Goal: Task Accomplishment & Management: Use online tool/utility

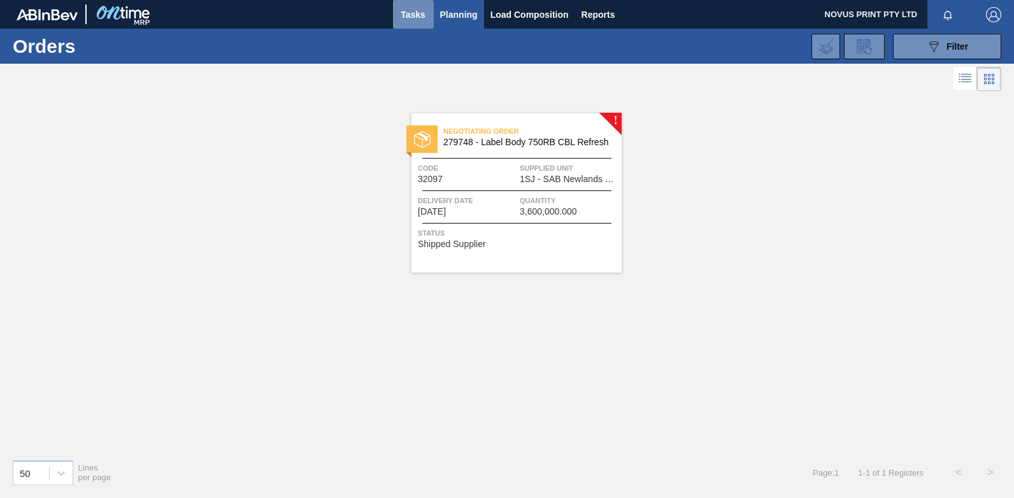
click at [417, 11] on span "Tasks" at bounding box center [413, 14] width 28 height 15
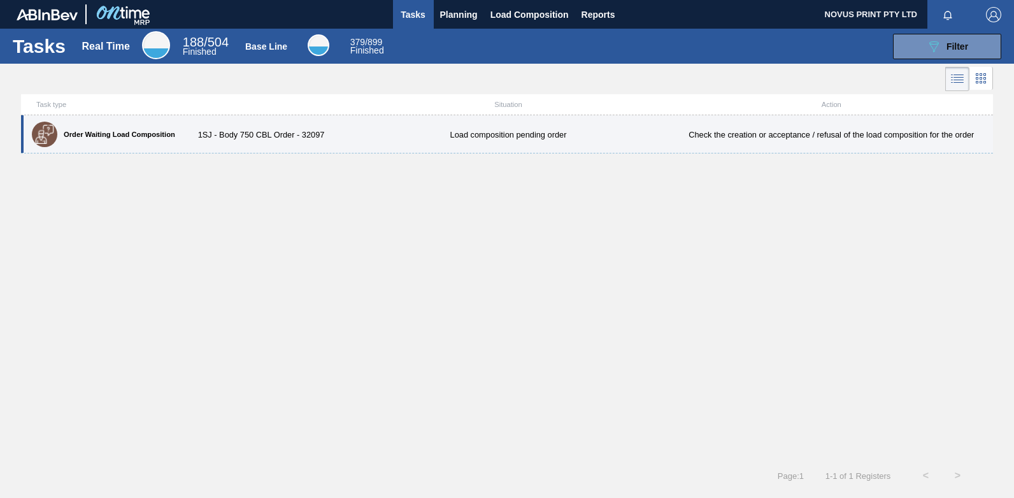
click at [245, 132] on div "1SJ - Body 750 CBL Order - 32097" at bounding box center [266, 135] width 162 height 10
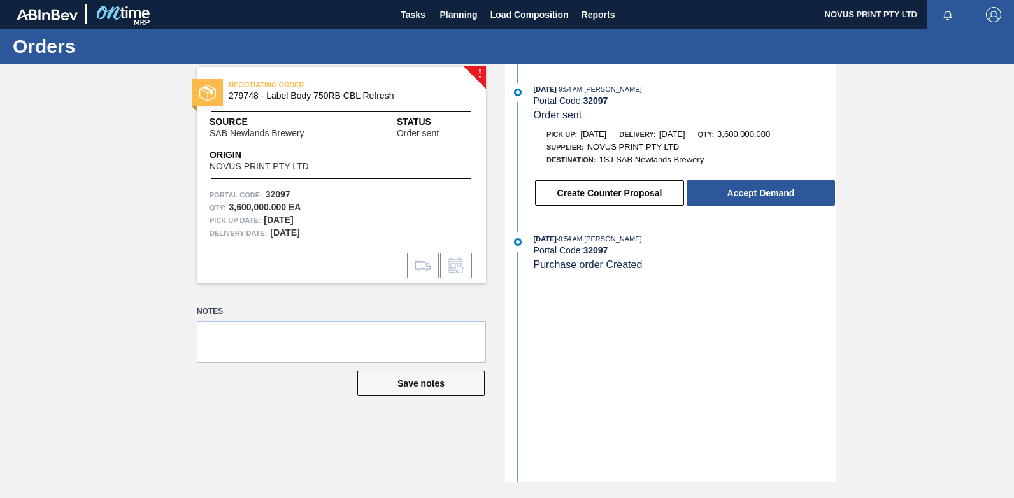
click at [339, 18] on div "Tasks Planning Load Composition Reports" at bounding box center [507, 14] width 1014 height 29
click at [411, 15] on span "Tasks" at bounding box center [413, 14] width 28 height 15
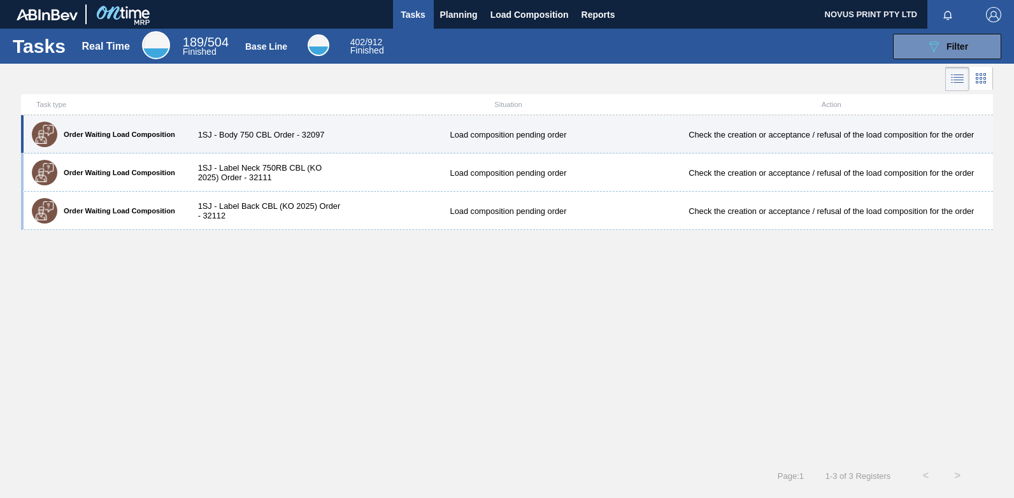
click at [127, 132] on label "Order Waiting Load Composition" at bounding box center [116, 135] width 118 height 8
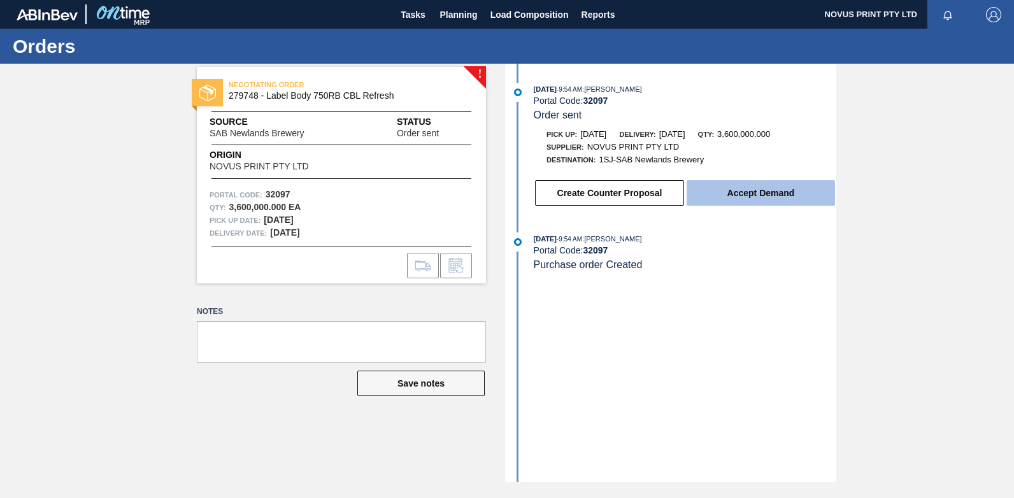
click at [755, 196] on button "Accept Demand" at bounding box center [761, 192] width 148 height 25
click at [759, 201] on button "Accept Demand" at bounding box center [761, 192] width 148 height 25
click at [746, 193] on button "Accept Demand" at bounding box center [761, 192] width 148 height 25
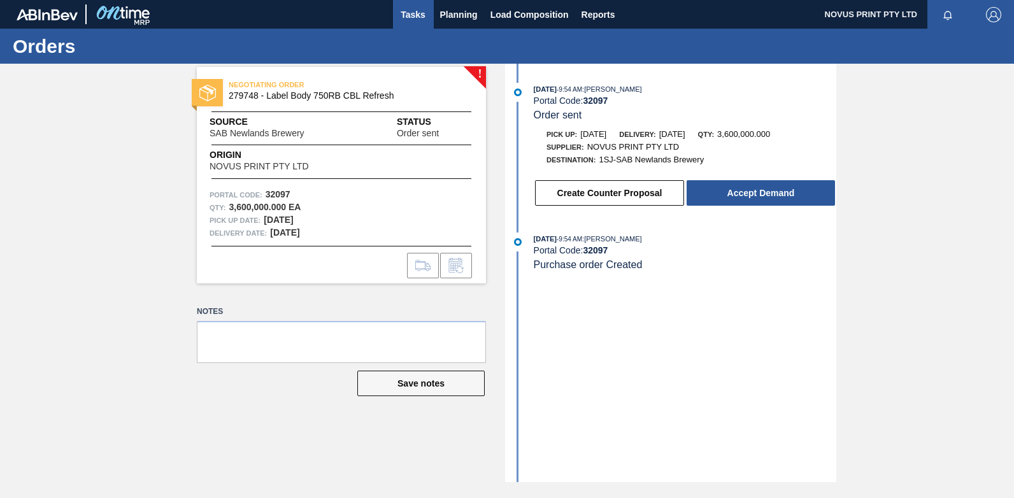
click at [408, 12] on span "Tasks" at bounding box center [413, 14] width 28 height 15
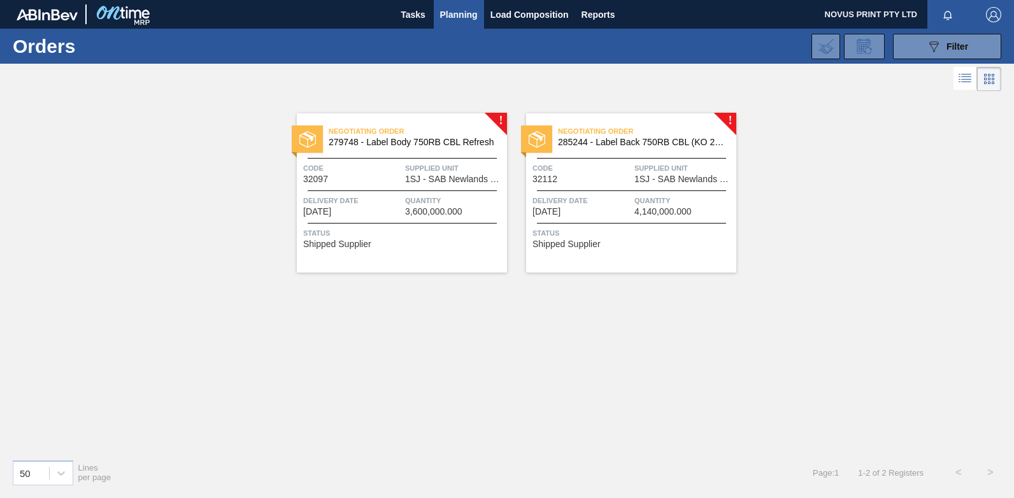
click at [431, 197] on span "Quantity" at bounding box center [454, 200] width 99 height 13
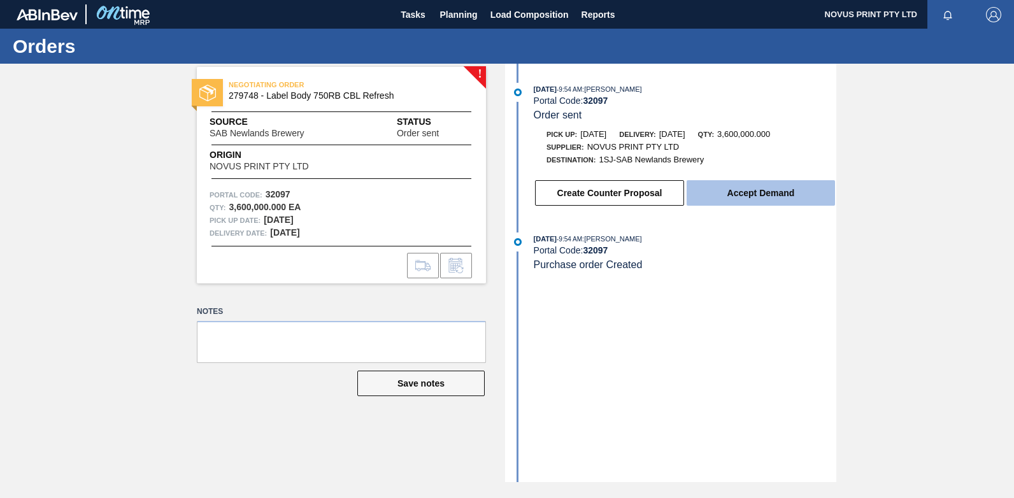
click at [761, 186] on button "Accept Demand" at bounding box center [761, 192] width 148 height 25
click at [767, 196] on button "Accept Demand" at bounding box center [761, 192] width 148 height 25
click at [759, 189] on button "Accept Demand" at bounding box center [761, 192] width 148 height 25
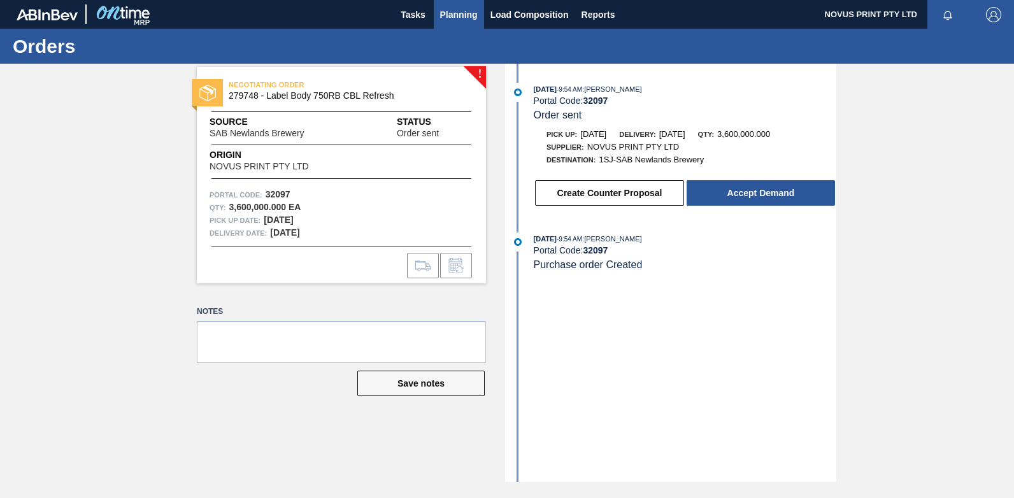
click at [455, 11] on span "Planning" at bounding box center [459, 14] width 38 height 15
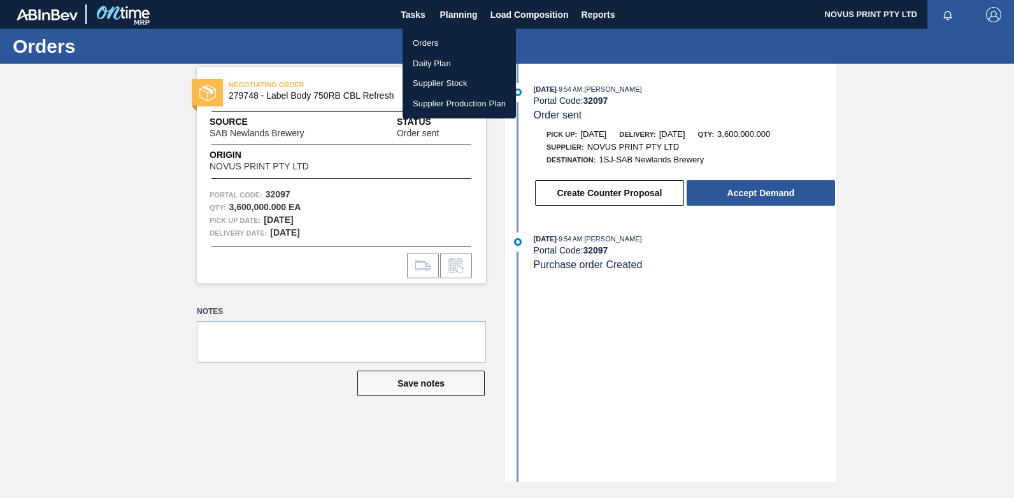
click at [422, 44] on li "Orders" at bounding box center [459, 43] width 113 height 20
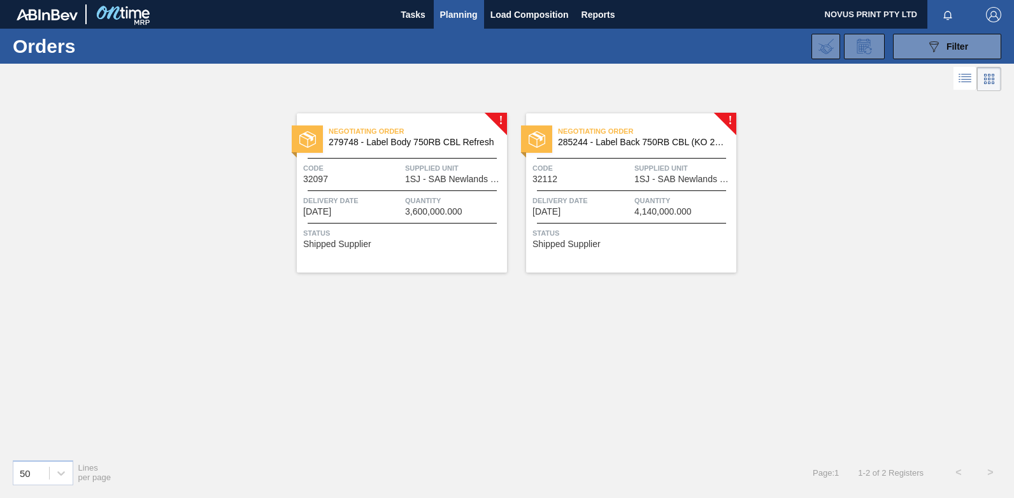
click at [647, 146] on span "285244 - Label Back 750RB CBL (KO 2025)" at bounding box center [642, 143] width 168 height 10
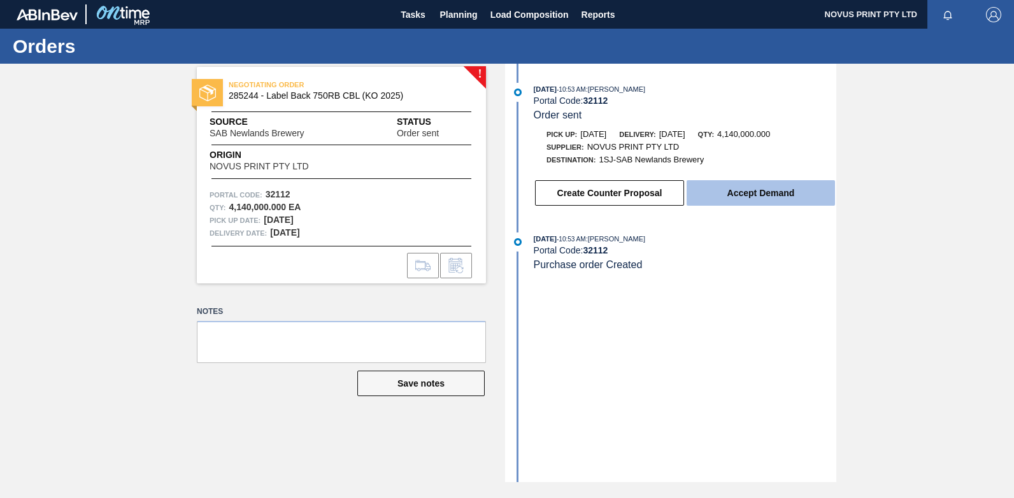
click at [792, 190] on button "Accept Demand" at bounding box center [761, 192] width 148 height 25
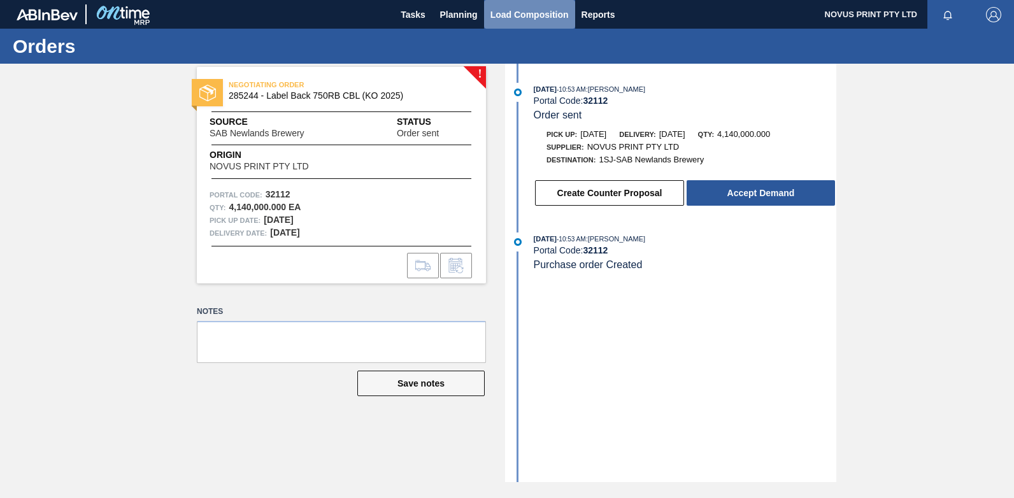
click at [513, 12] on span "Load Composition" at bounding box center [529, 14] width 78 height 15
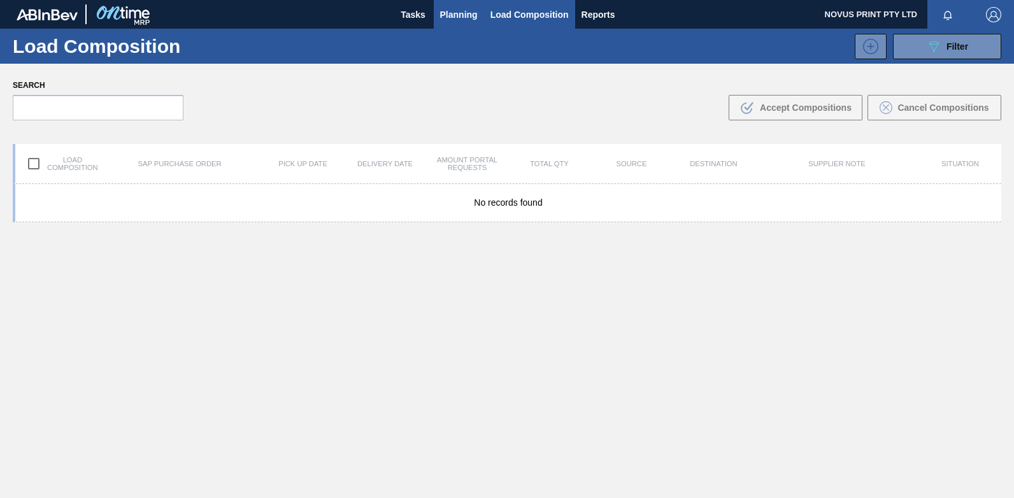
click at [465, 10] on span "Planning" at bounding box center [459, 14] width 38 height 15
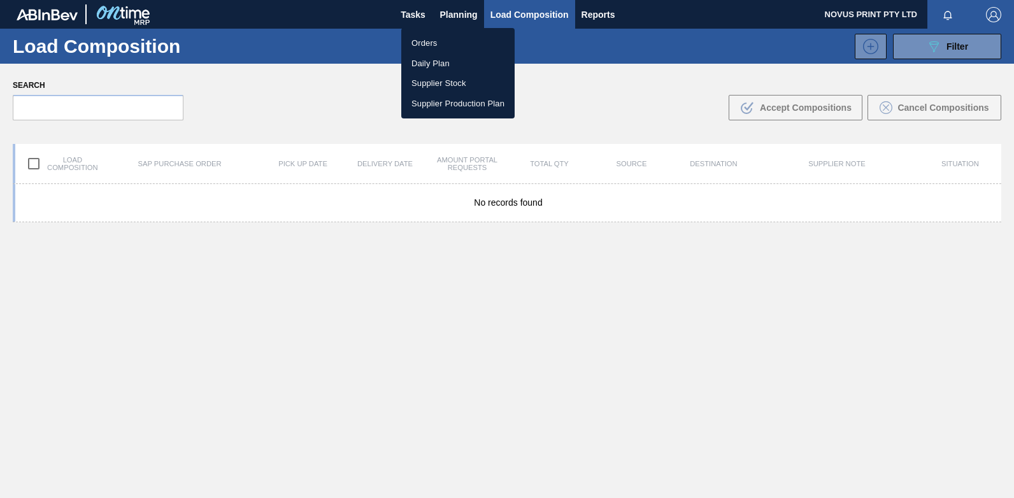
click at [415, 38] on li "Orders" at bounding box center [457, 43] width 113 height 20
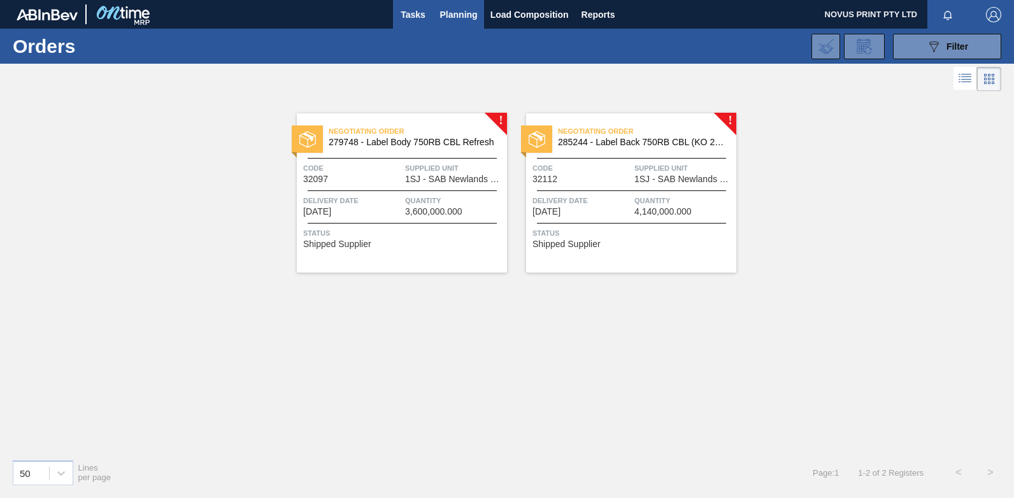
click at [411, 10] on span "Tasks" at bounding box center [413, 14] width 28 height 15
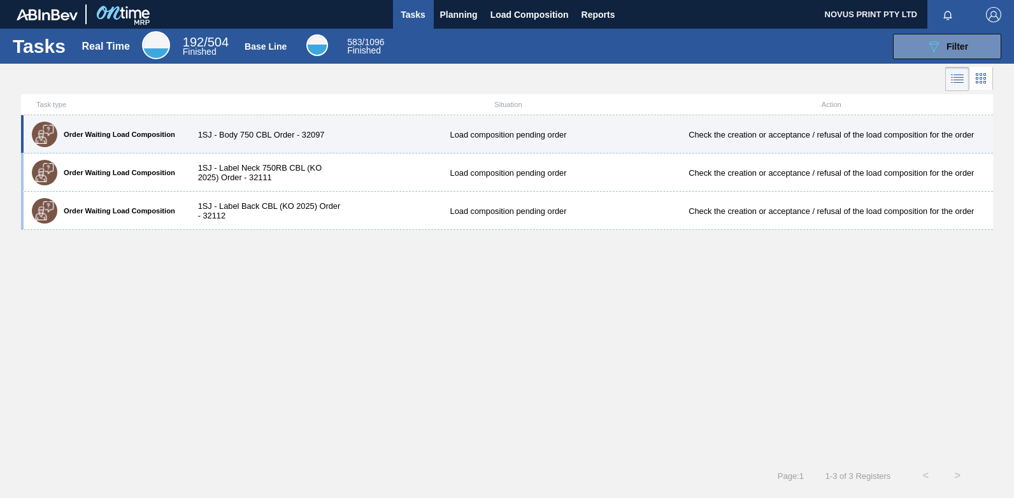
click at [262, 135] on div "1SJ - Body 750 CBL Order - 32097" at bounding box center [266, 135] width 162 height 10
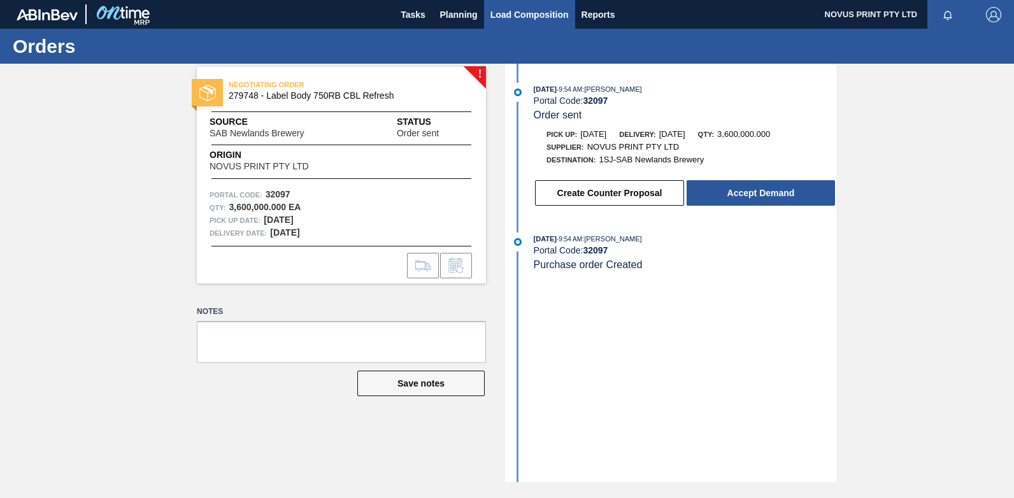
click at [518, 8] on span "Load Composition" at bounding box center [529, 14] width 78 height 15
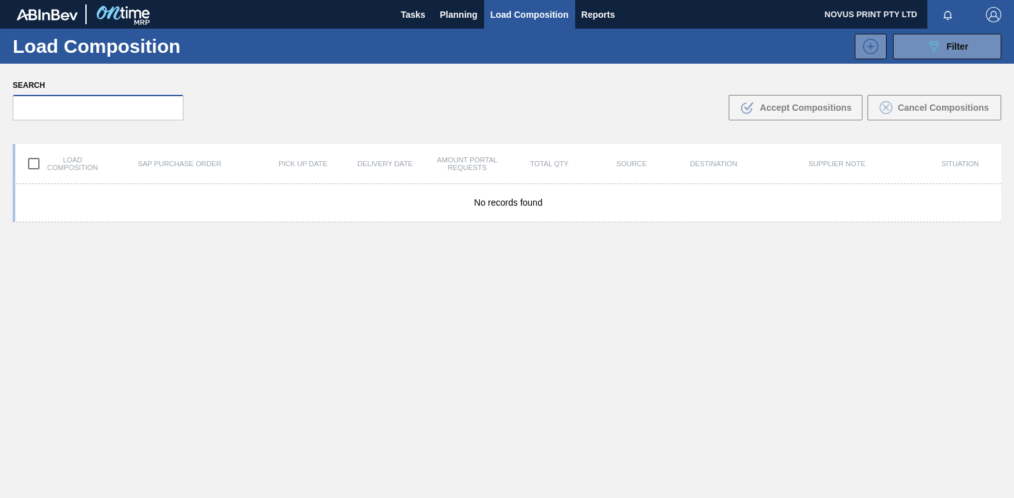
click at [65, 110] on input "text" at bounding box center [98, 107] width 171 height 25
click at [34, 162] on input "checkbox" at bounding box center [33, 163] width 27 height 27
checkbox input "true"
click at [66, 166] on div "Load composition" at bounding box center [56, 163] width 82 height 27
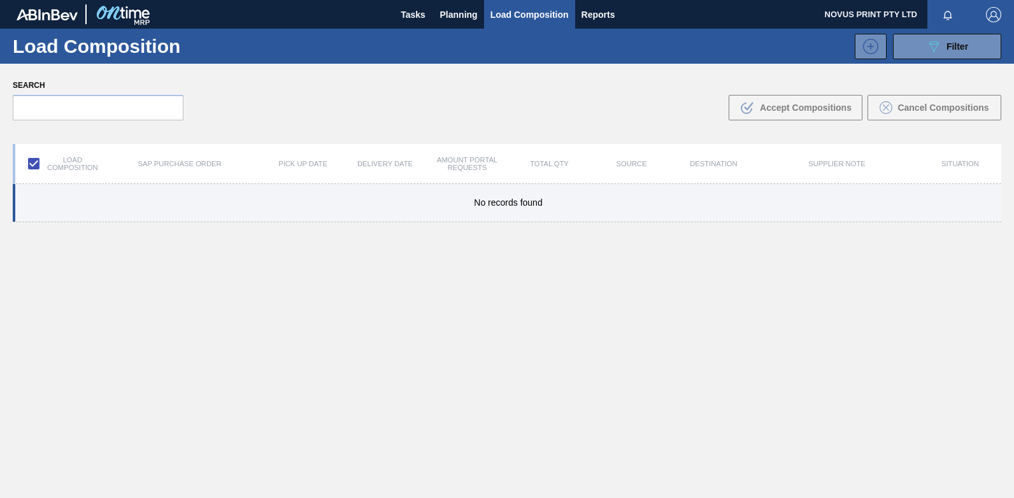
click at [85, 205] on div "No records found" at bounding box center [508, 202] width 986 height 10
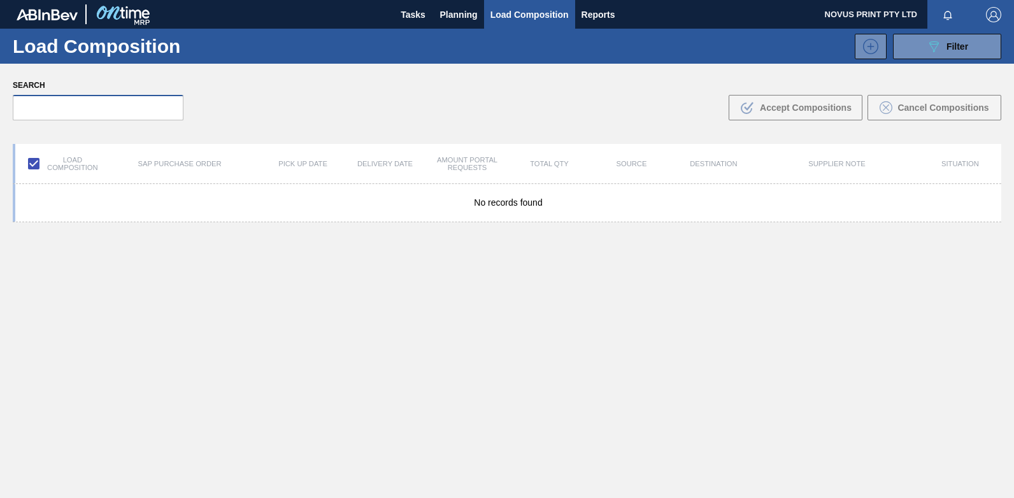
click at [79, 103] on input "text" at bounding box center [98, 107] width 171 height 25
drag, startPoint x: 79, startPoint y: 103, endPoint x: 59, endPoint y: 113, distance: 22.8
click at [59, 113] on input "text" at bounding box center [98, 107] width 171 height 25
click at [58, 111] on input "text" at bounding box center [98, 107] width 171 height 25
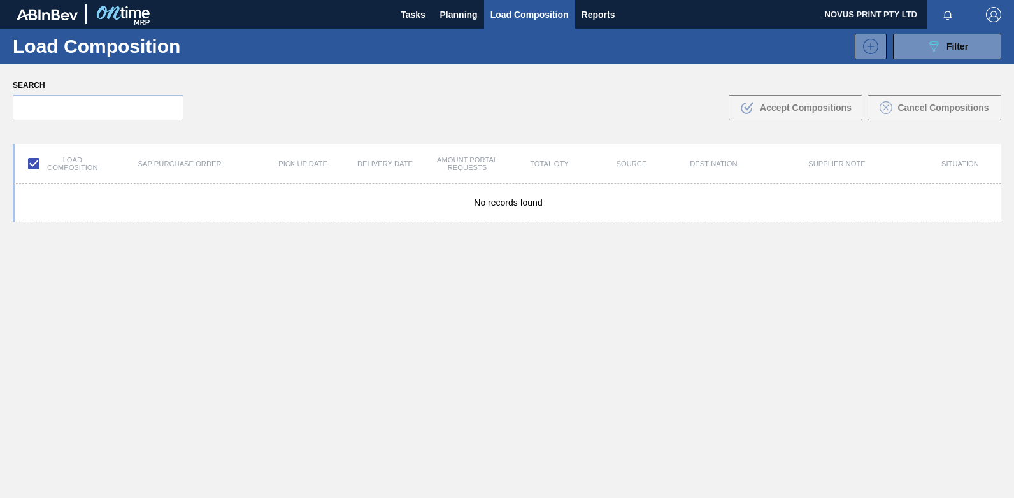
click at [417, 115] on div "Search .b{fill:var(--color-action-default)} Accept Compositions Cancel Composit…" at bounding box center [507, 98] width 1014 height 69
click at [466, 17] on span "Planning" at bounding box center [459, 14] width 38 height 15
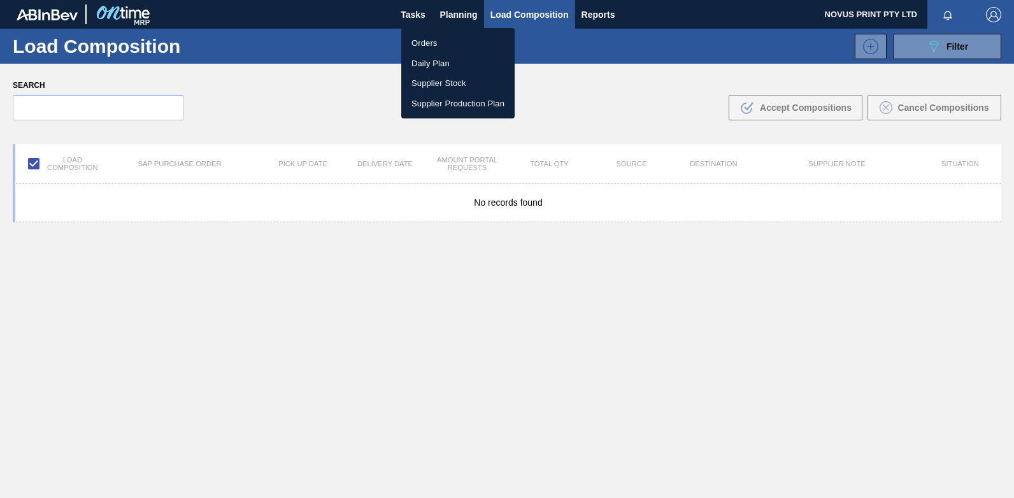
click at [408, 16] on div at bounding box center [507, 249] width 1014 height 498
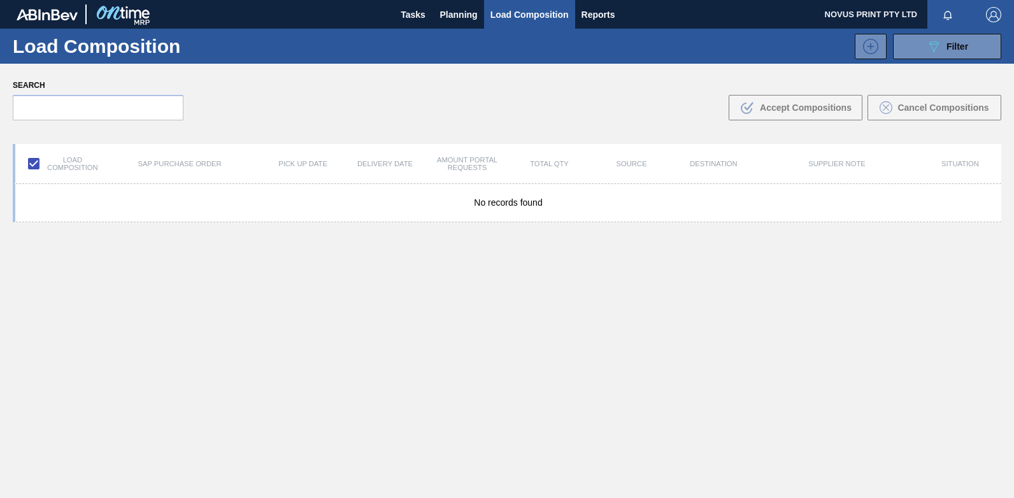
click at [399, 118] on div "Search .b{fill:var(--color-action-default)} Accept Compositions Cancel Composit…" at bounding box center [507, 98] width 1014 height 69
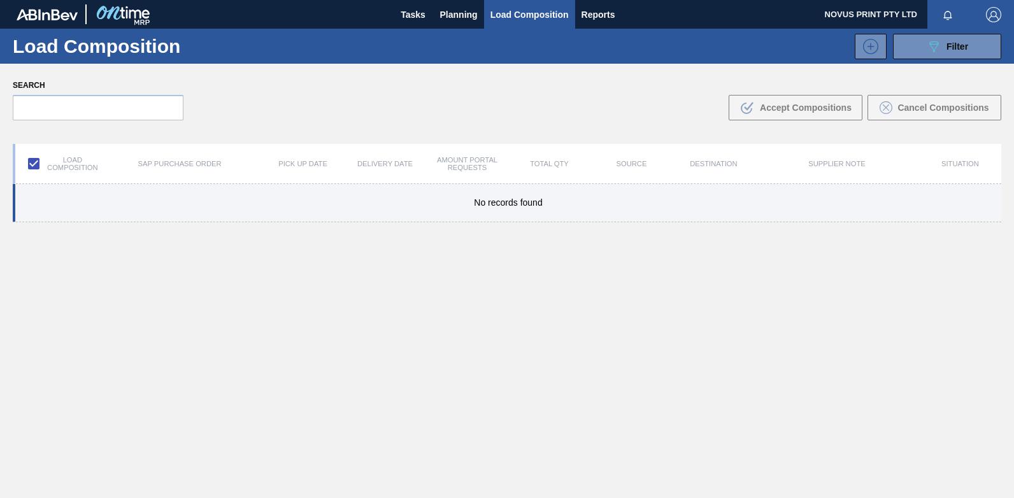
click at [80, 215] on div "No records found" at bounding box center [507, 203] width 988 height 38
click at [124, 204] on div "No records found" at bounding box center [508, 202] width 986 height 10
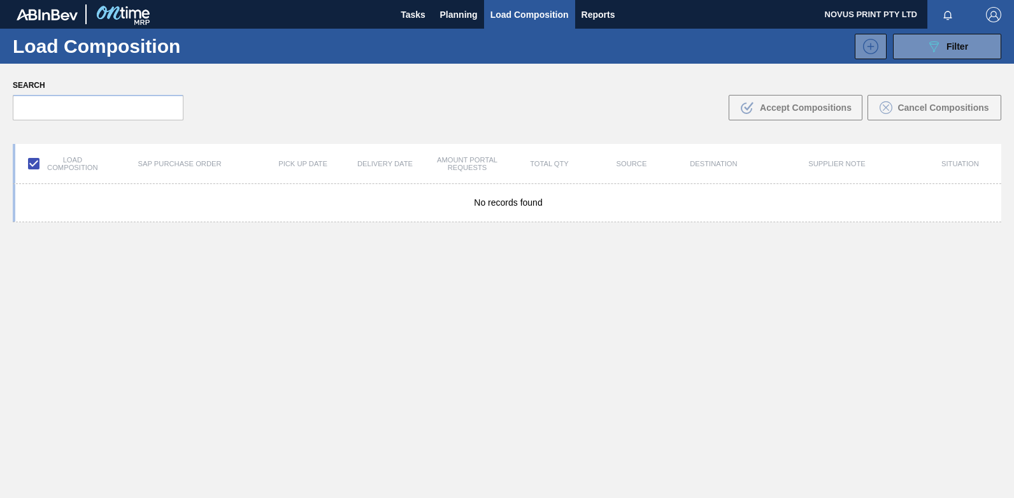
click at [429, 183] on div "Load composition SAP Purchase Order Pick up Date Delivery Date Amount Portal Re…" at bounding box center [507, 164] width 988 height 40
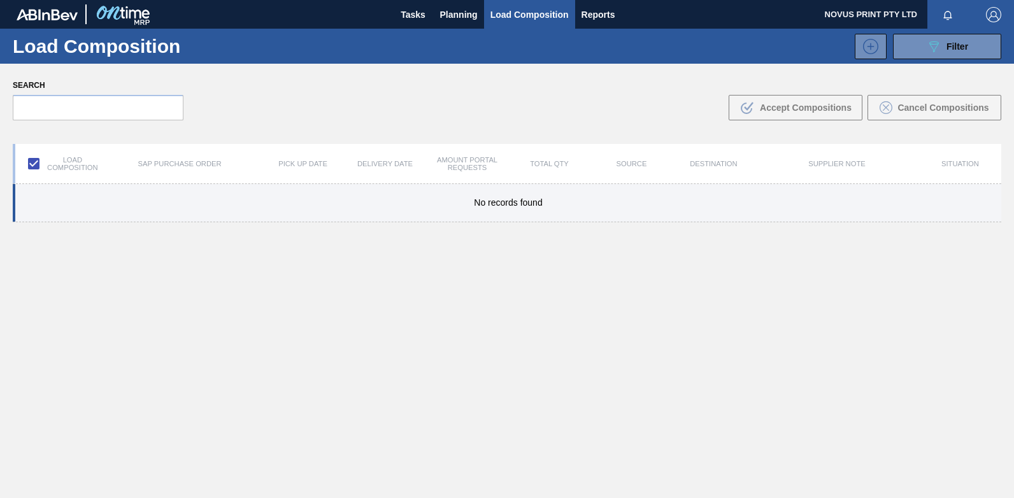
click at [425, 192] on div "No records found" at bounding box center [507, 203] width 988 height 38
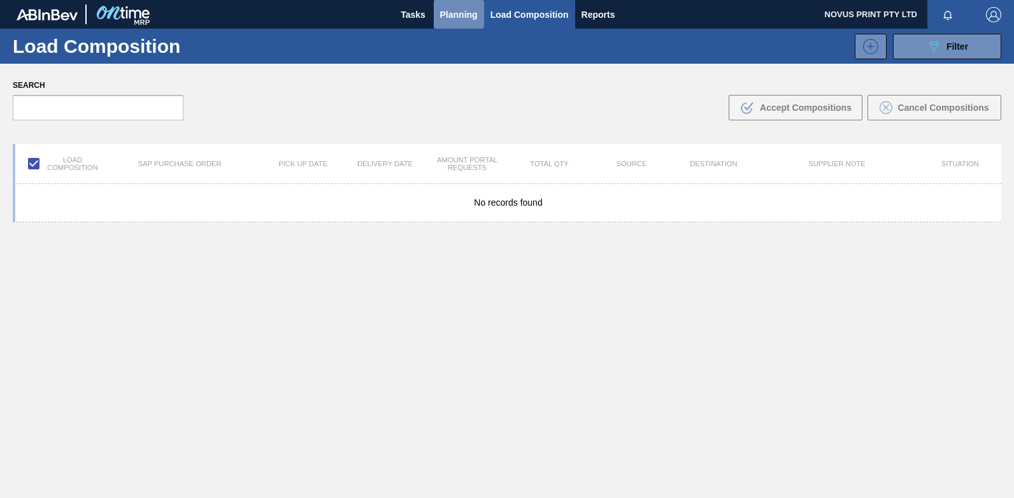
click at [440, 12] on span "Planning" at bounding box center [459, 14] width 38 height 15
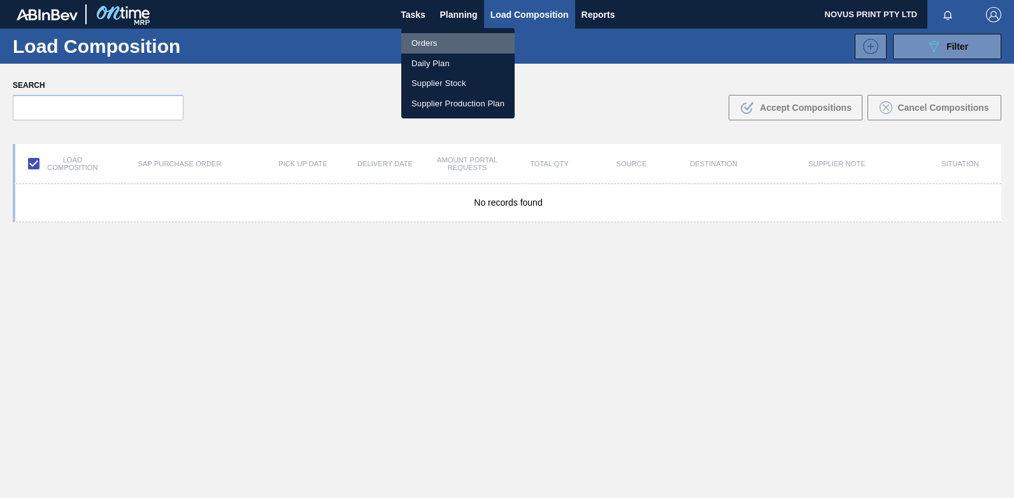
click at [429, 43] on li "Orders" at bounding box center [457, 43] width 113 height 20
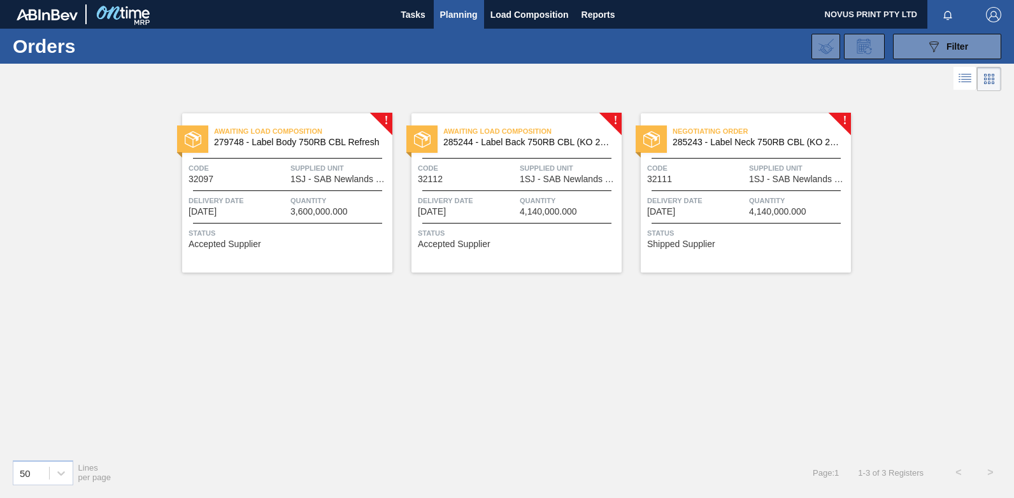
click at [678, 246] on span "Shipped Supplier" at bounding box center [681, 244] width 68 height 10
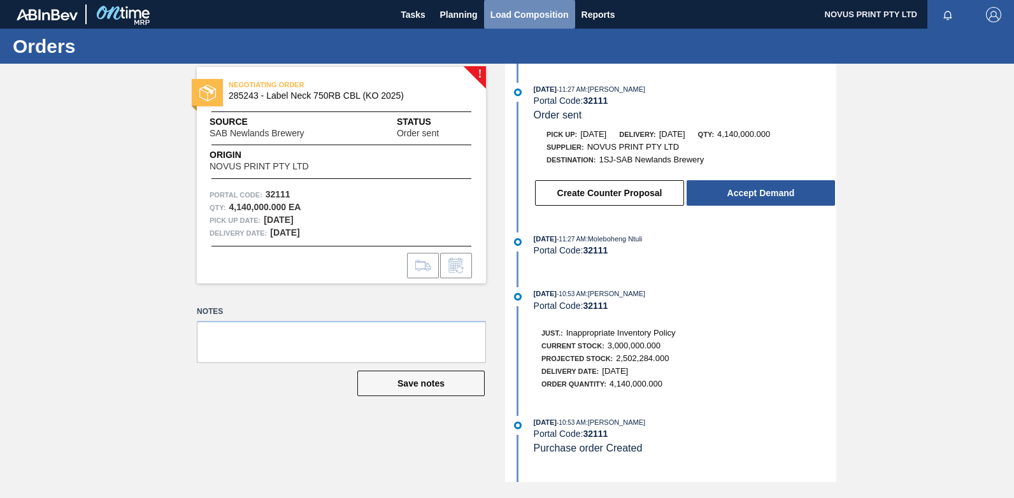
click at [518, 15] on span "Load Composition" at bounding box center [529, 14] width 78 height 15
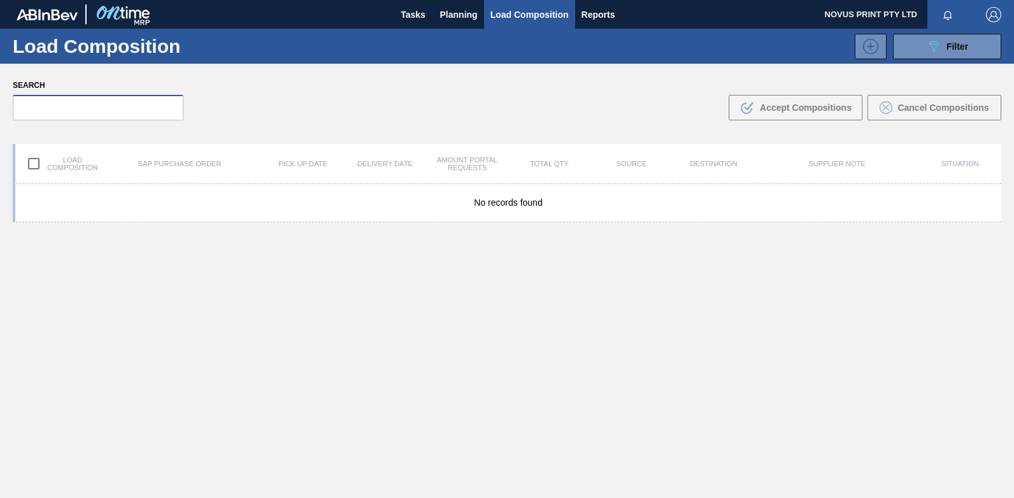
click at [32, 108] on input "text" at bounding box center [98, 107] width 171 height 25
type input "32111"
click at [71, 83] on label "Search" at bounding box center [98, 85] width 171 height 18
click at [36, 159] on input "checkbox" at bounding box center [33, 163] width 27 height 27
checkbox input "true"
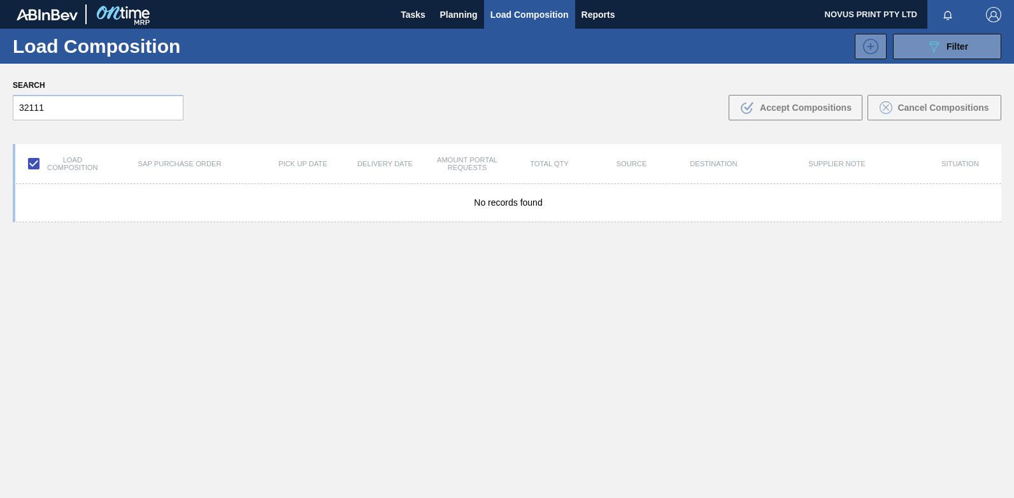
click at [243, 283] on div "No records found" at bounding box center [507, 371] width 988 height 374
click at [62, 104] on input "32111" at bounding box center [98, 107] width 171 height 25
drag, startPoint x: 11, startPoint y: 98, endPoint x: -3, endPoint y: 92, distance: 14.6
click at [0, 0] on html "Tasks Planning Load Composition Reports NOVUS PRINT PTY LTD Mark all as read Lo…" at bounding box center [507, 0] width 1014 height 0
click at [948, 45] on span "Filter" at bounding box center [957, 46] width 22 height 10
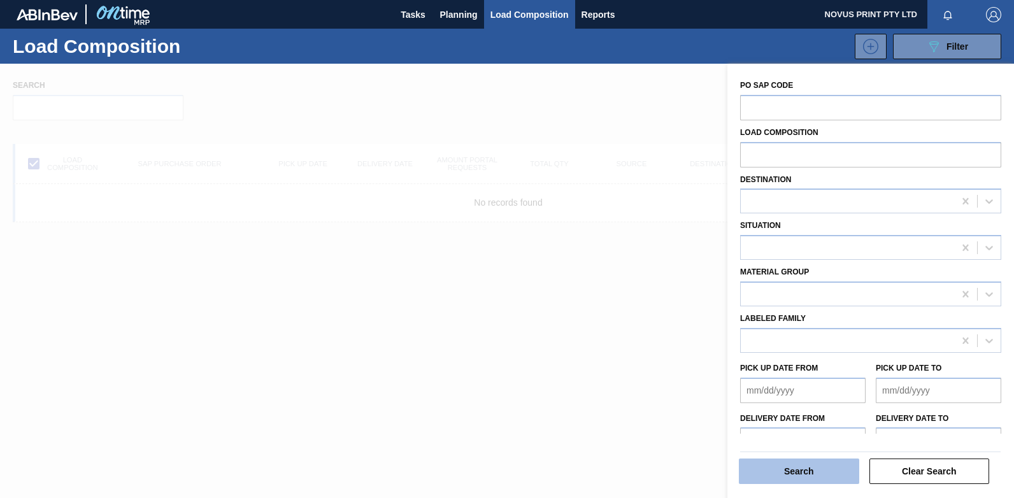
click at [796, 473] on button "Search" at bounding box center [799, 471] width 120 height 25
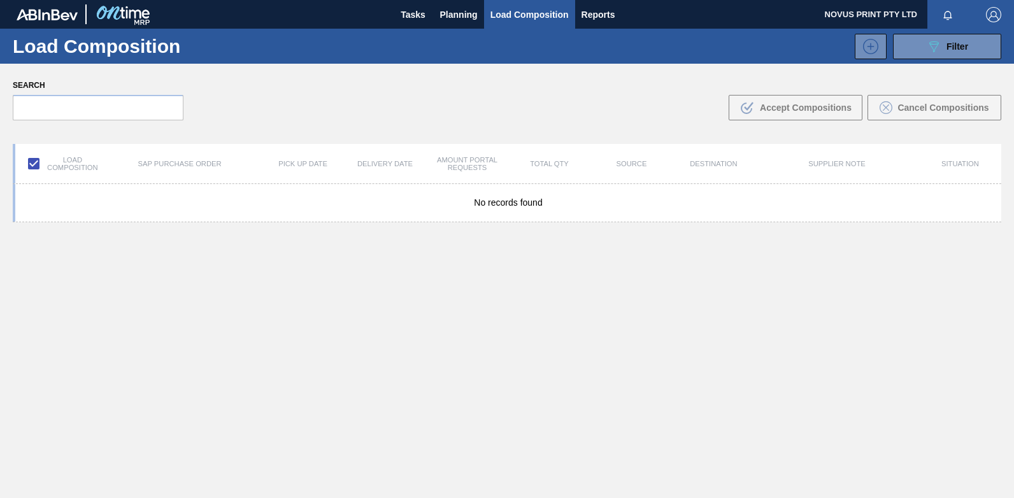
click at [774, 404] on div "No records found" at bounding box center [507, 371] width 988 height 374
click at [415, 12] on span "Tasks" at bounding box center [413, 14] width 28 height 15
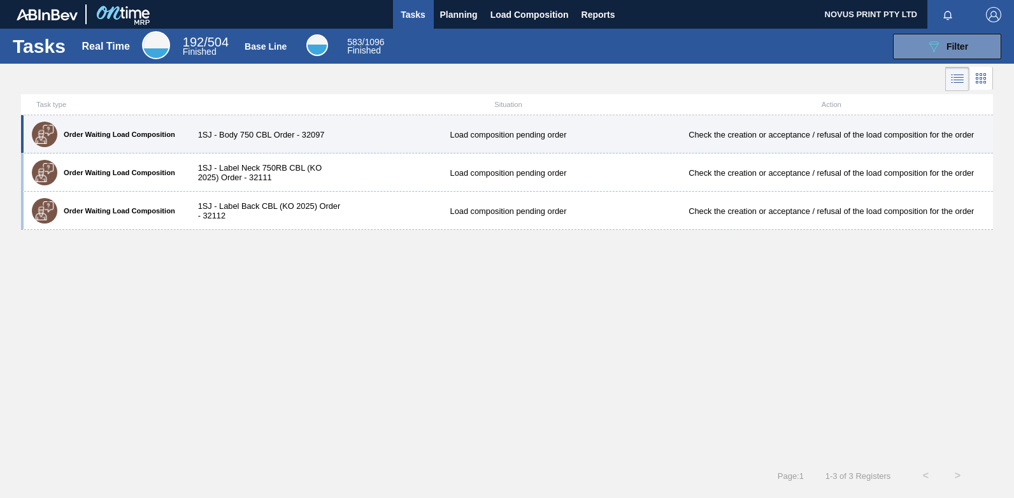
click at [746, 135] on div "Check the creation or acceptance / refusal of the load composition for the order" at bounding box center [831, 135] width 323 height 10
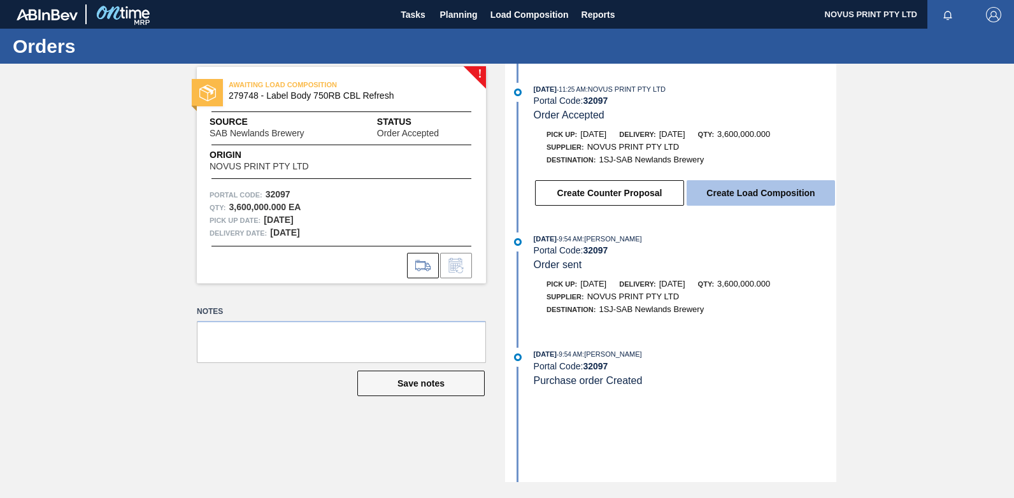
click at [766, 197] on button "Create Load Composition" at bounding box center [761, 192] width 148 height 25
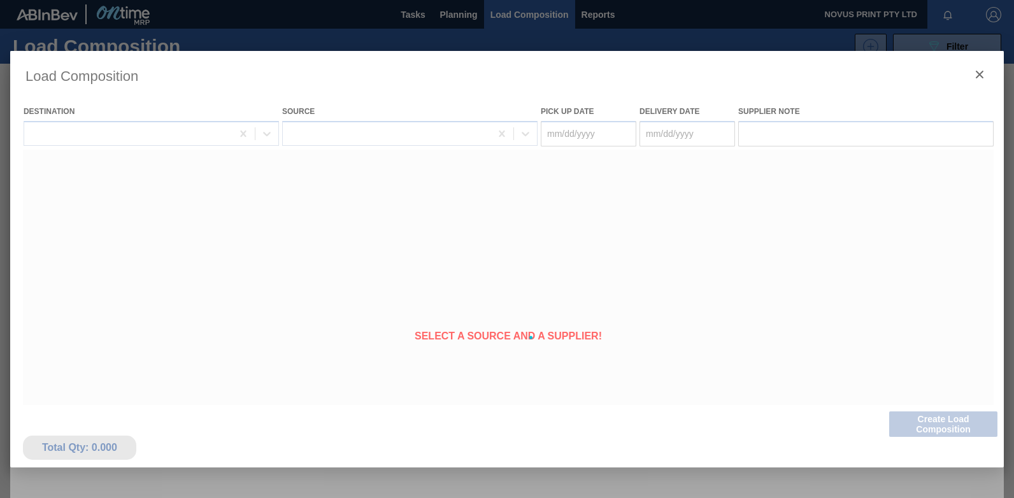
type Date "[DATE]"
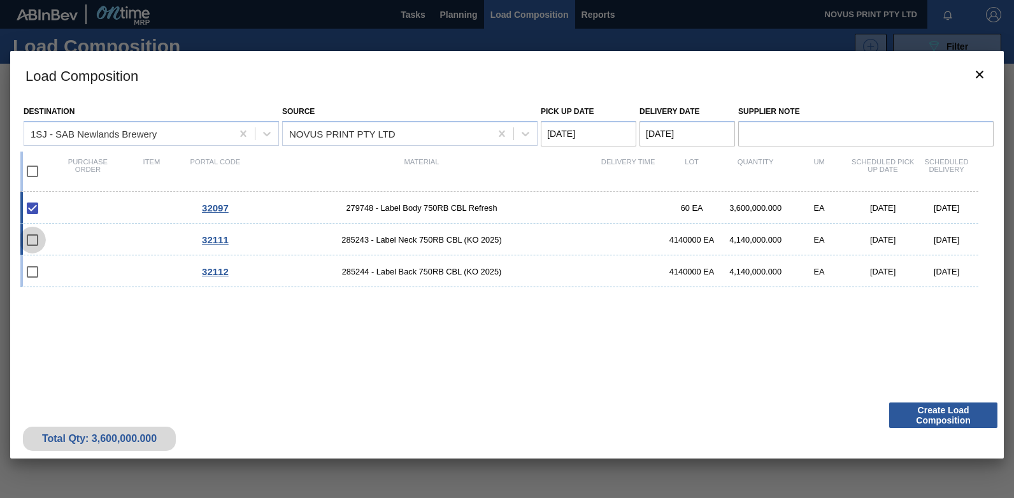
click at [36, 238] on input "checkbox" at bounding box center [32, 240] width 27 height 27
click at [30, 239] on input "checkbox" at bounding box center [32, 240] width 27 height 27
drag, startPoint x: 74, startPoint y: 237, endPoint x: 57, endPoint y: 237, distance: 17.2
click at [73, 236] on div "32111 285243 - Label Neck 750RB CBL (KO 2025) 4140000 EA 4,140,000.000 EA [DATE…" at bounding box center [499, 240] width 958 height 32
checkbox input "true"
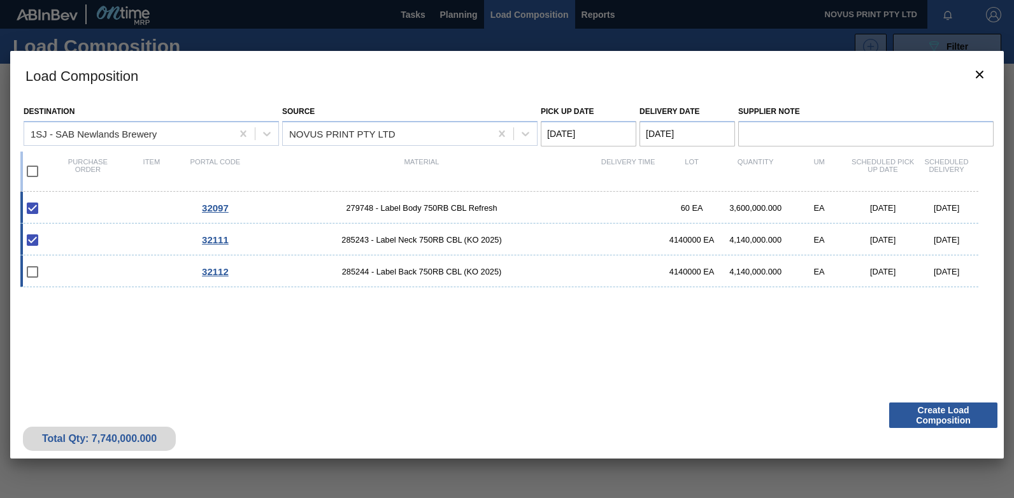
click at [64, 266] on div "32112 285244 - Label Back 750RB CBL (KO 2025) 4140000 EA 4,140,000.000 EA [DATE…" at bounding box center [499, 271] width 958 height 32
checkbox input "true"
click at [942, 418] on button "Create Load Composition" at bounding box center [943, 415] width 108 height 25
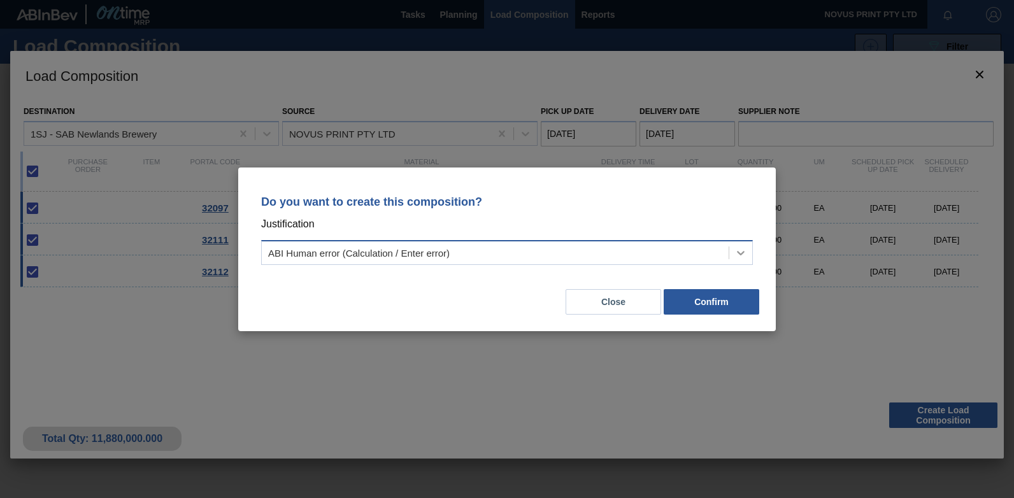
click at [741, 252] on icon at bounding box center [740, 252] width 13 height 13
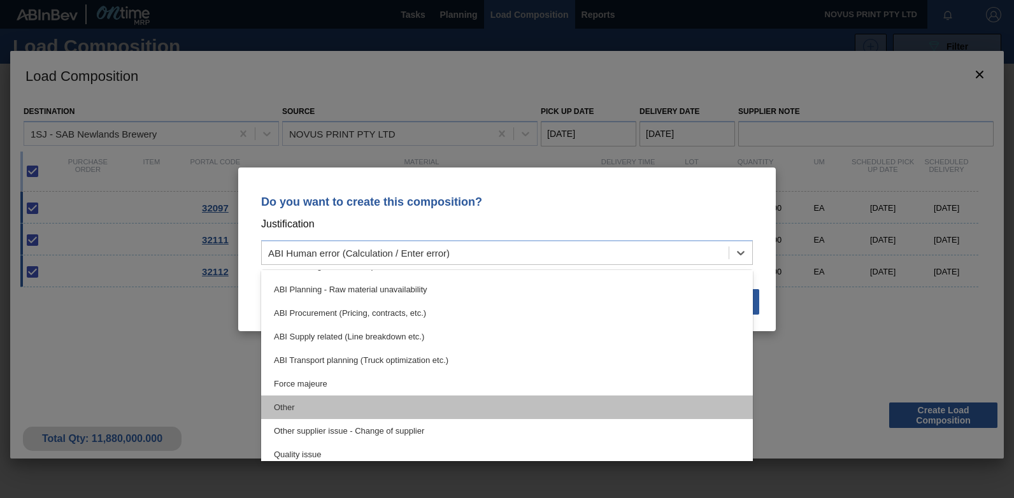
scroll to position [138, 0]
click at [318, 406] on div "Other" at bounding box center [507, 406] width 492 height 24
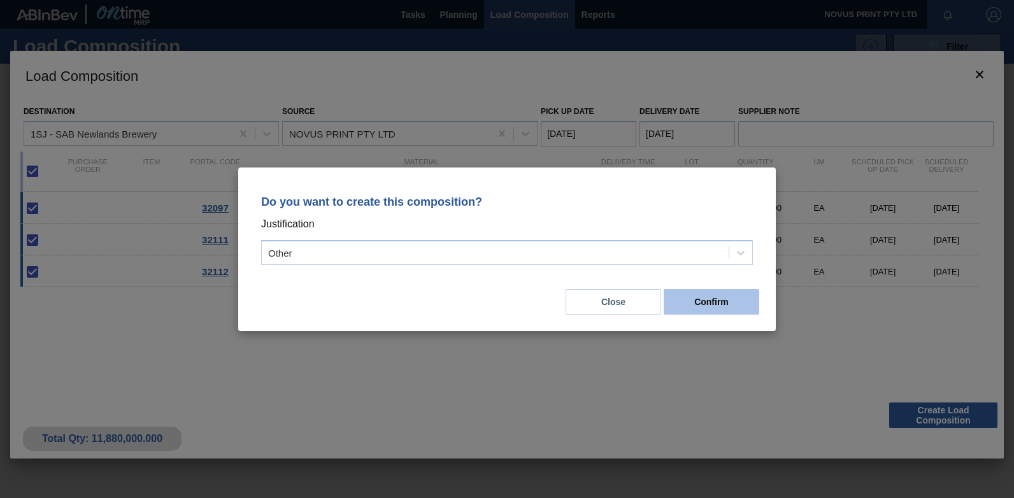
click at [726, 299] on button "Confirm" at bounding box center [712, 301] width 96 height 25
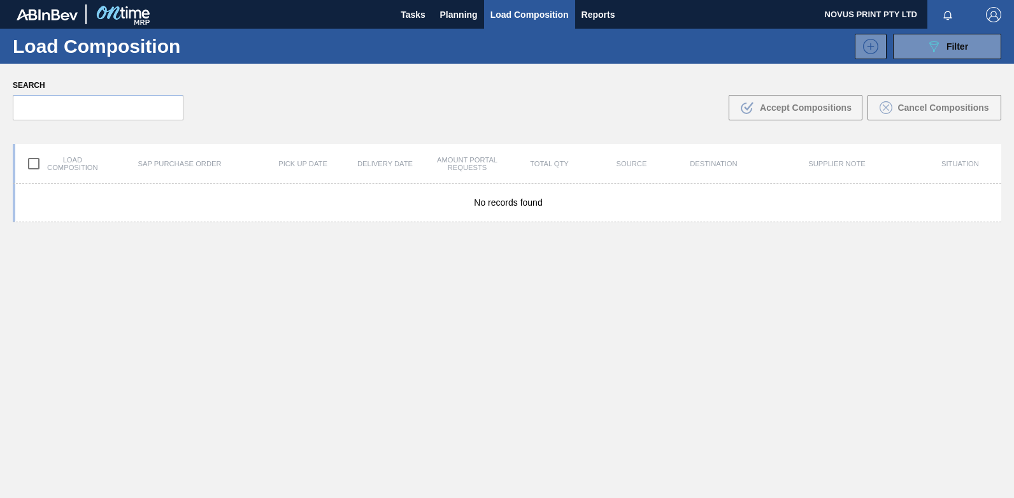
click at [524, 10] on span "Load Composition" at bounding box center [529, 14] width 78 height 15
click at [454, 13] on span "Planning" at bounding box center [459, 14] width 38 height 15
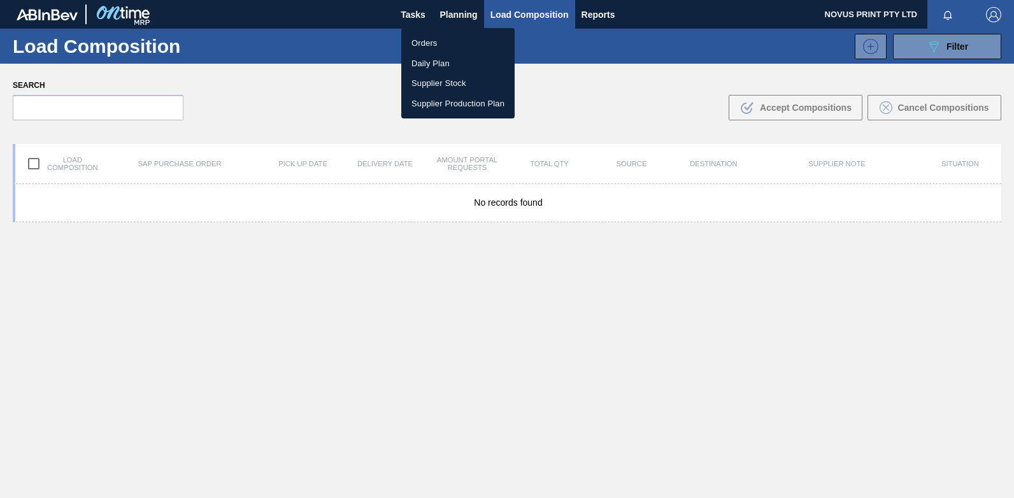
click at [424, 42] on li "Orders" at bounding box center [457, 43] width 113 height 20
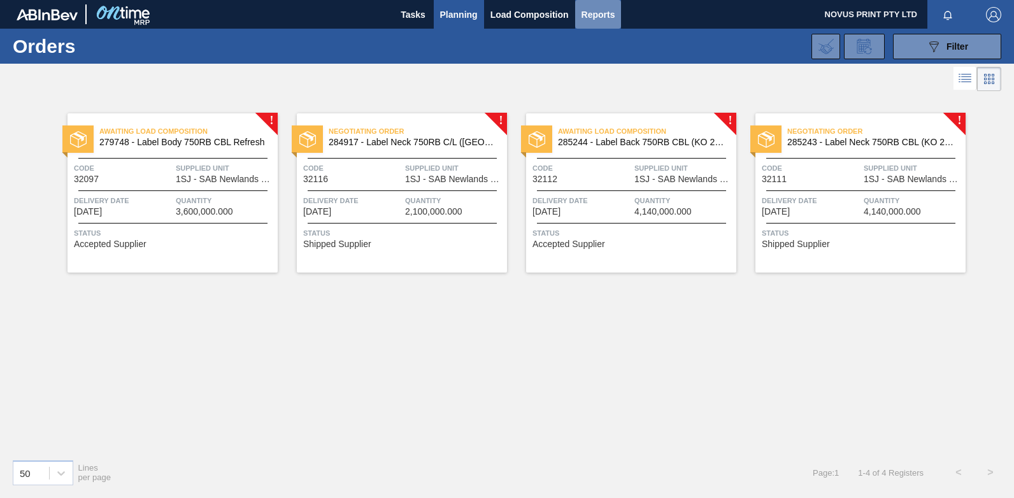
click at [607, 13] on span "Reports" at bounding box center [598, 14] width 34 height 15
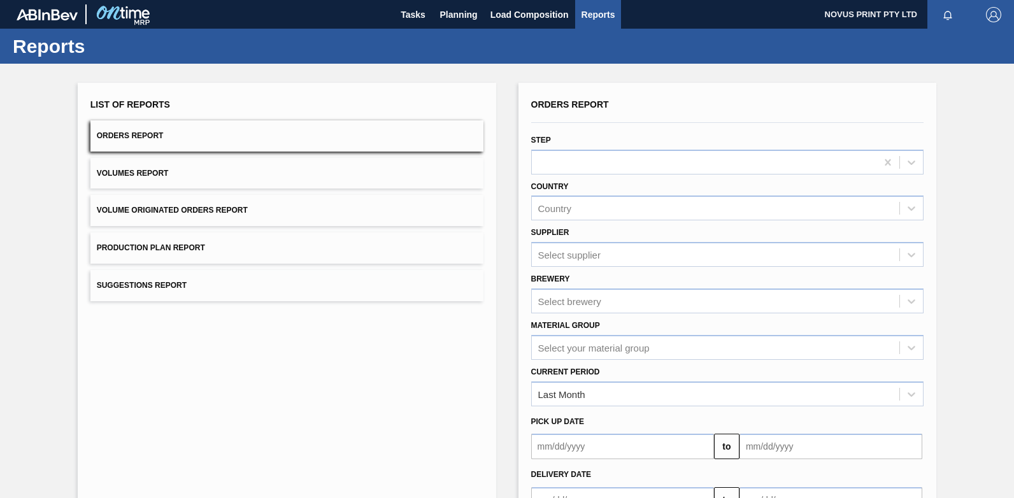
click at [360, 367] on div "List of Reports Orders Report Volumes Report Volume Originated Orders Report Pr…" at bounding box center [287, 328] width 418 height 491
click at [533, 15] on span "Load Composition" at bounding box center [529, 14] width 78 height 15
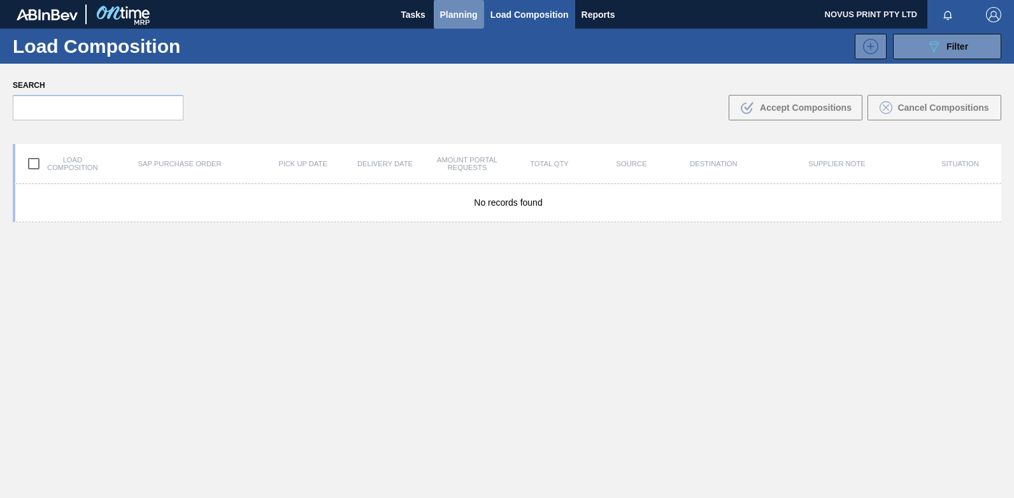
click at [467, 11] on span "Planning" at bounding box center [459, 14] width 38 height 15
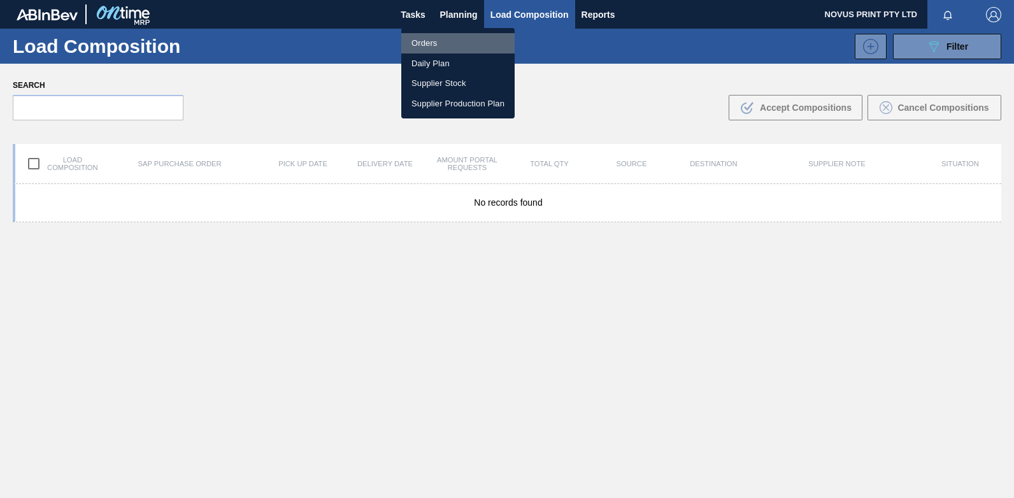
click at [427, 43] on li "Orders" at bounding box center [457, 43] width 113 height 20
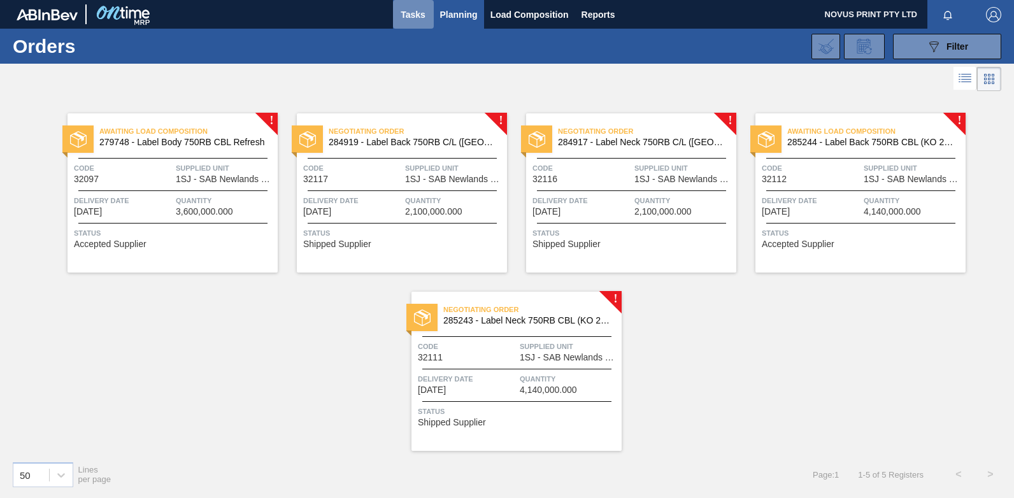
click at [411, 12] on span "Tasks" at bounding box center [413, 14] width 28 height 15
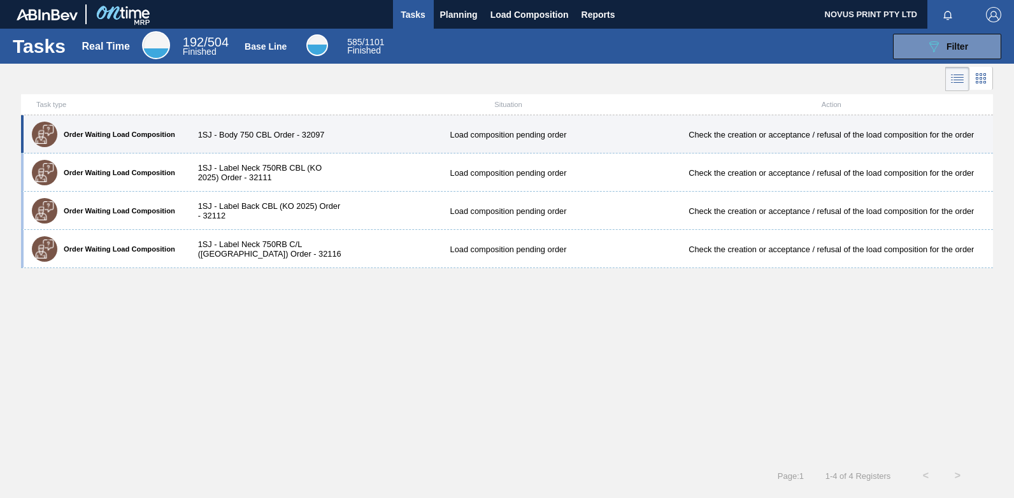
click at [281, 132] on div "1SJ - Body 750 CBL Order - 32097" at bounding box center [266, 135] width 162 height 10
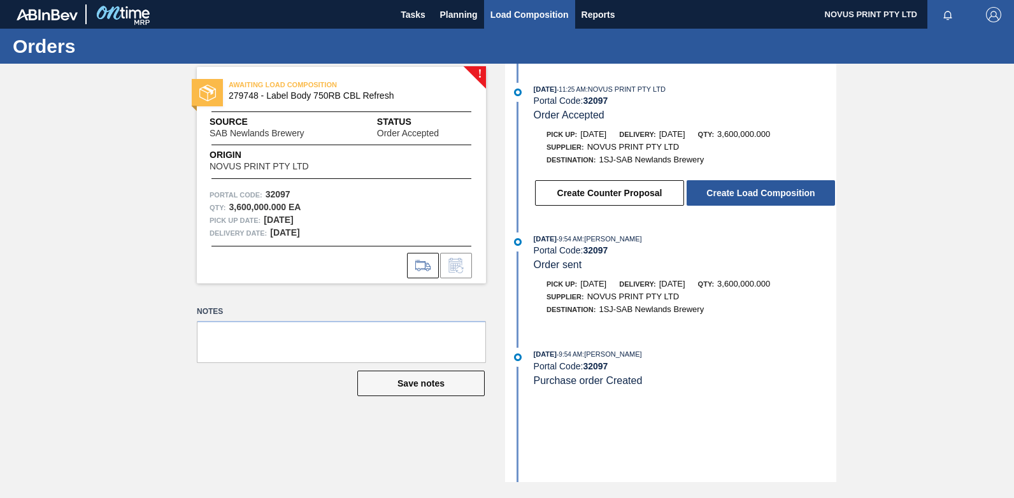
click at [515, 15] on span "Load Composition" at bounding box center [529, 14] width 78 height 15
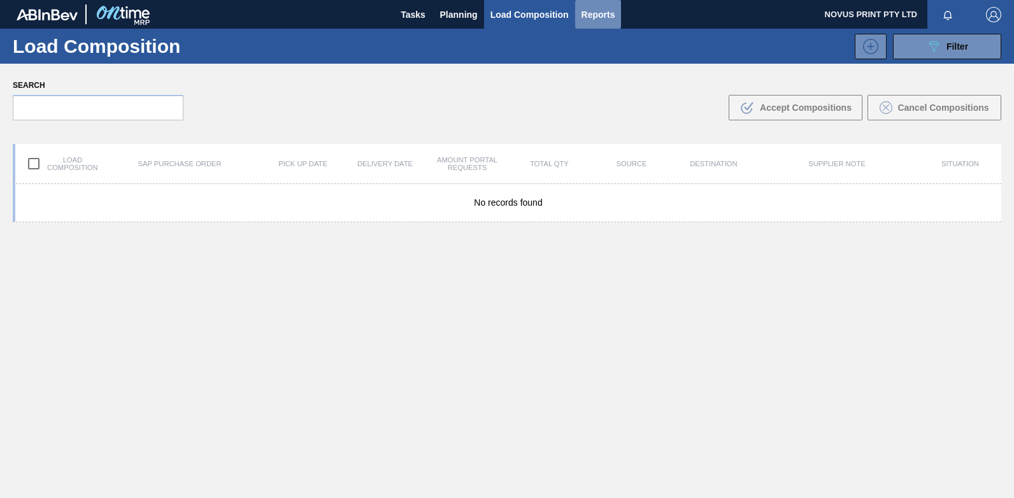
click at [586, 11] on span "Reports" at bounding box center [598, 14] width 34 height 15
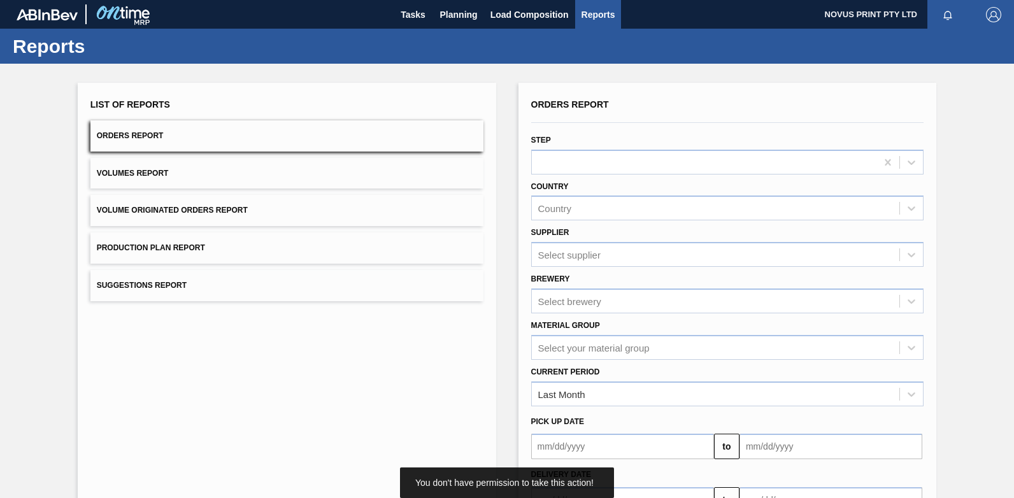
click at [189, 140] on button "Orders Report" at bounding box center [286, 135] width 393 height 31
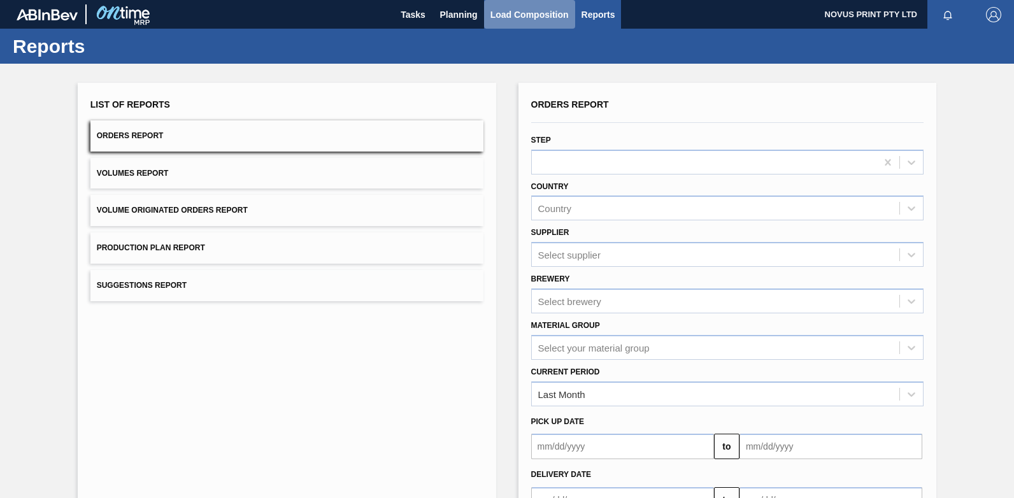
click at [511, 16] on span "Load Composition" at bounding box center [529, 14] width 78 height 15
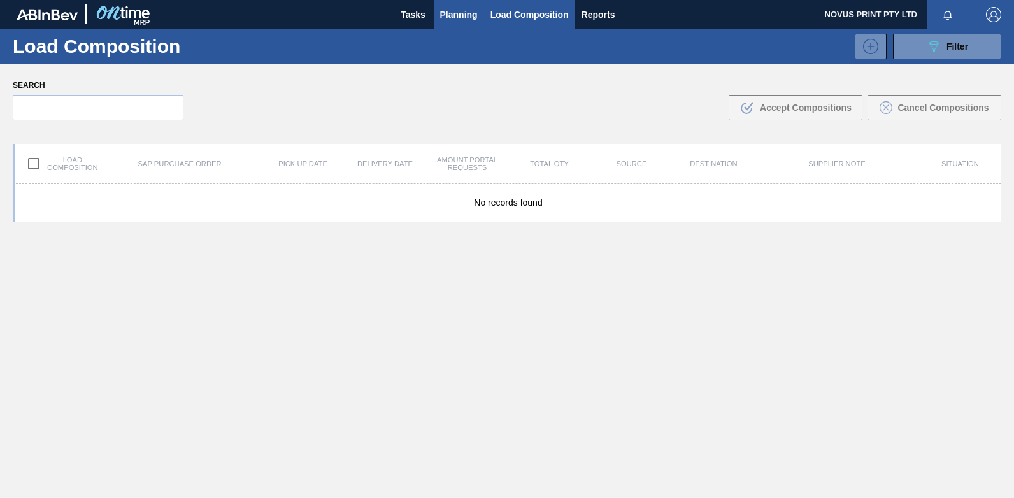
click at [461, 14] on span "Planning" at bounding box center [459, 14] width 38 height 15
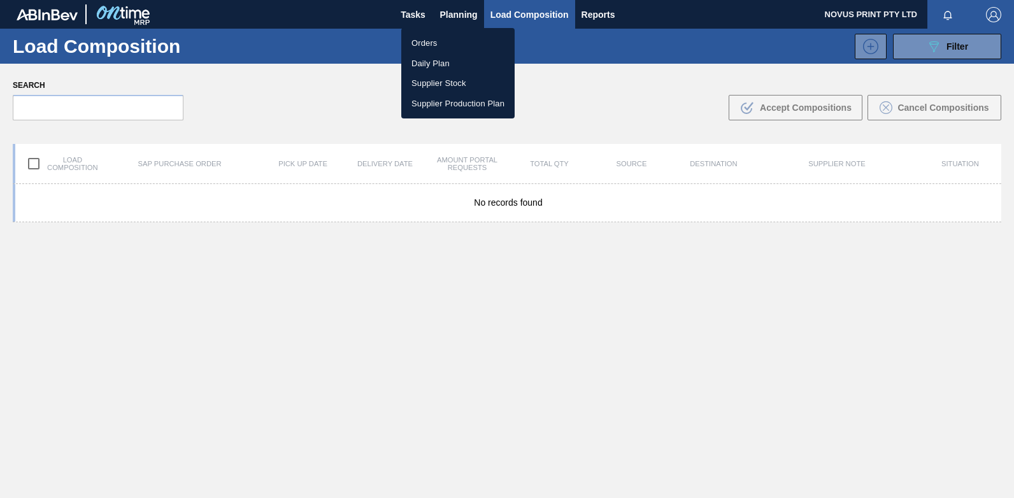
click at [424, 41] on li "Orders" at bounding box center [457, 43] width 113 height 20
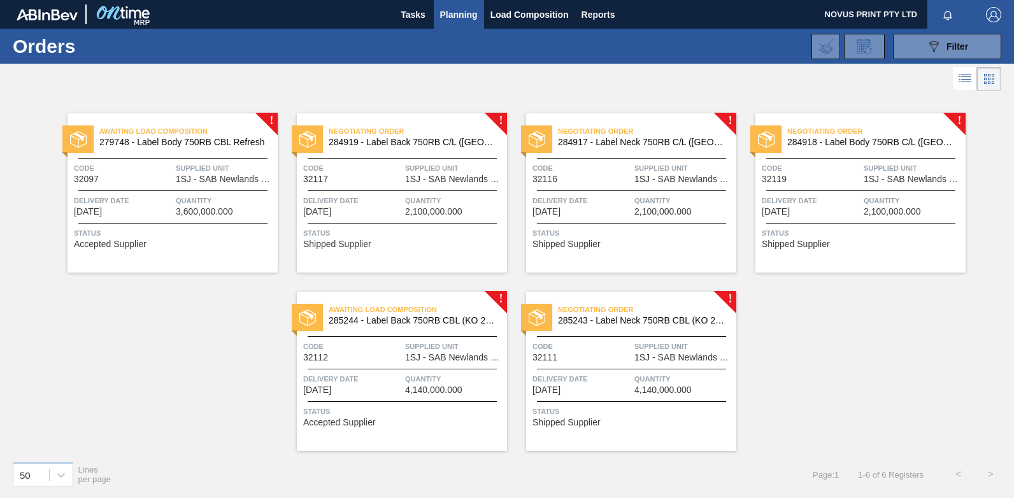
click at [426, 174] on span "Supplied Unit" at bounding box center [454, 168] width 99 height 13
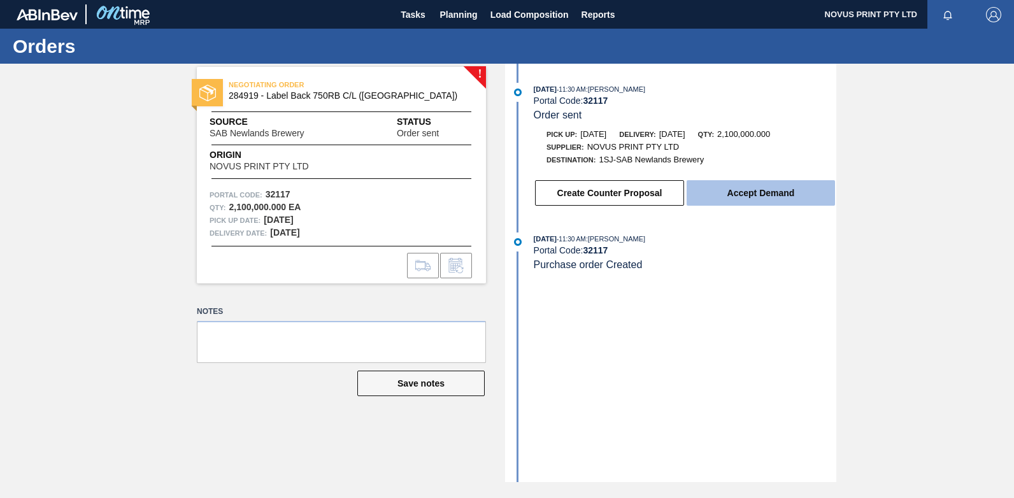
click at [736, 192] on button "Accept Demand" at bounding box center [761, 192] width 148 height 25
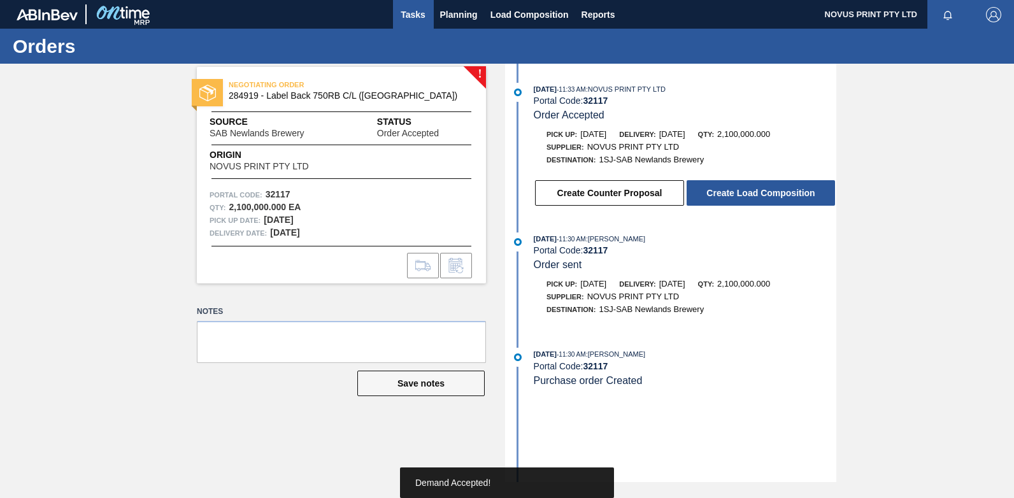
click at [418, 15] on span "Tasks" at bounding box center [413, 14] width 28 height 15
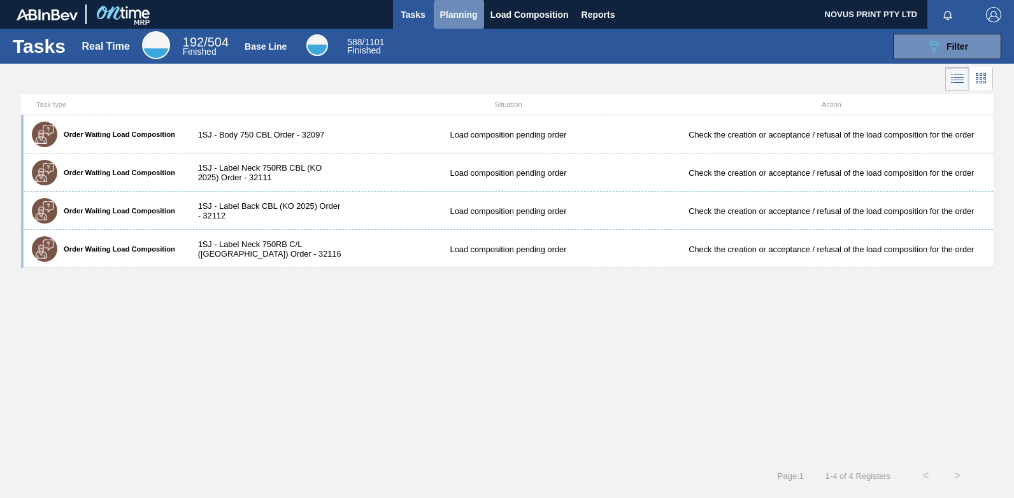
click at [459, 17] on span "Planning" at bounding box center [459, 14] width 38 height 15
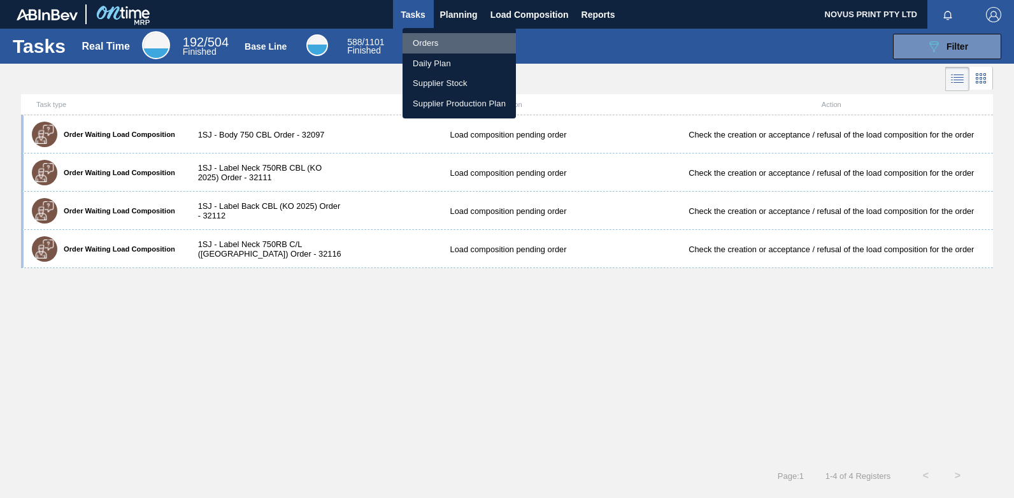
click at [428, 40] on li "Orders" at bounding box center [459, 43] width 113 height 20
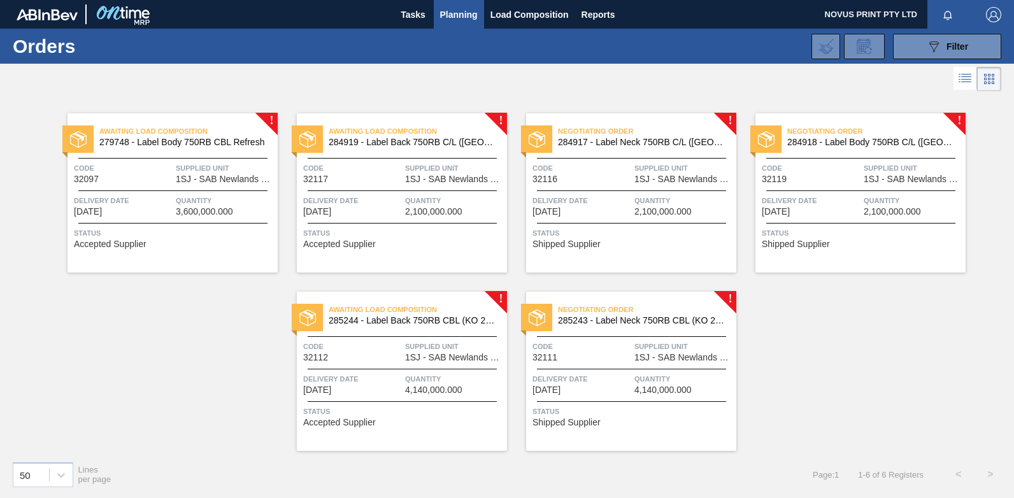
click at [623, 234] on span "Status" at bounding box center [632, 233] width 201 height 13
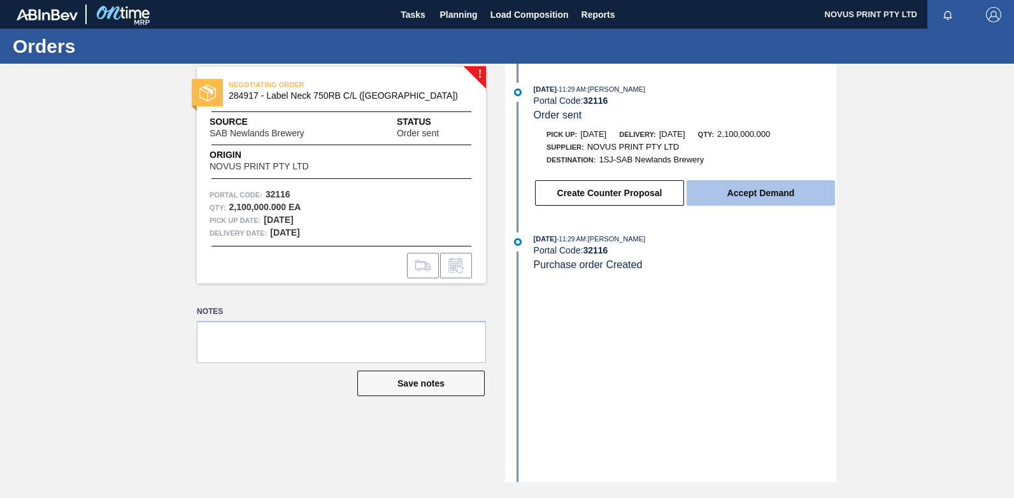
click at [752, 191] on button "Accept Demand" at bounding box center [761, 192] width 148 height 25
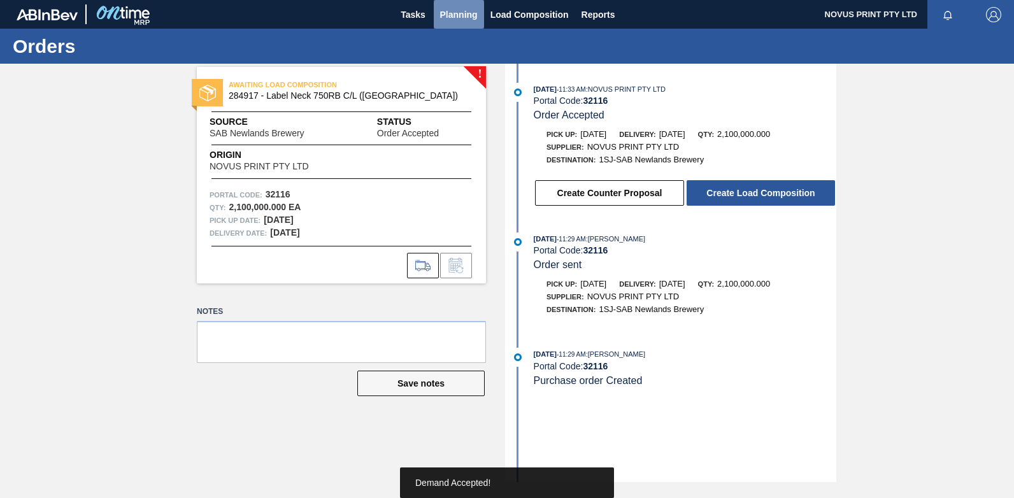
click at [452, 15] on span "Planning" at bounding box center [459, 14] width 38 height 15
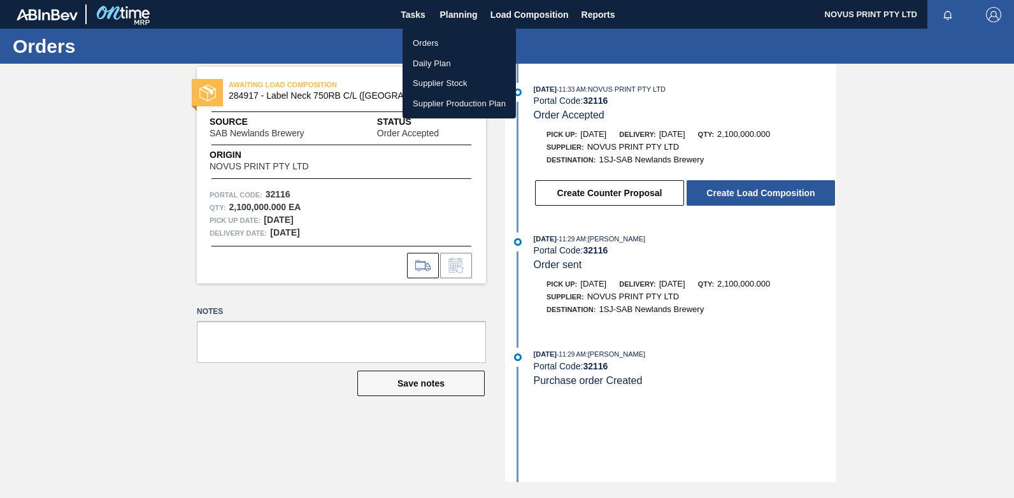
click at [427, 39] on li "Orders" at bounding box center [459, 43] width 113 height 20
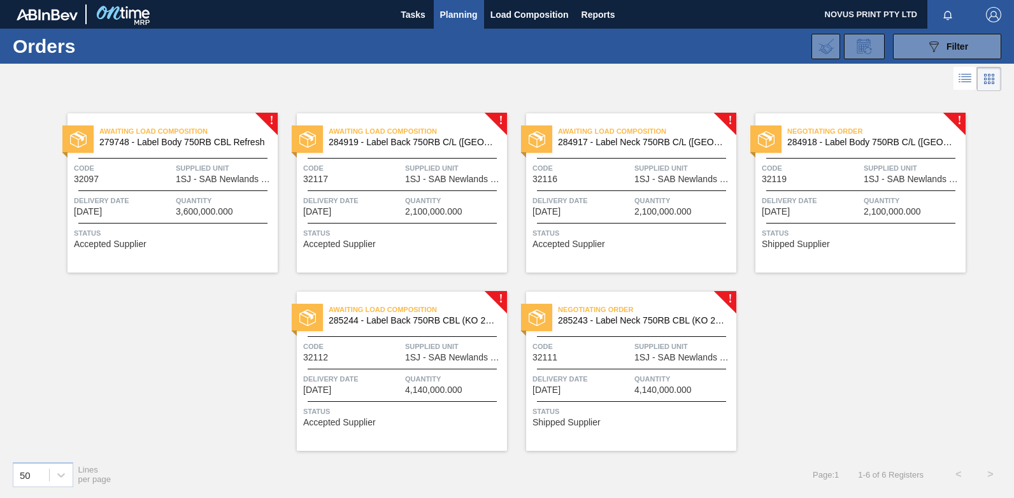
click at [836, 175] on span "Code" at bounding box center [811, 168] width 99 height 13
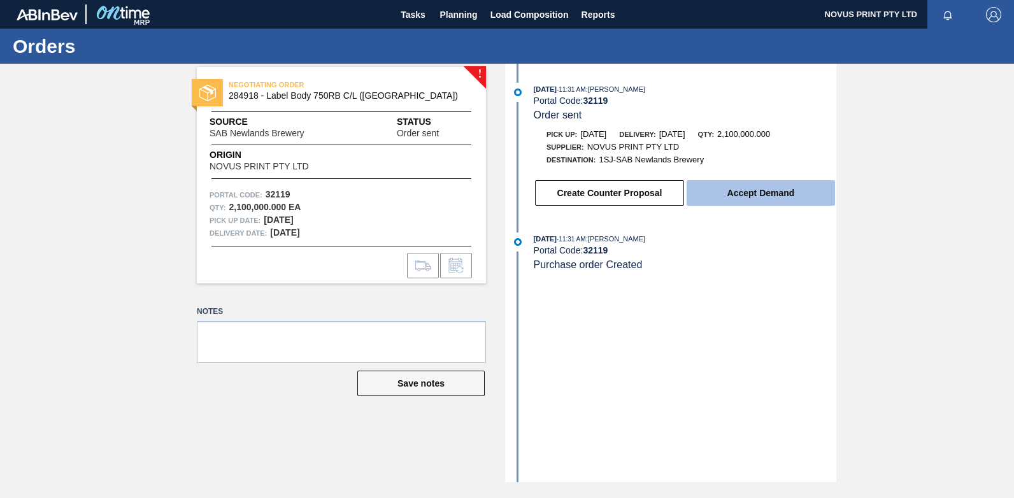
click at [759, 189] on button "Accept Demand" at bounding box center [761, 192] width 148 height 25
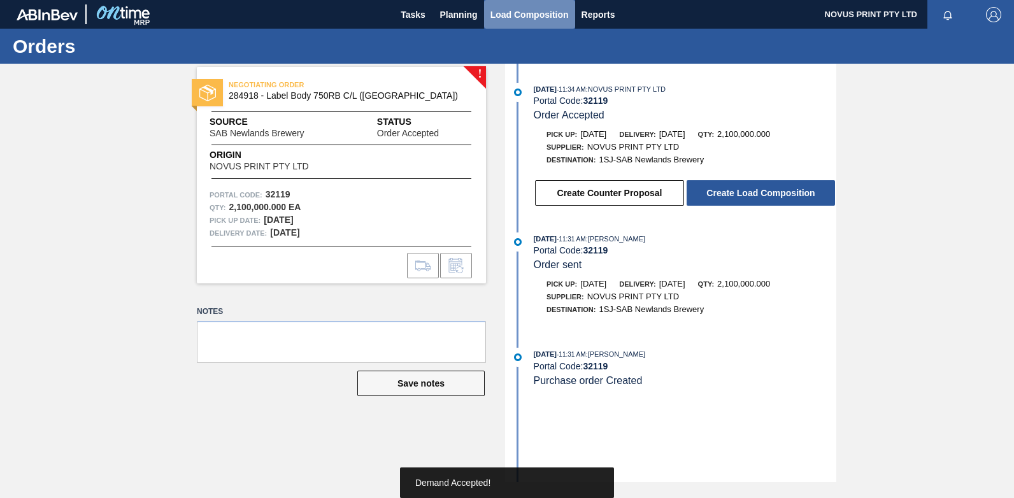
click at [519, 9] on span "Load Composition" at bounding box center [529, 14] width 78 height 15
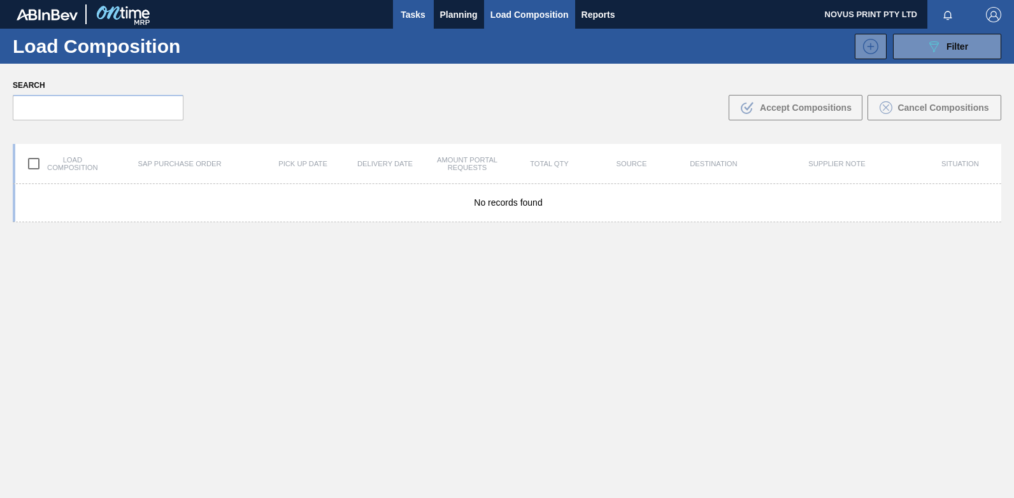
drag, startPoint x: 412, startPoint y: 15, endPoint x: 418, endPoint y: 22, distance: 9.0
click at [411, 15] on span "Tasks" at bounding box center [413, 14] width 28 height 15
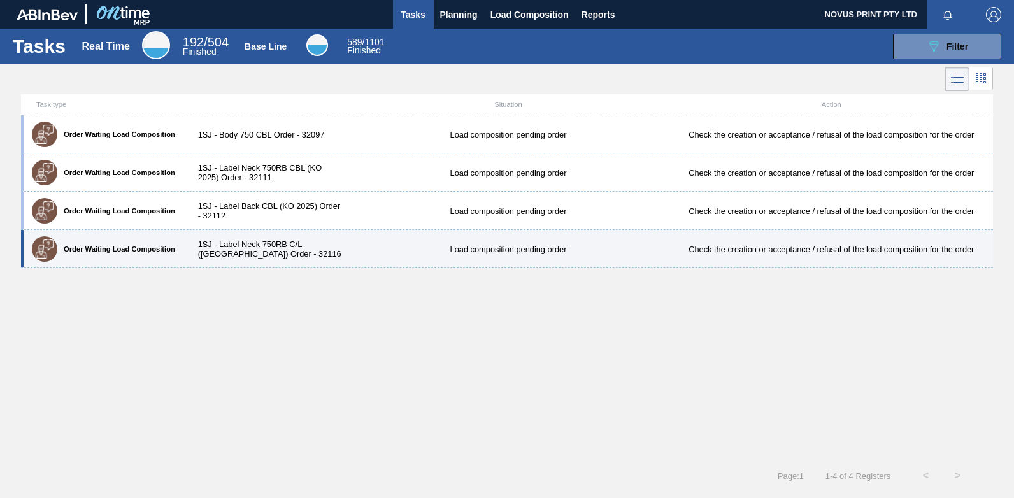
click at [485, 248] on div "Load composition pending order" at bounding box center [507, 250] width 323 height 10
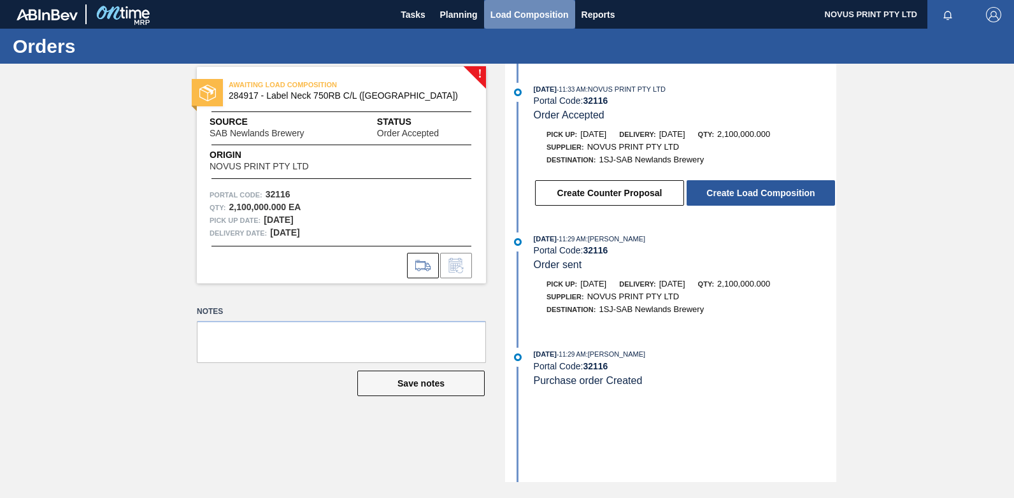
click at [532, 8] on span "Load Composition" at bounding box center [529, 14] width 78 height 15
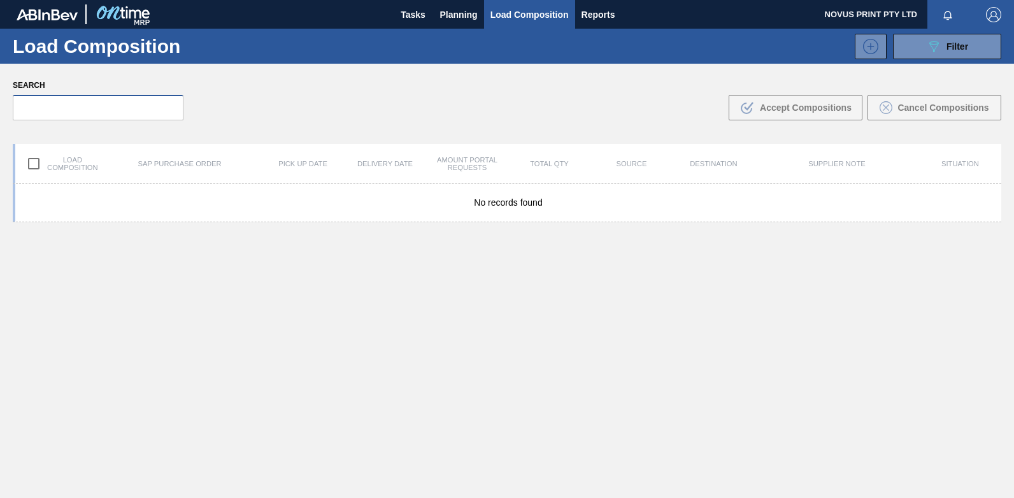
click at [69, 107] on input "text" at bounding box center [98, 107] width 171 height 25
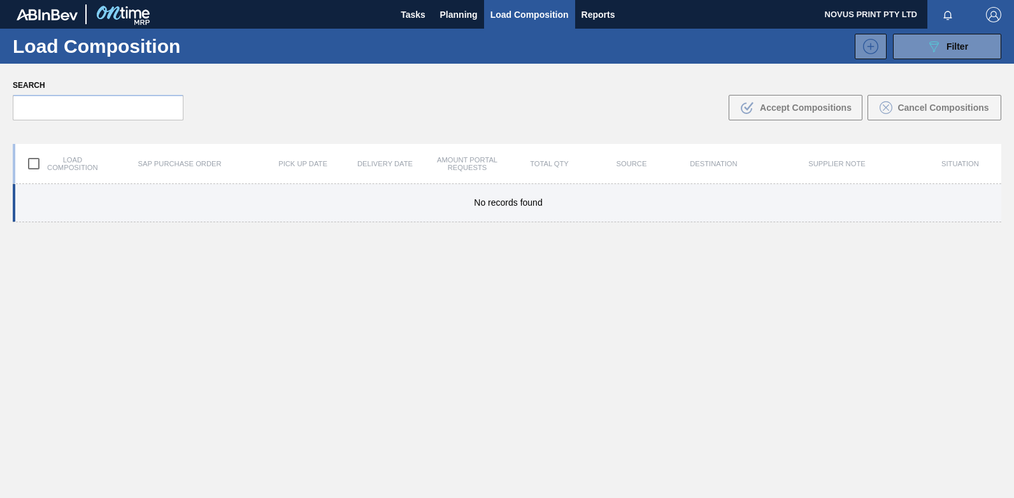
drag, startPoint x: 73, startPoint y: 193, endPoint x: 67, endPoint y: 203, distance: 11.5
click at [73, 194] on div "No records found" at bounding box center [507, 203] width 988 height 38
click at [127, 197] on div "No records found" at bounding box center [507, 203] width 988 height 38
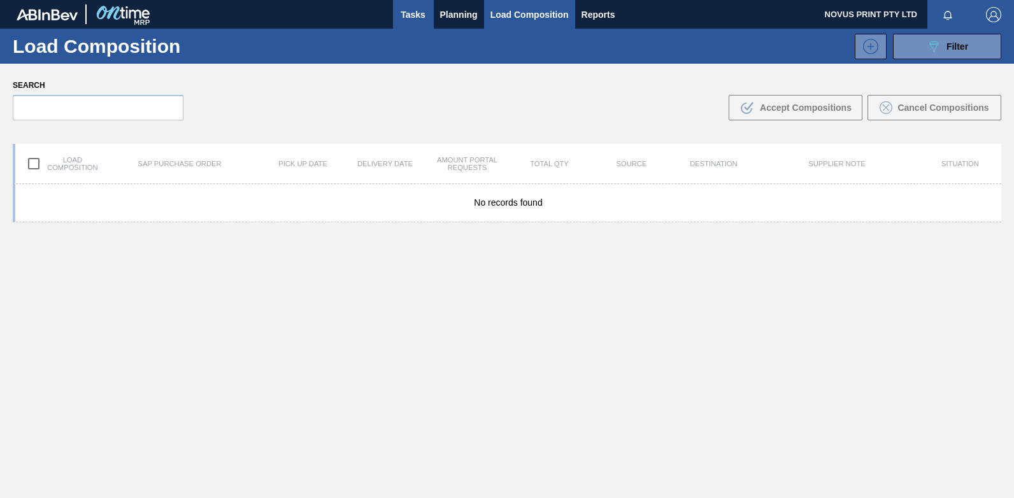
click at [404, 12] on span "Tasks" at bounding box center [413, 14] width 28 height 15
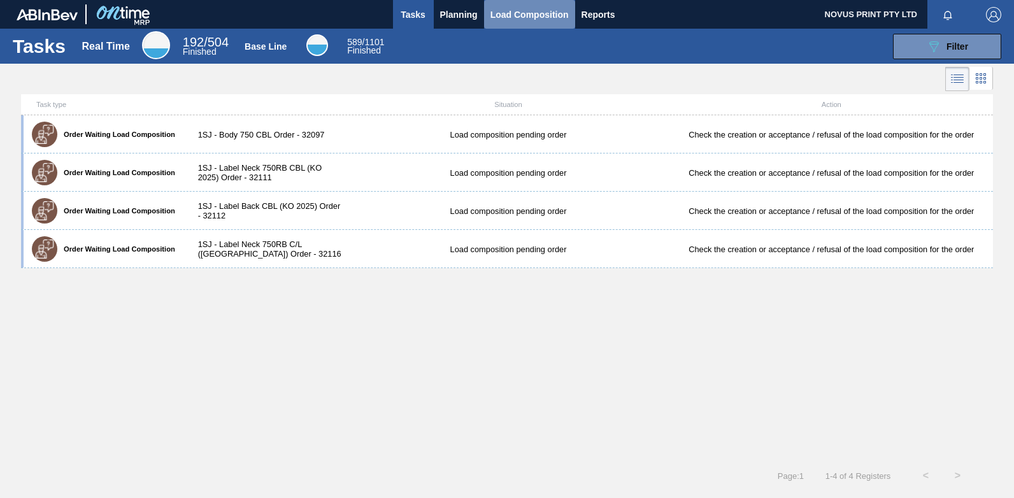
click at [544, 17] on span "Load Composition" at bounding box center [529, 14] width 78 height 15
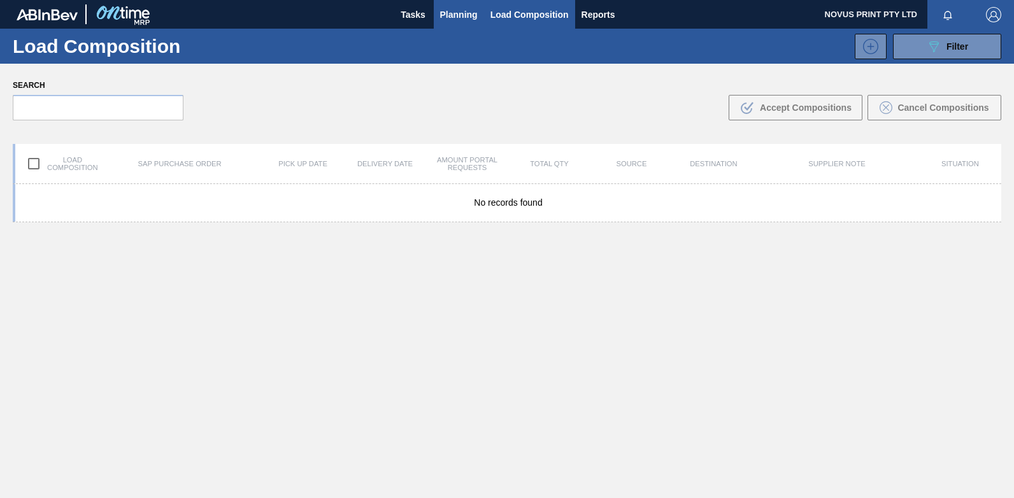
click at [464, 17] on span "Planning" at bounding box center [459, 14] width 38 height 15
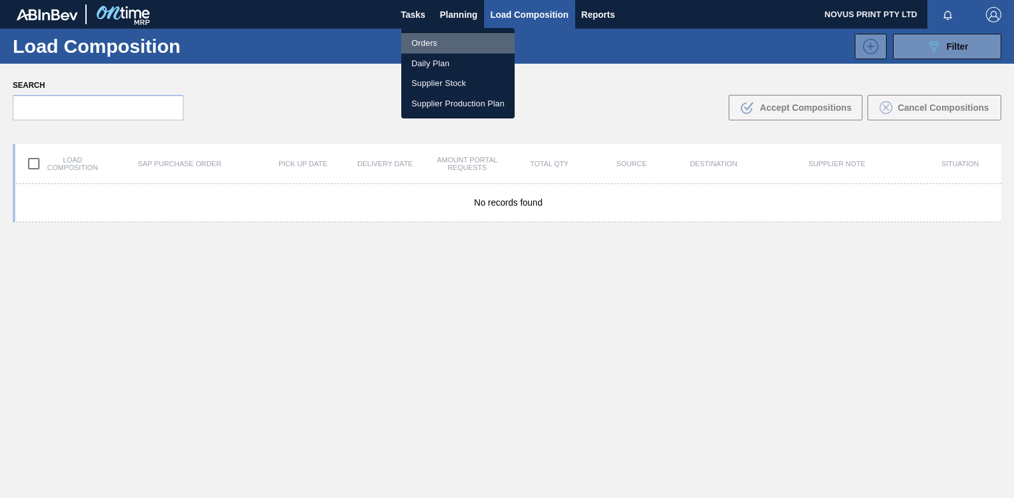
click at [427, 37] on li "Orders" at bounding box center [457, 43] width 113 height 20
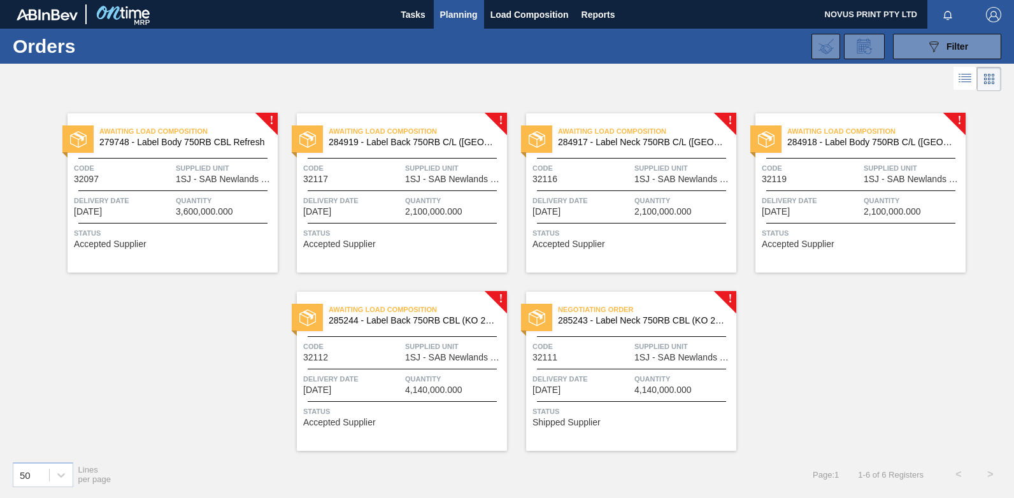
click at [569, 243] on span "Accepted Supplier" at bounding box center [568, 244] width 73 height 10
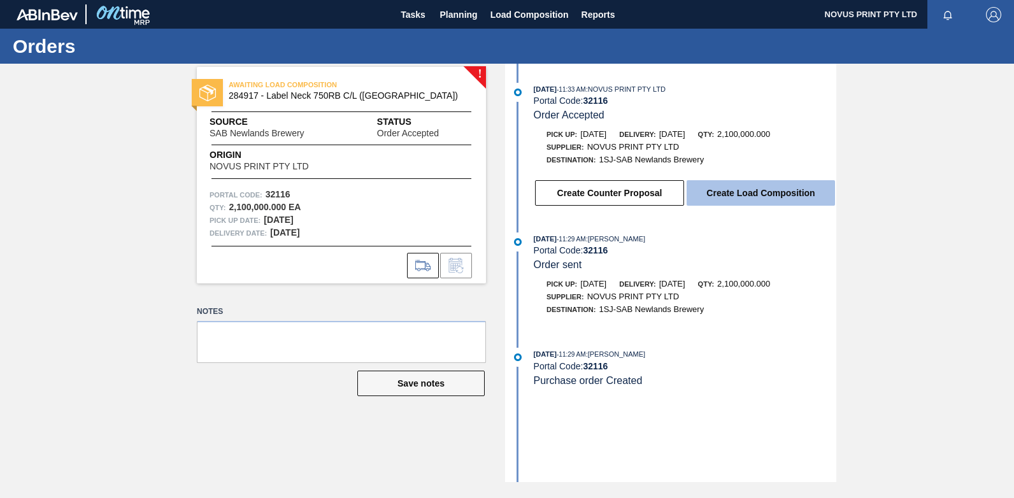
click at [766, 195] on button "Create Load Composition" at bounding box center [761, 192] width 148 height 25
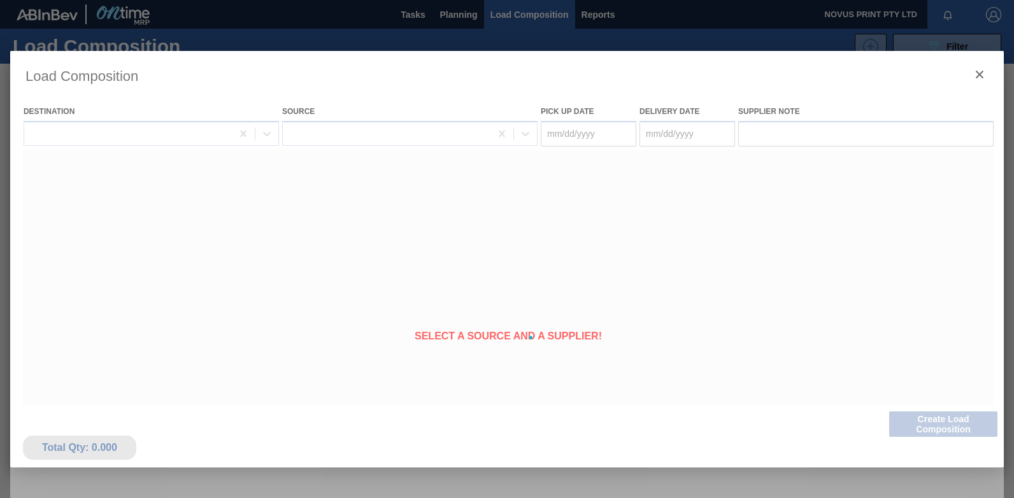
type Date "[DATE]"
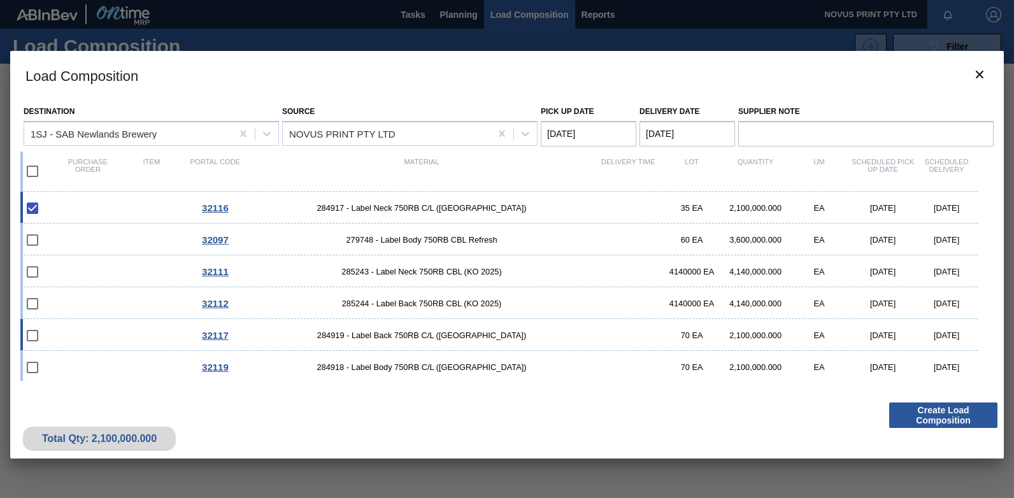
click at [58, 334] on div "32117 284919 - Label Back 750RB C/L (Hogwarts) 70 EA 2,100,000.000 EA 09/26/202…" at bounding box center [499, 335] width 958 height 32
checkbox input "true"
click at [57, 364] on div "32119 284918 - Label Body 750RB C/L (Hogwarts) 70 EA 2,100,000.000 EA 09/26/202…" at bounding box center [499, 367] width 958 height 32
checkbox input "true"
click at [665, 132] on Date "[DATE]" at bounding box center [687, 133] width 96 height 25
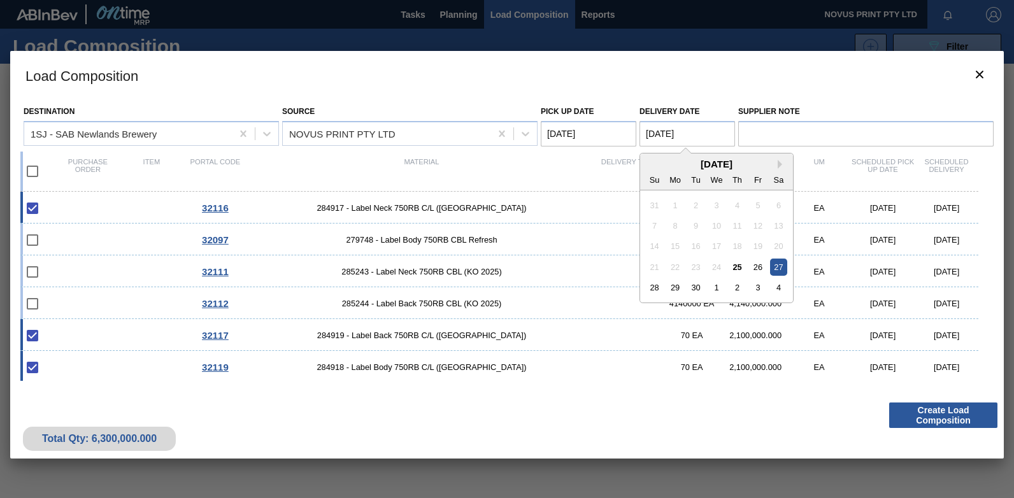
drag, startPoint x: 658, startPoint y: 133, endPoint x: 667, endPoint y: 135, distance: 9.7
click at [667, 135] on Date "[DATE]" at bounding box center [687, 133] width 96 height 25
type Date "[DATE]"
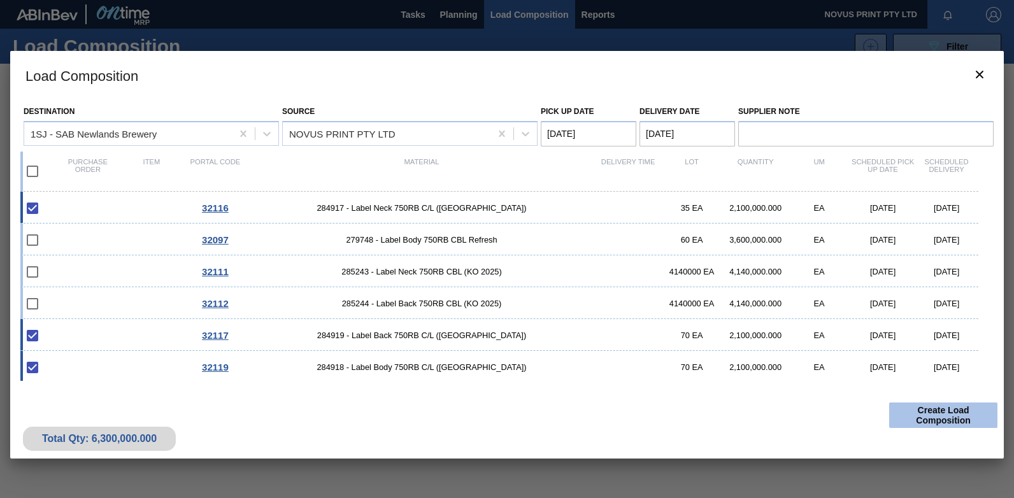
click at [917, 418] on button "Create Load Composition" at bounding box center [943, 415] width 108 height 25
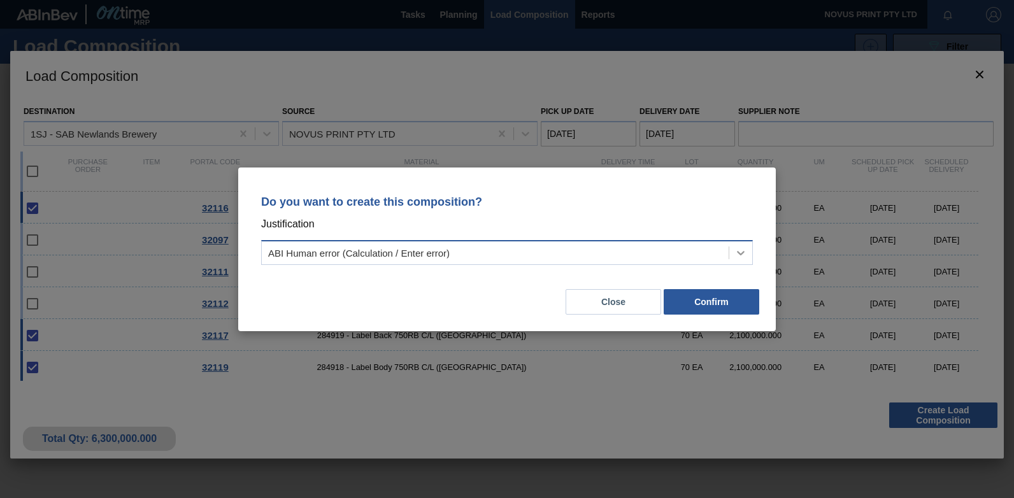
click at [738, 252] on icon at bounding box center [741, 253] width 8 height 4
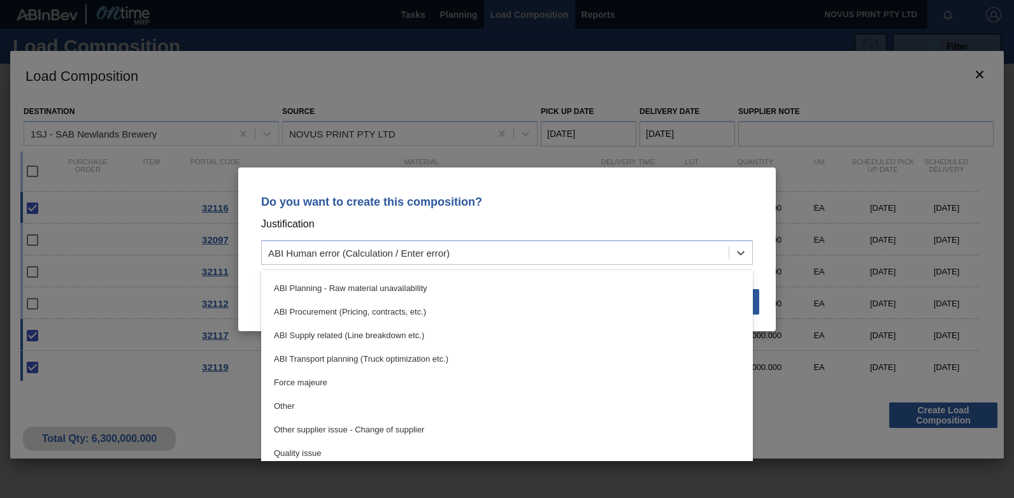
scroll to position [139, 0]
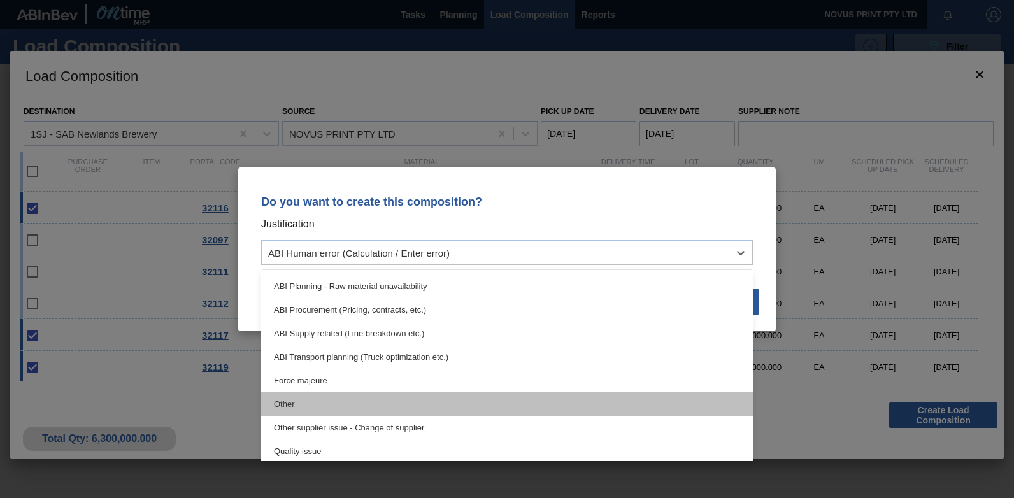
click at [285, 402] on div "Other" at bounding box center [507, 404] width 492 height 24
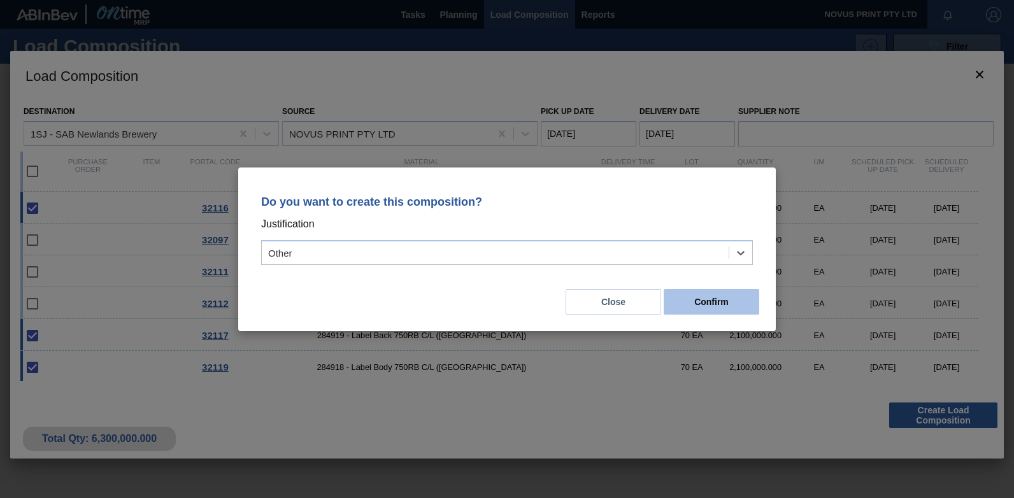
click at [714, 303] on button "Confirm" at bounding box center [712, 301] width 96 height 25
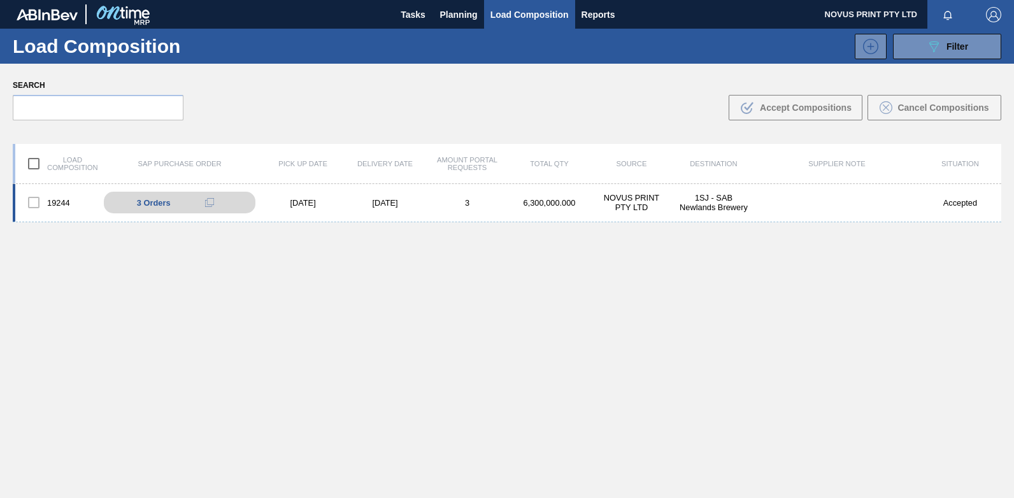
click at [262, 203] on div "[DATE]" at bounding box center [303, 203] width 82 height 10
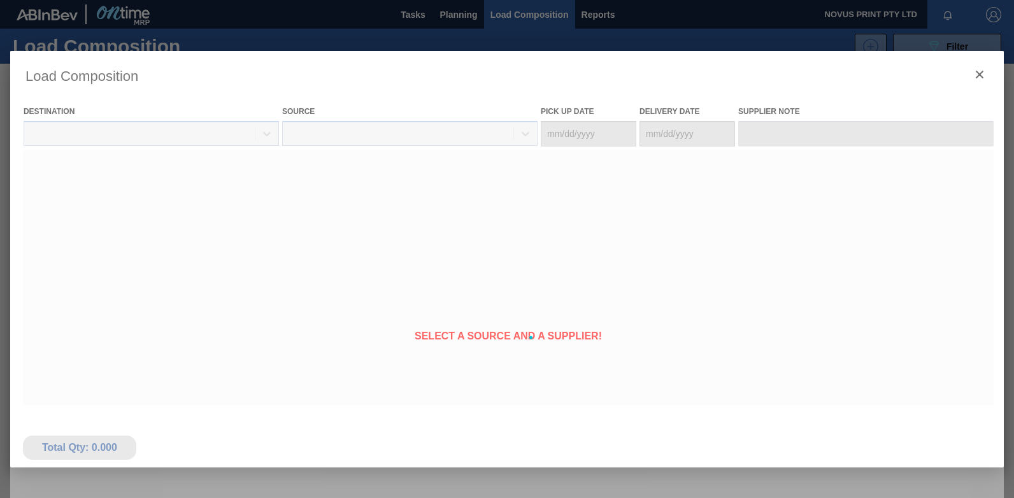
type Date "[DATE]"
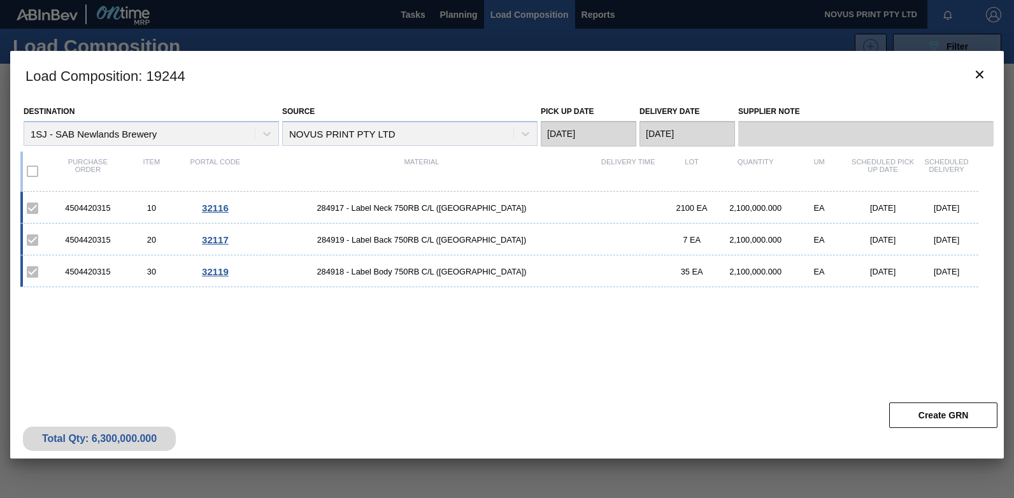
click at [220, 209] on span "32116" at bounding box center [215, 208] width 27 height 11
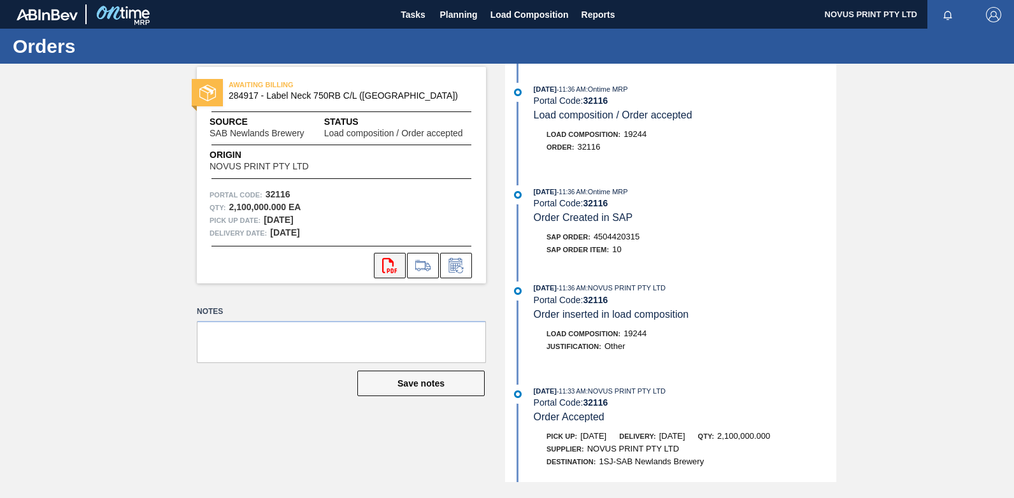
click at [384, 264] on icon "svg{fill:#ff0000}" at bounding box center [389, 265] width 15 height 15
click at [452, 12] on span "Planning" at bounding box center [459, 14] width 38 height 15
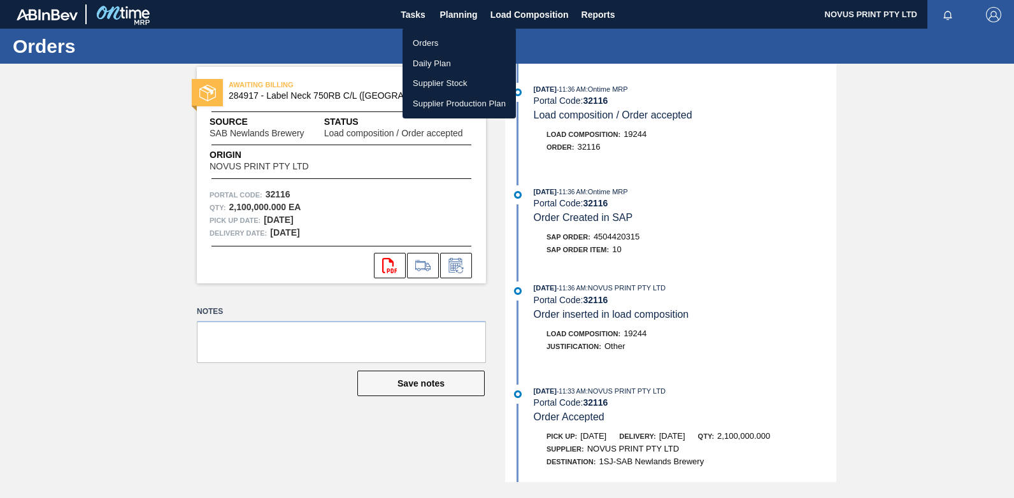
click at [424, 44] on li "Orders" at bounding box center [459, 43] width 113 height 20
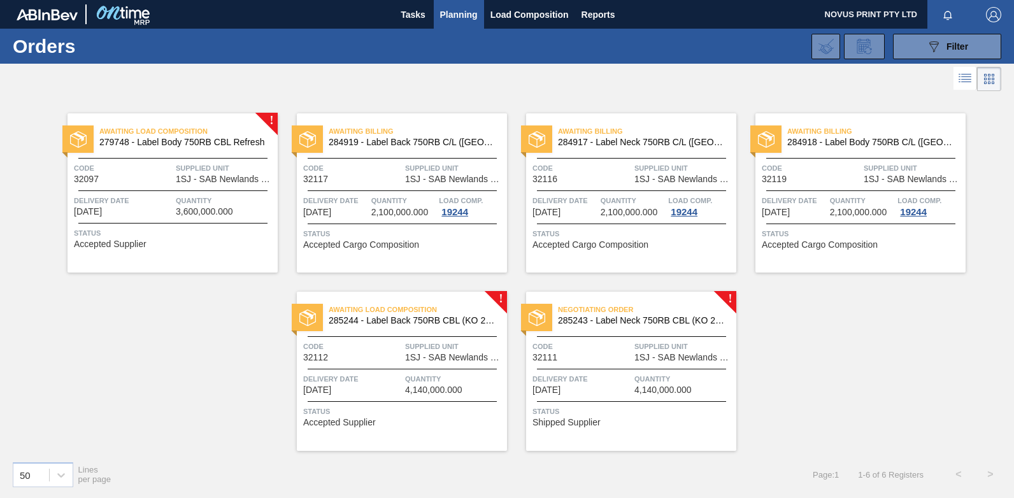
click at [204, 211] on span "3,600,000.000" at bounding box center [204, 212] width 57 height 10
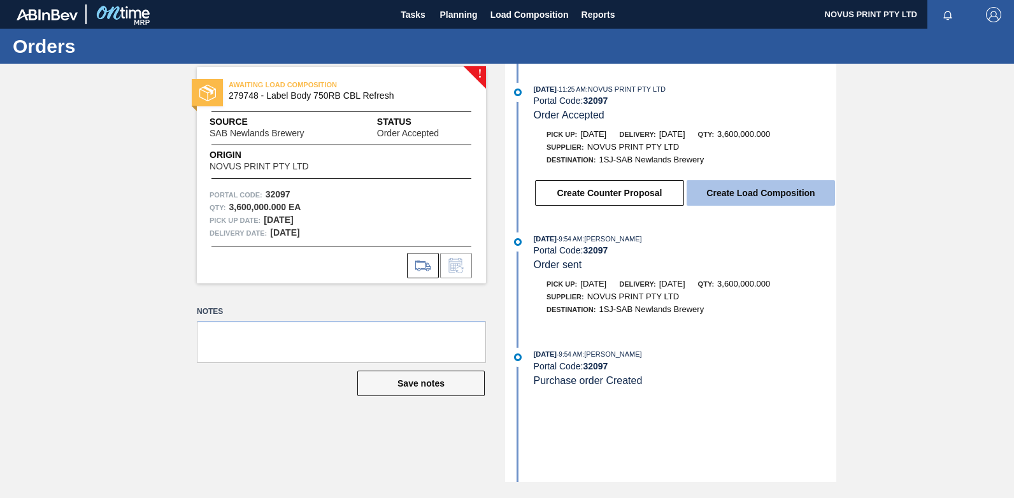
click at [710, 191] on button "Create Load Composition" at bounding box center [761, 192] width 148 height 25
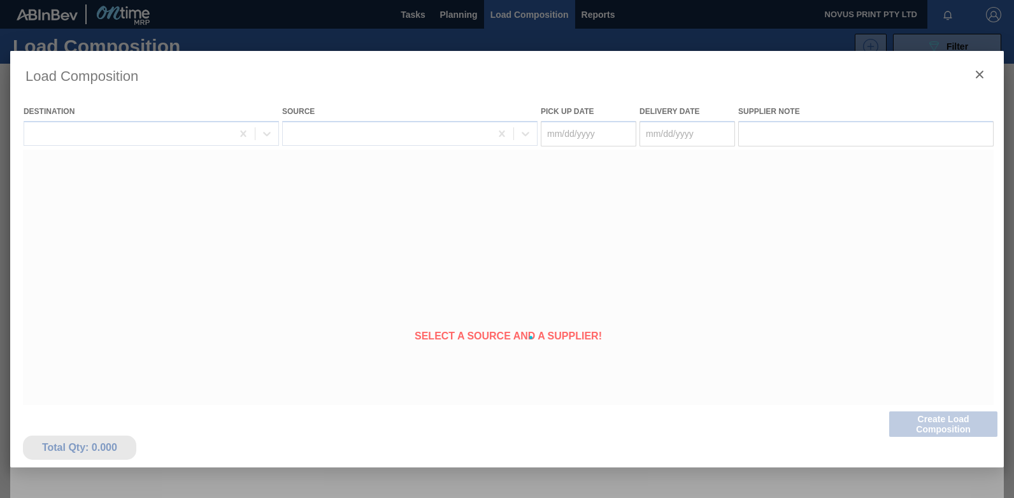
type Date "[DATE]"
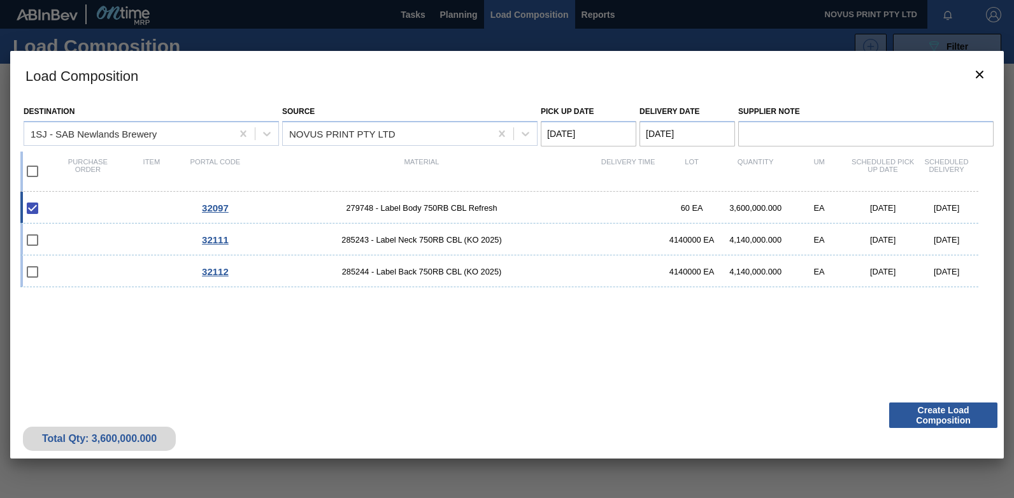
click at [225, 210] on span "32097" at bounding box center [215, 208] width 27 height 11
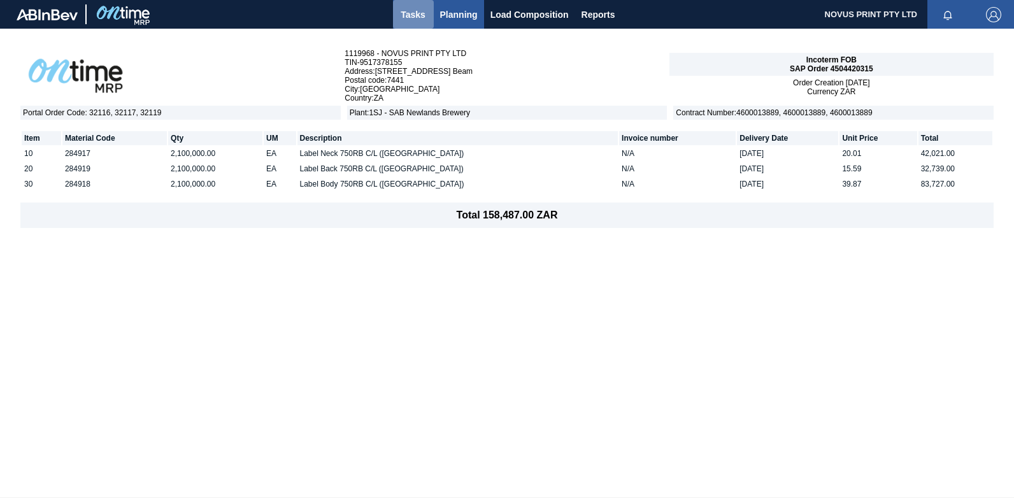
click at [408, 10] on span "Tasks" at bounding box center [413, 14] width 28 height 15
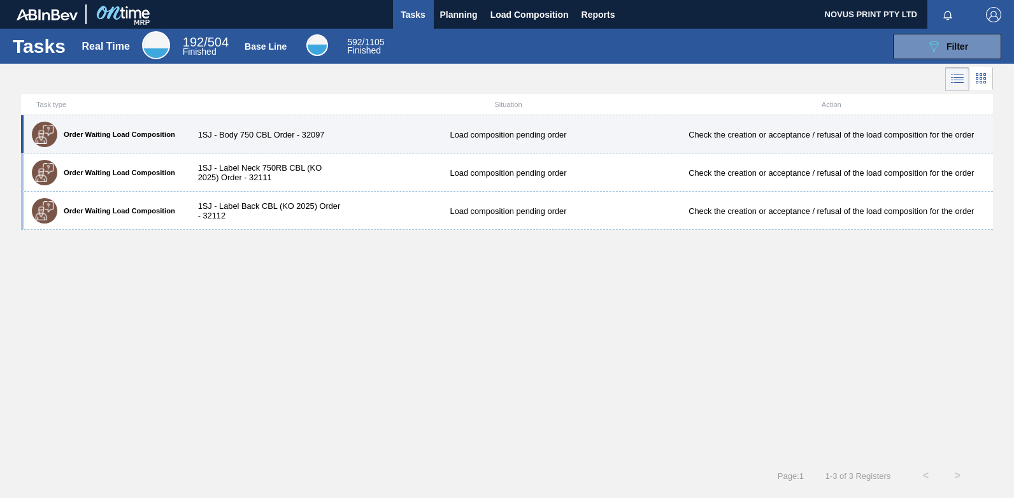
click at [286, 136] on div "1SJ - Body 750 CBL Order - 32097" at bounding box center [266, 135] width 162 height 10
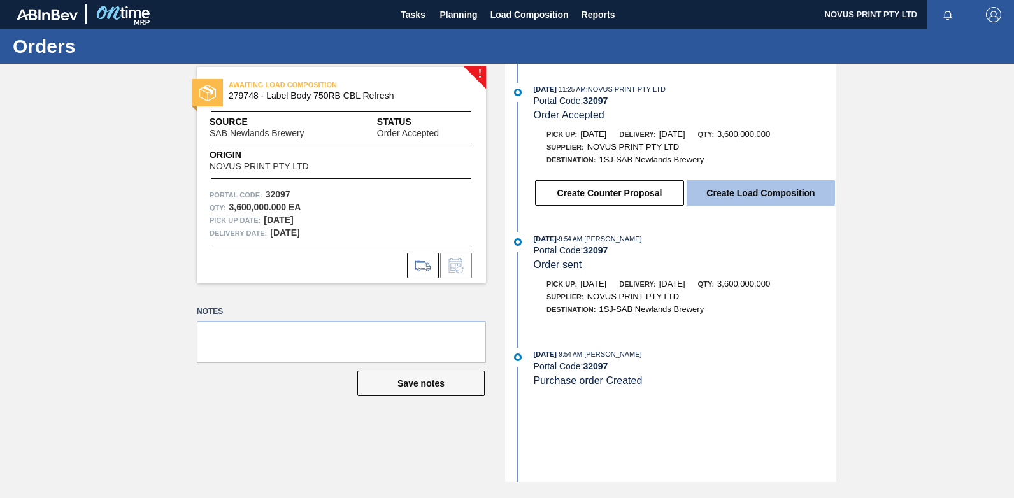
click at [749, 194] on button "Create Load Composition" at bounding box center [761, 192] width 148 height 25
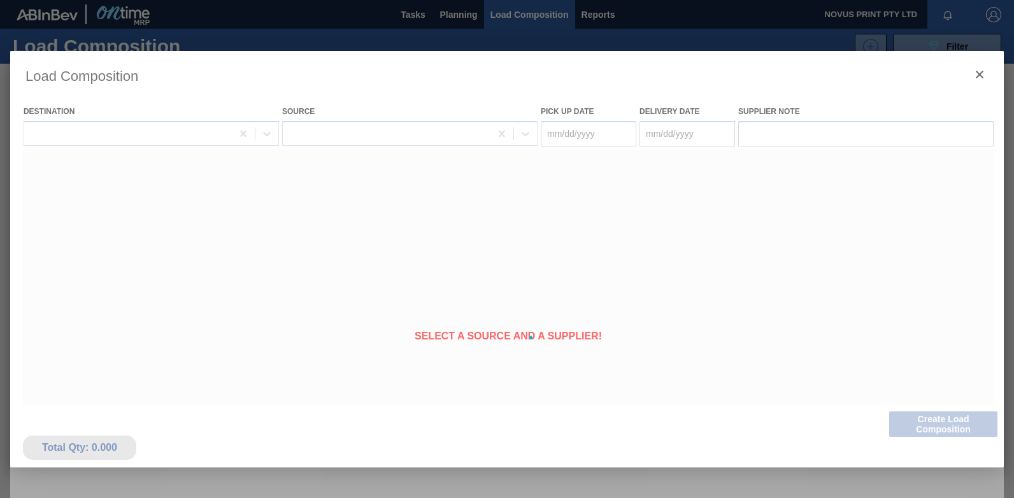
type Date "[DATE]"
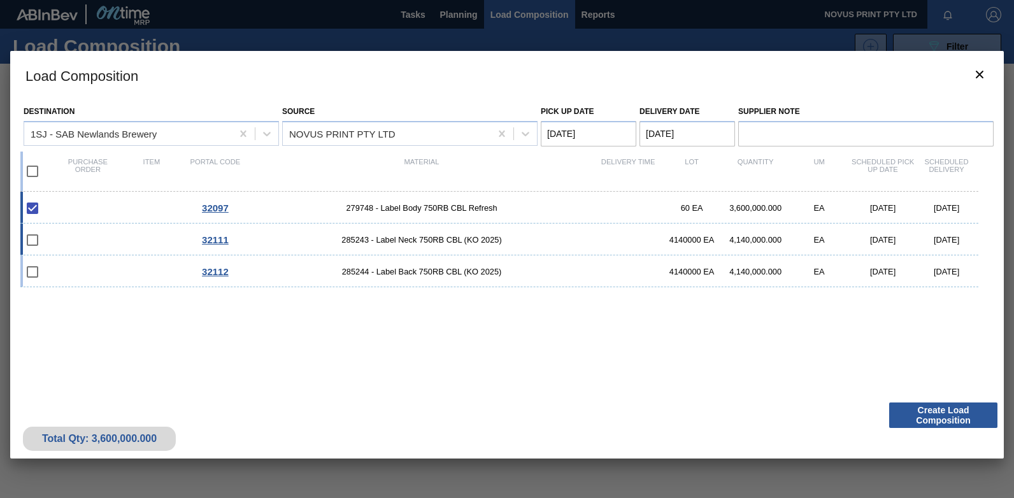
click at [80, 244] on div "32111 285243 - Label Neck 750RB CBL (KO 2025) 4140000 EA 4,140,000.000 EA [DATE…" at bounding box center [499, 240] width 958 height 32
checkbox input "true"
click at [75, 268] on div "32112 285244 - Label Back 750RB CBL (KO 2025) 4140000 EA 4,140,000.000 EA [DATE…" at bounding box center [499, 271] width 958 height 32
checkbox input "true"
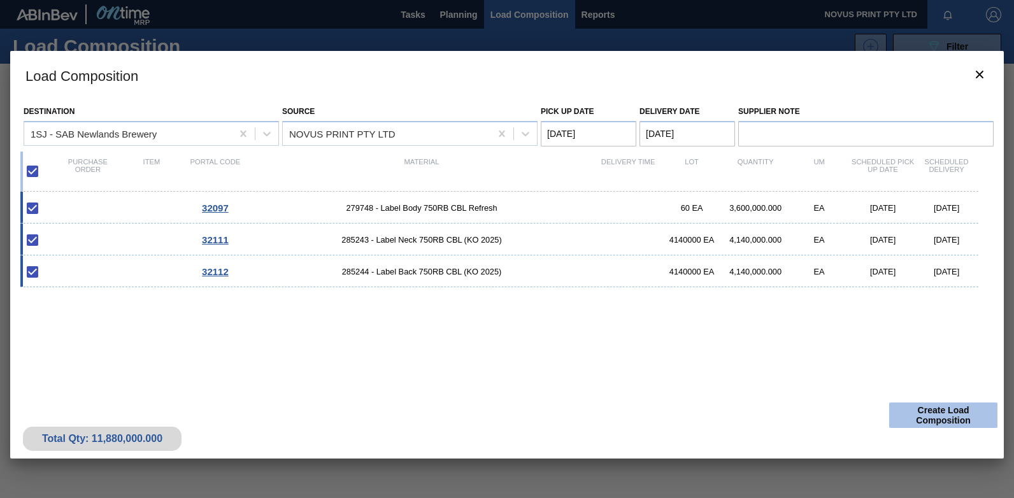
click at [941, 416] on button "Create Load Composition" at bounding box center [943, 415] width 108 height 25
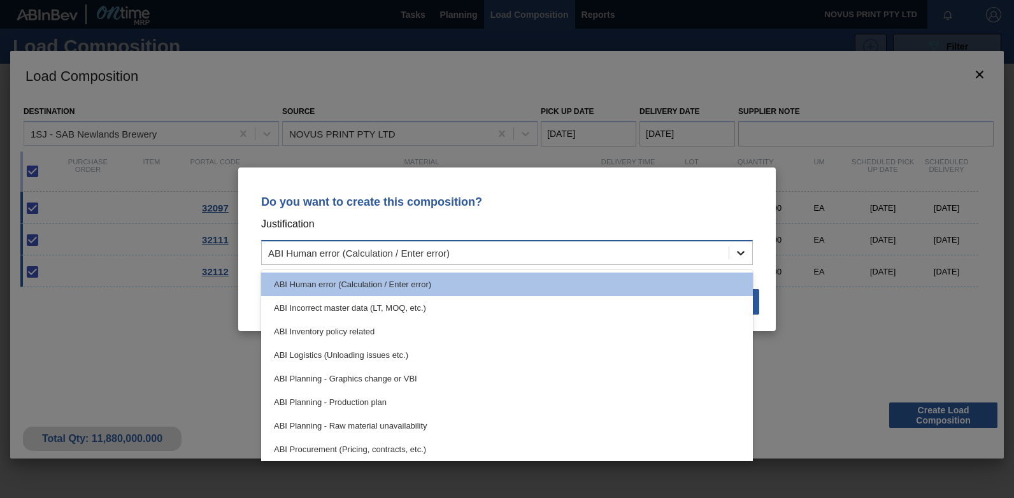
click at [734, 252] on div at bounding box center [740, 252] width 23 height 23
type input "o"
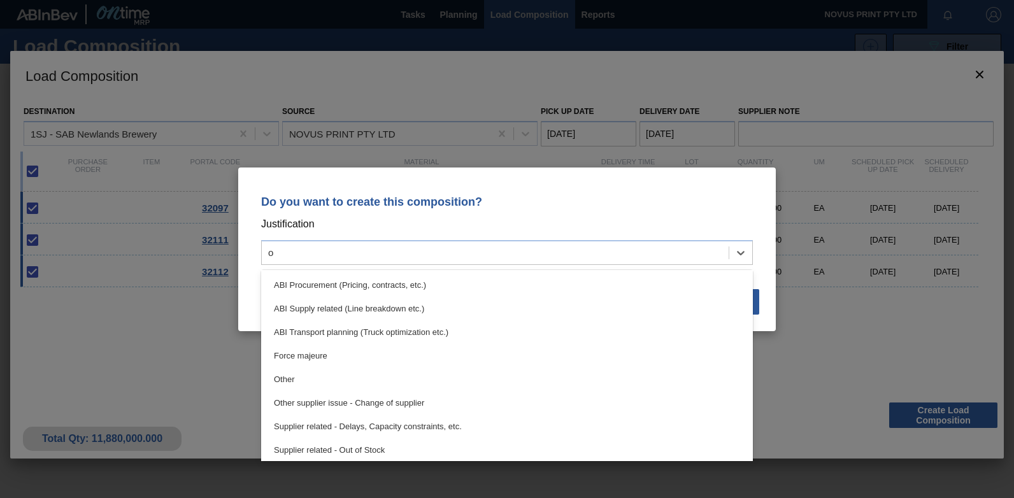
scroll to position [143, 0]
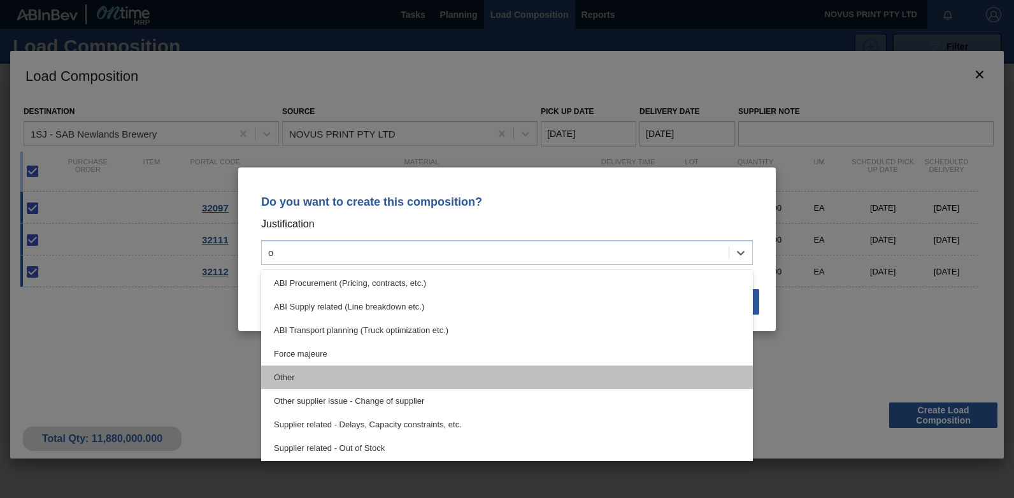
click at [282, 371] on div "Other" at bounding box center [507, 378] width 492 height 24
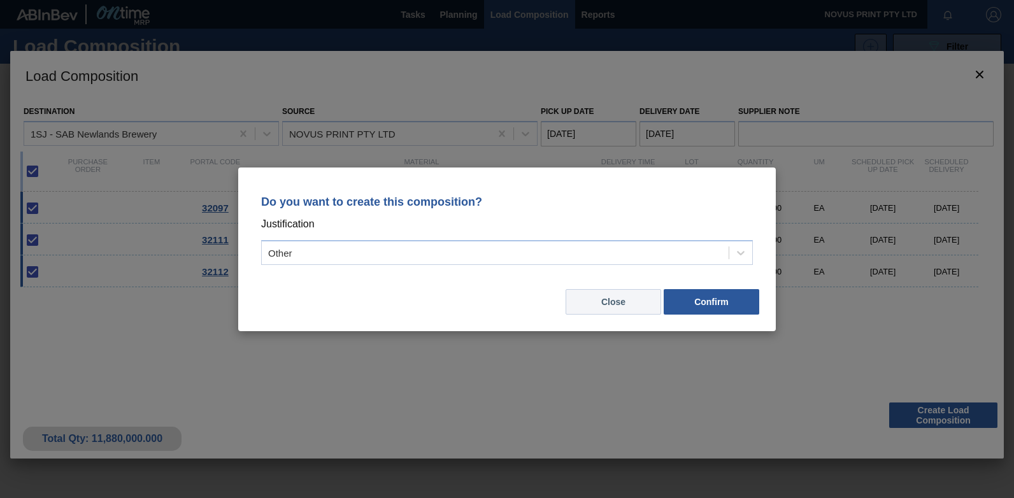
click at [639, 300] on button "Close" at bounding box center [614, 301] width 96 height 25
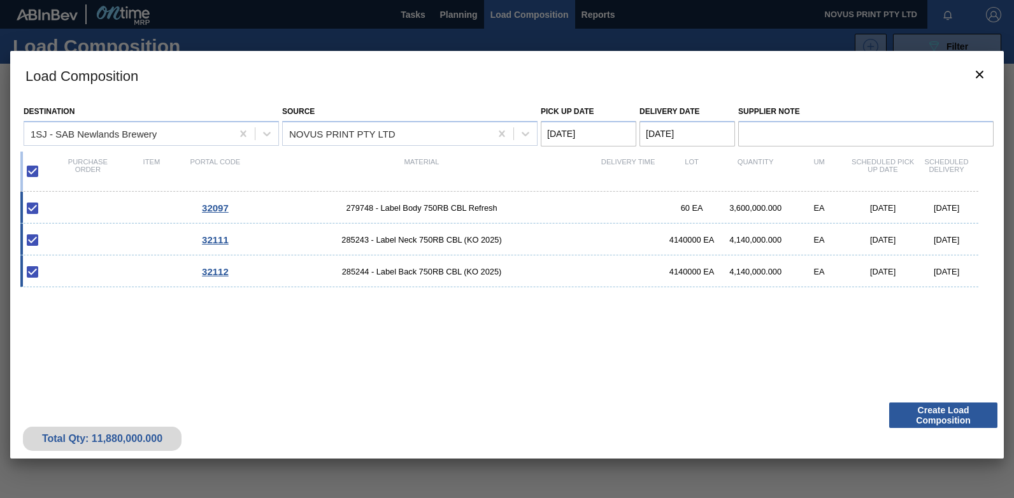
click at [668, 132] on Date "[DATE]" at bounding box center [687, 133] width 96 height 25
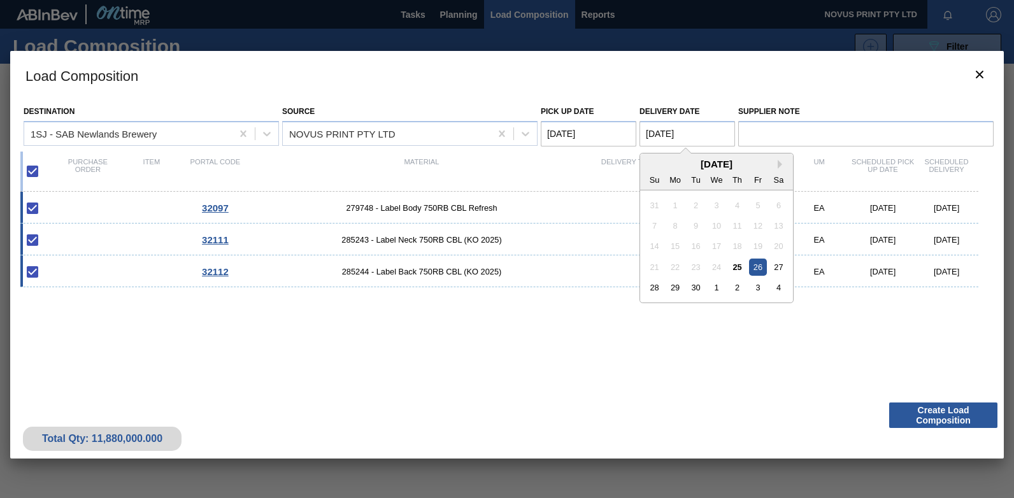
type Date "[DATE]"
click at [755, 266] on div "26" at bounding box center [757, 267] width 17 height 17
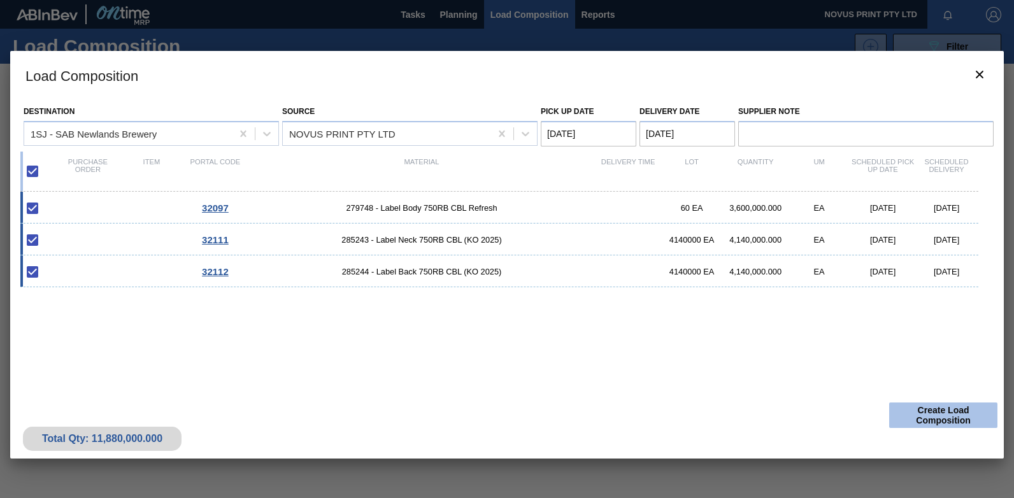
click at [932, 411] on button "Create Load Composition" at bounding box center [943, 415] width 108 height 25
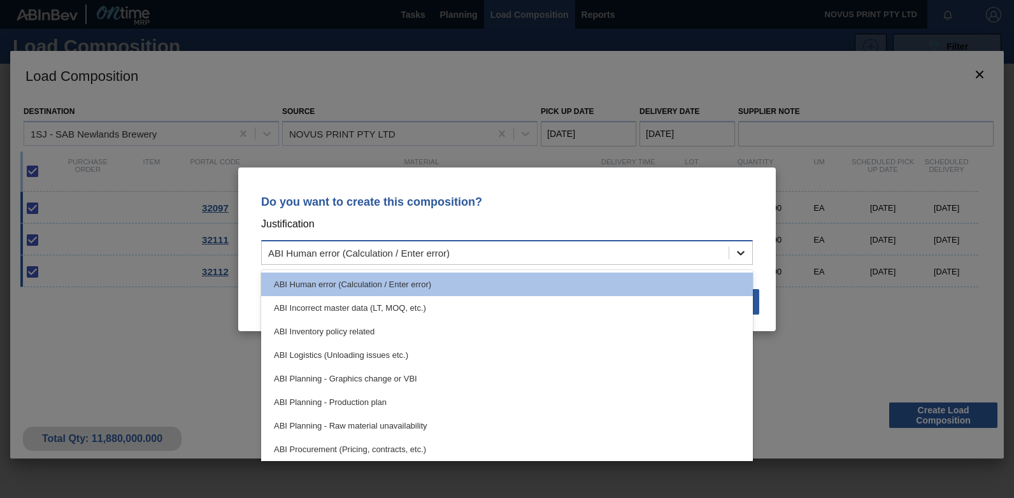
click at [738, 249] on icon at bounding box center [740, 252] width 13 height 13
drag, startPoint x: 749, startPoint y: 327, endPoint x: 752, endPoint y: 362, distance: 35.1
click at [752, 362] on div "ABI Human error (Calculation / Enter error) ABI Incorrect master data (LT, MOQ,…" at bounding box center [507, 365] width 492 height 191
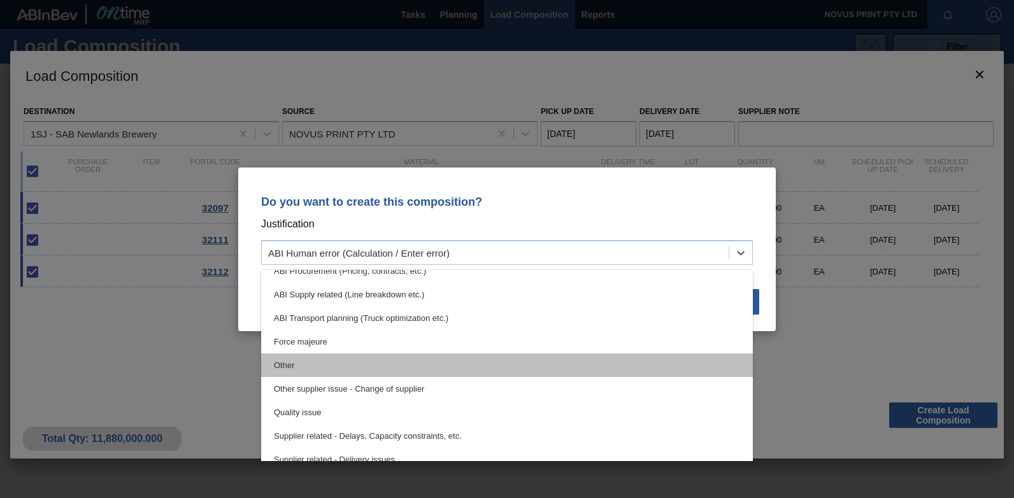
scroll to position [175, 0]
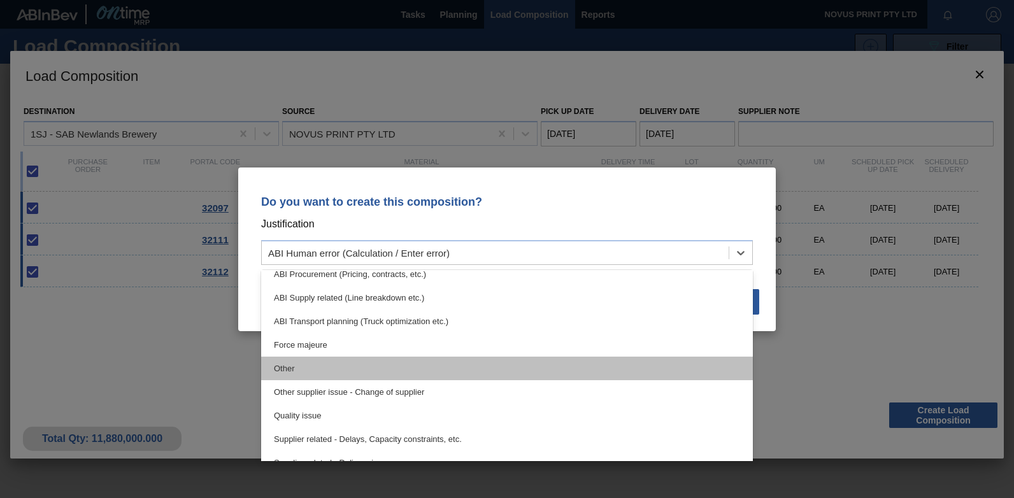
click at [285, 369] on div "Other" at bounding box center [507, 369] width 492 height 24
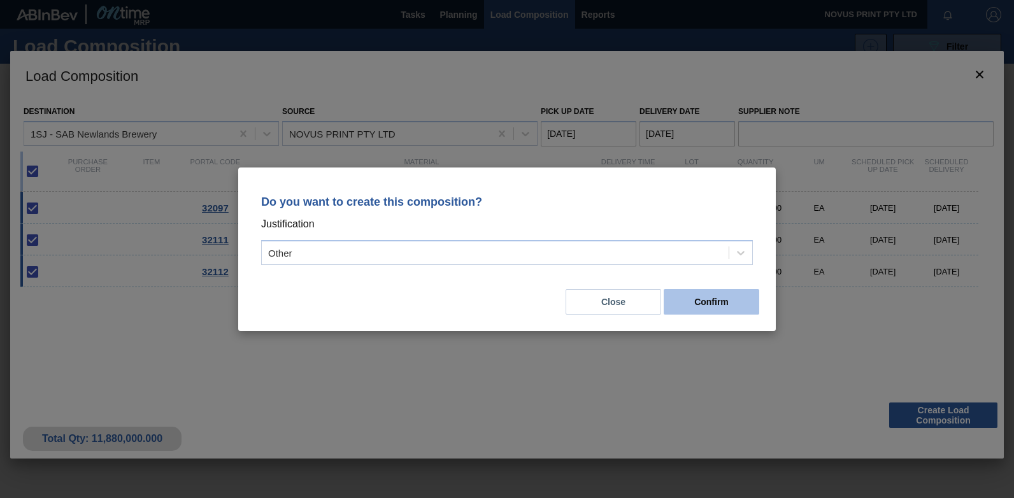
click at [723, 297] on button "Confirm" at bounding box center [712, 301] width 96 height 25
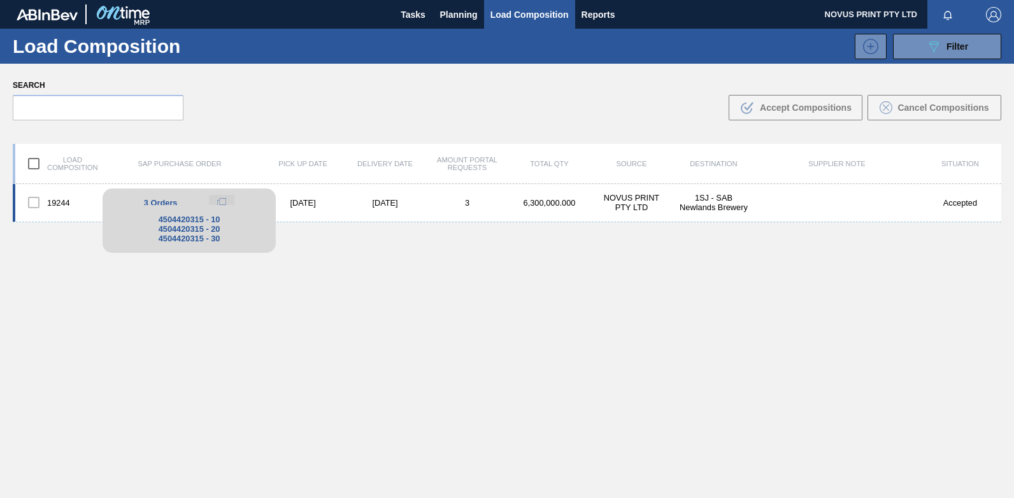
click at [217, 201] on icon at bounding box center [220, 204] width 6 height 6
click at [182, 213] on div "4504420315 - 10 4504420315 - 20 4504420315 - 30" at bounding box center [189, 229] width 173 height 48
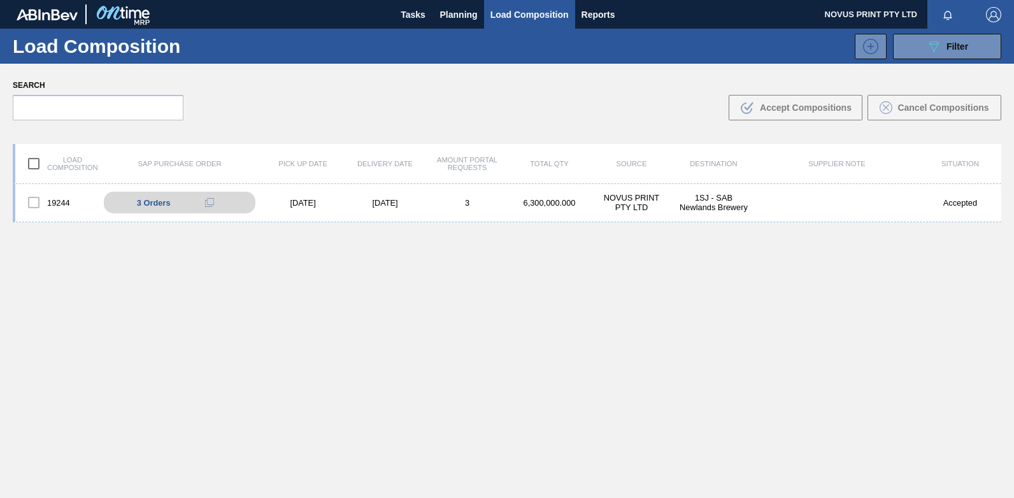
click at [381, 278] on div "19244 3 Orders 4504420315 - 10 4504420315 - 20 4504420315 - 30 [DATE] [DATE] 3 …" at bounding box center [507, 371] width 988 height 374
click at [374, 331] on div "19244 3 Orders 4504420315 - 10 4504420315 - 20 4504420315 - 30 [DATE] [DATE] 3 …" at bounding box center [507, 371] width 988 height 374
click at [411, 8] on span "Tasks" at bounding box center [413, 14] width 28 height 15
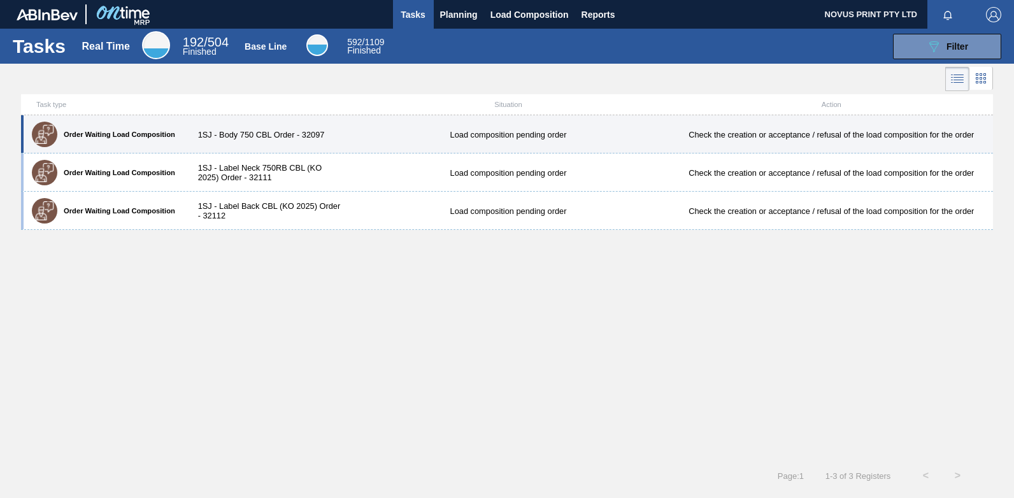
click at [717, 131] on div "Check the creation or acceptance / refusal of the load composition for the order" at bounding box center [831, 135] width 323 height 10
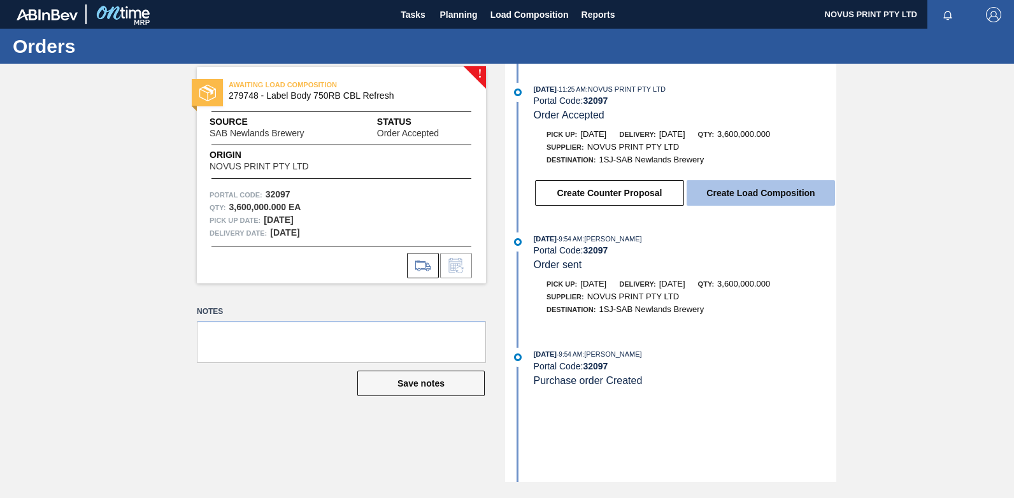
click at [751, 199] on button "Create Load Composition" at bounding box center [761, 192] width 148 height 25
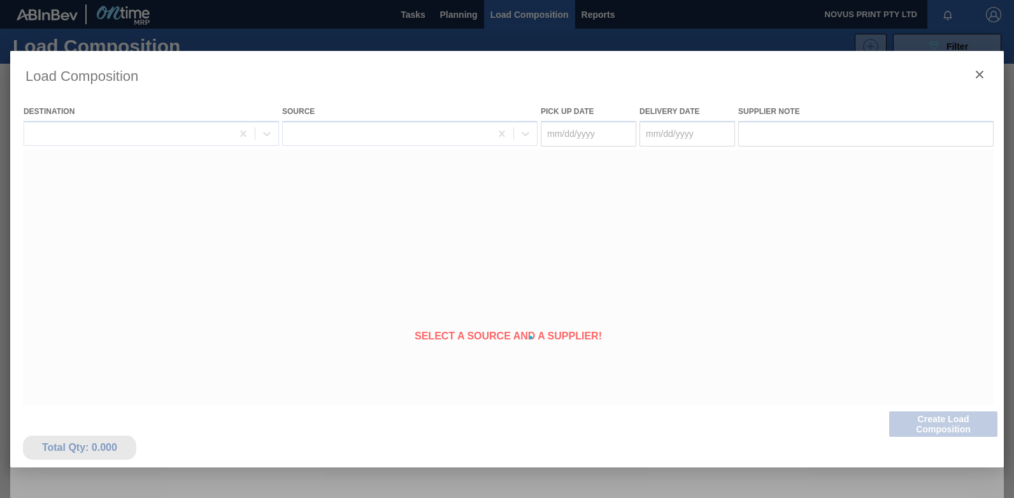
type Date "[DATE]"
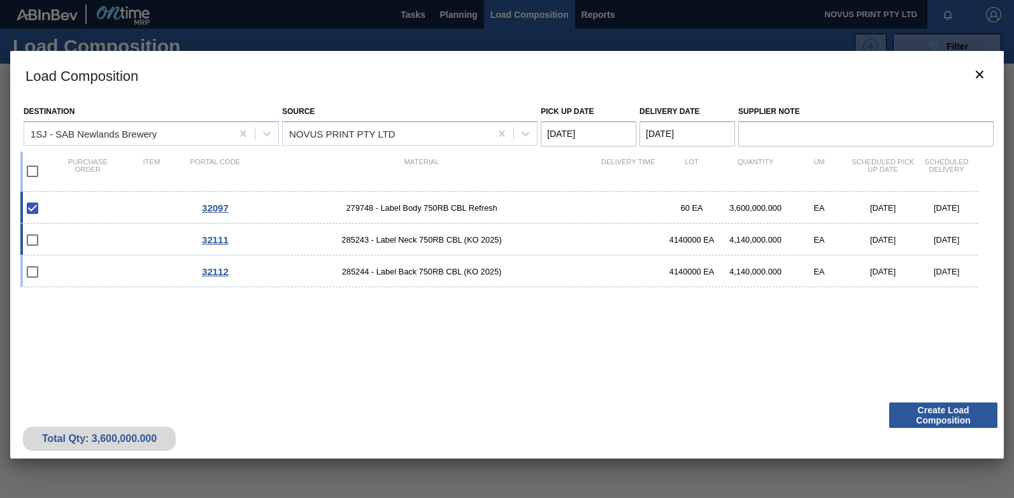
click at [77, 235] on div "32111 285243 - Label Neck 750RB CBL (KO 2025) 4140000 EA 4,140,000.000 EA [DATE…" at bounding box center [499, 240] width 958 height 32
checkbox input "true"
click at [78, 268] on div "32112 285244 - Label Back 750RB CBL (KO 2025) 4140000 EA 4,140,000.000 EA [DATE…" at bounding box center [499, 271] width 958 height 32
checkbox input "true"
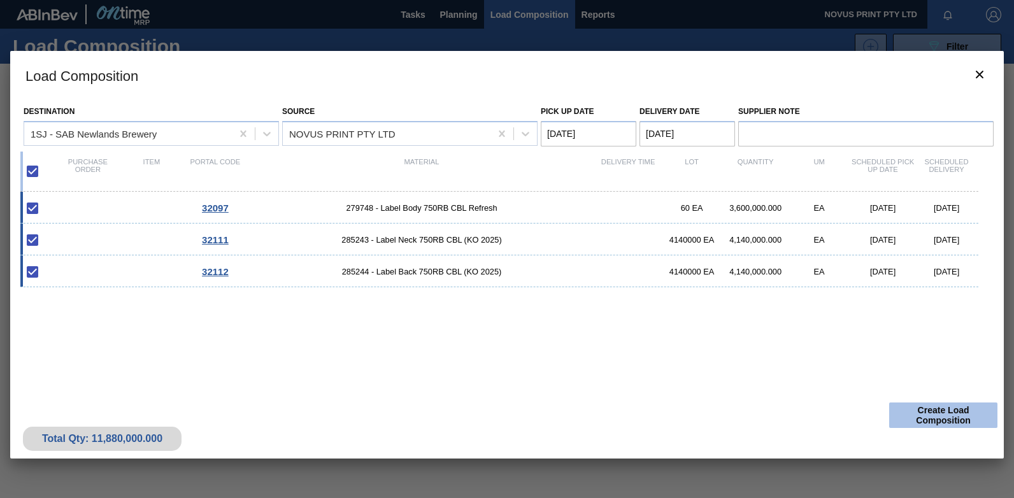
click at [934, 417] on button "Create Load Composition" at bounding box center [943, 415] width 108 height 25
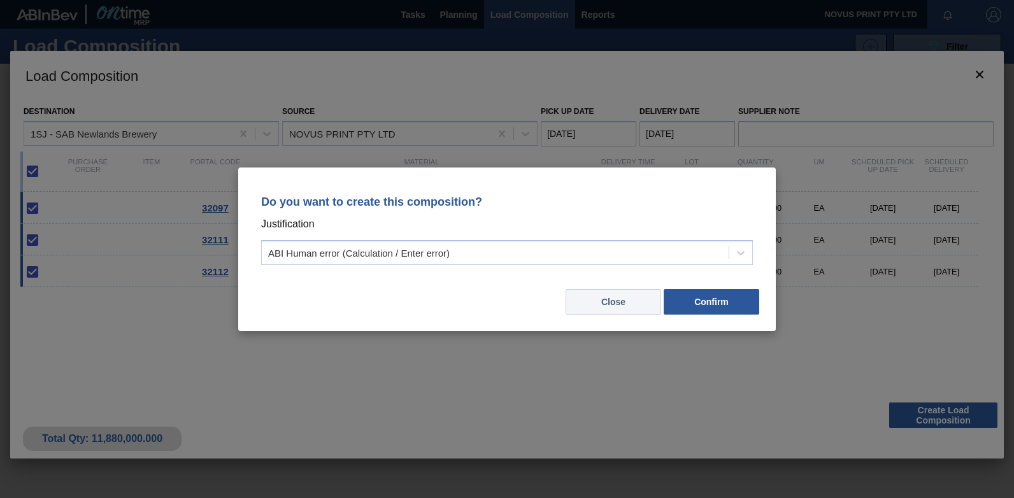
click at [620, 306] on button "Close" at bounding box center [614, 301] width 96 height 25
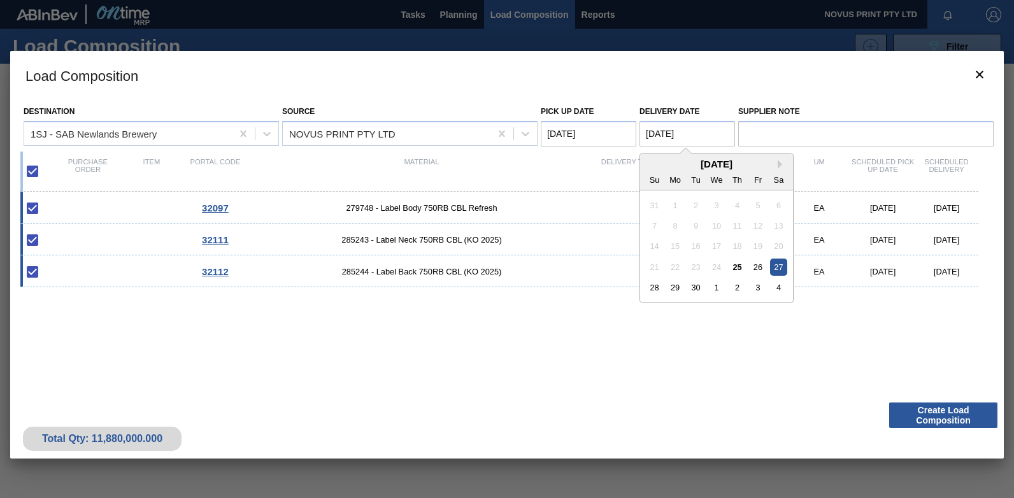
click at [667, 134] on Date "[DATE]" at bounding box center [687, 133] width 96 height 25
click at [759, 266] on div "26" at bounding box center [757, 267] width 17 height 17
type Date "[DATE]"
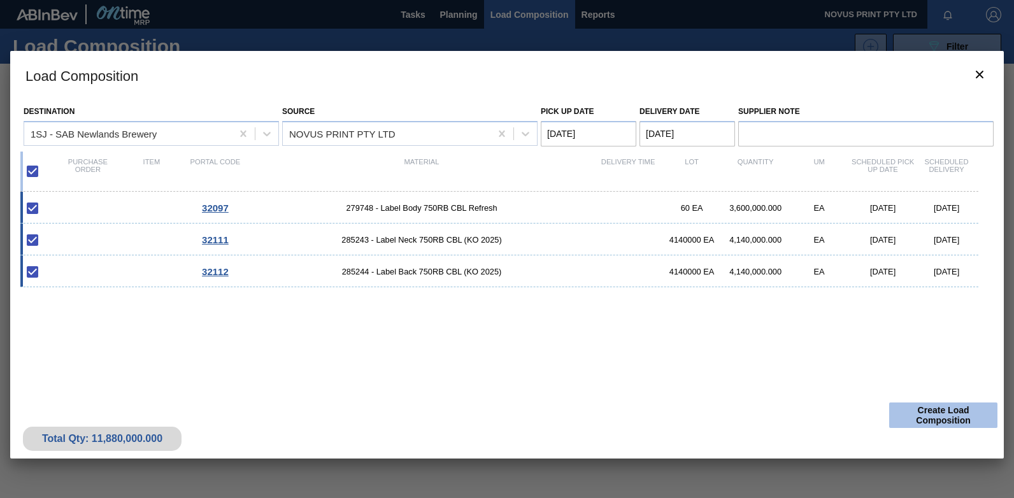
click at [938, 420] on button "Create Load Composition" at bounding box center [943, 415] width 108 height 25
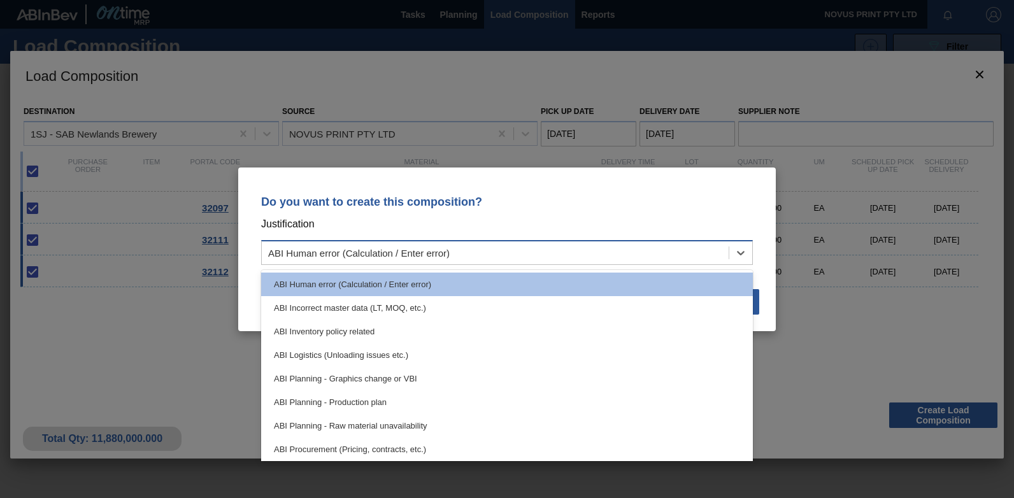
click at [492, 249] on div "ABI Human error (Calculation / Enter error)" at bounding box center [495, 252] width 467 height 18
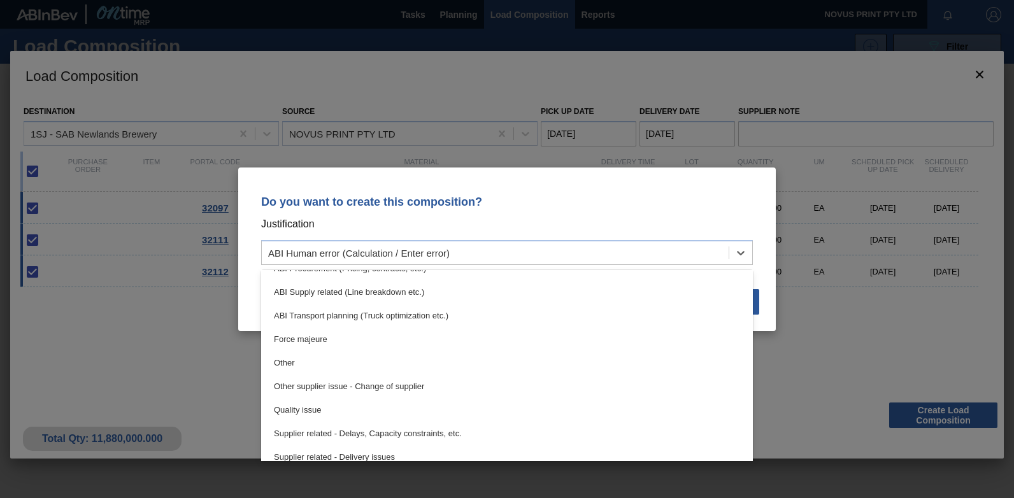
scroll to position [191, 0]
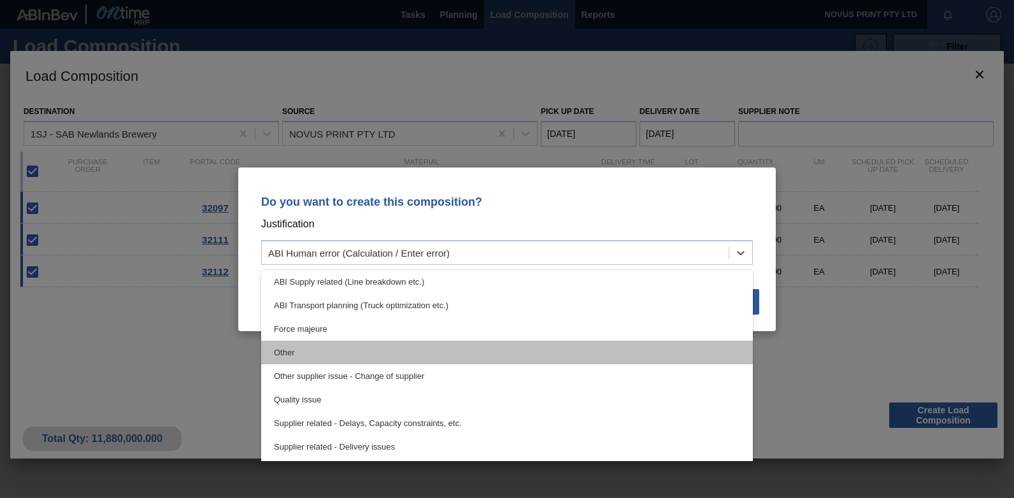
click at [350, 352] on div "Other" at bounding box center [507, 353] width 492 height 24
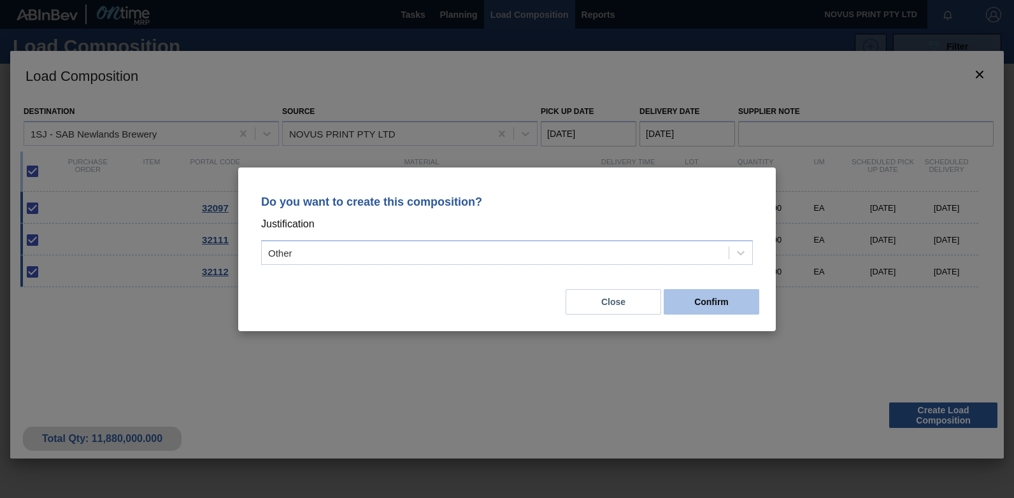
click at [728, 299] on button "Confirm" at bounding box center [712, 301] width 96 height 25
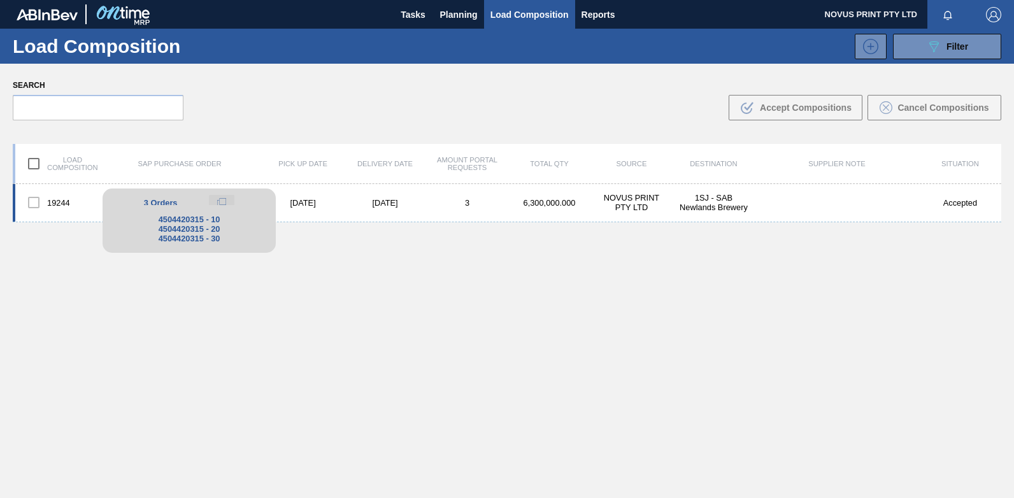
click at [210, 200] on button at bounding box center [221, 202] width 25 height 15
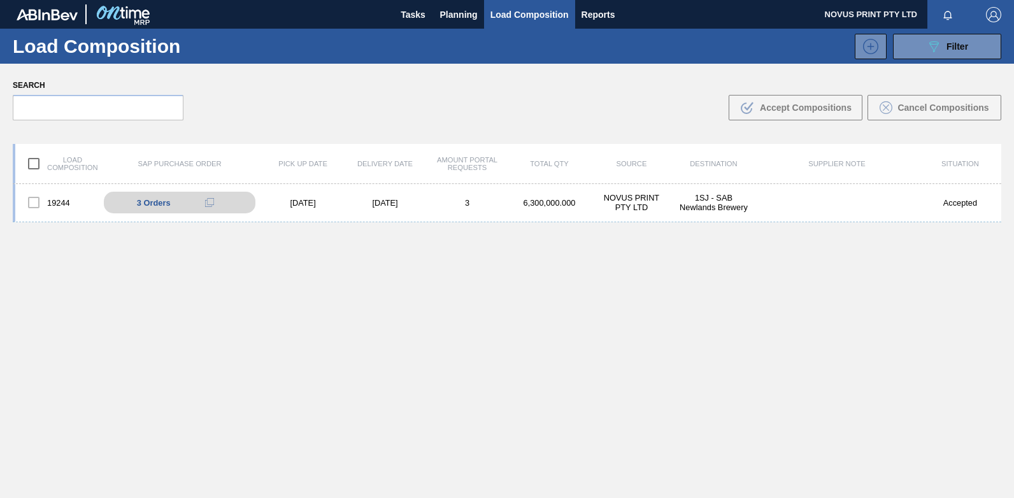
click at [351, 292] on div "19244 3 Orders 4504420315 - 10 4504420315 - 20 4504420315 - 30 [DATE] [DATE] 3 …" at bounding box center [507, 371] width 988 height 374
click at [412, 11] on span "Tasks" at bounding box center [413, 14] width 28 height 15
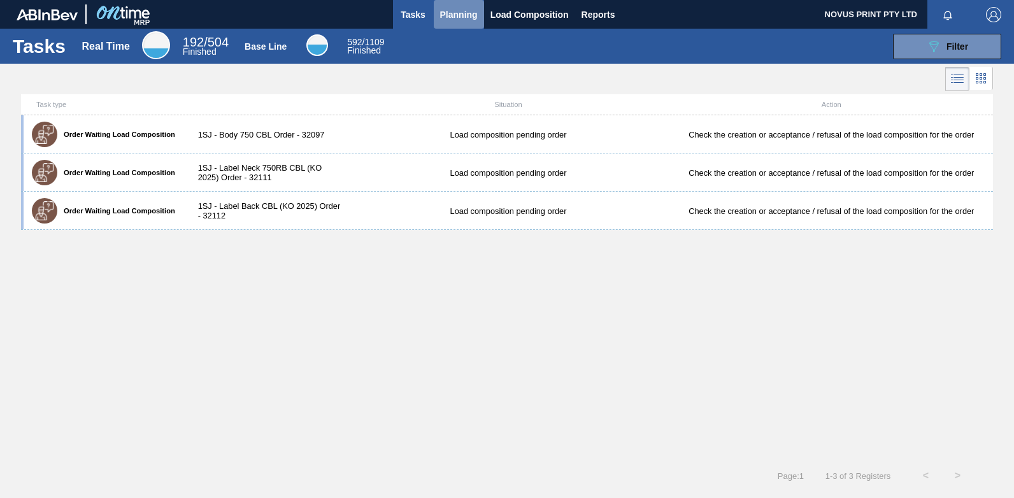
click at [464, 12] on span "Planning" at bounding box center [459, 14] width 38 height 15
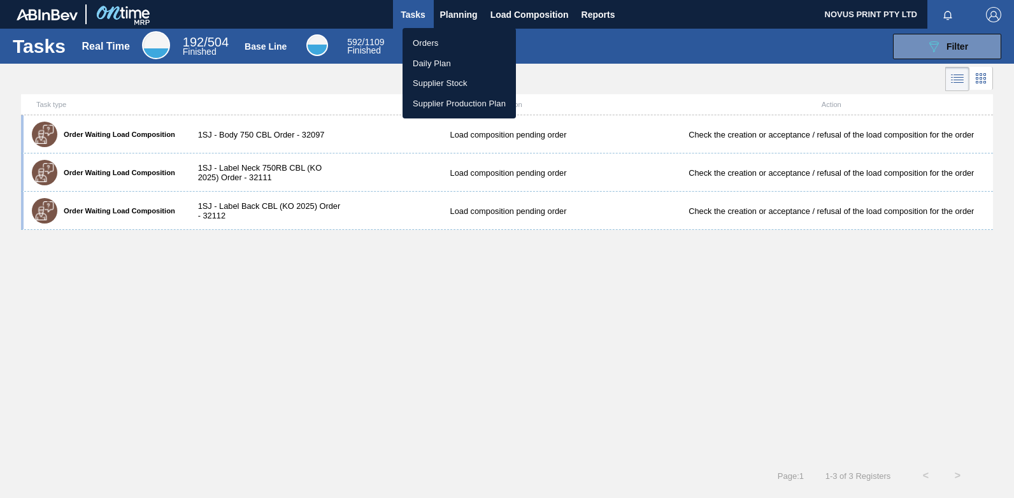
click at [429, 42] on li "Orders" at bounding box center [459, 43] width 113 height 20
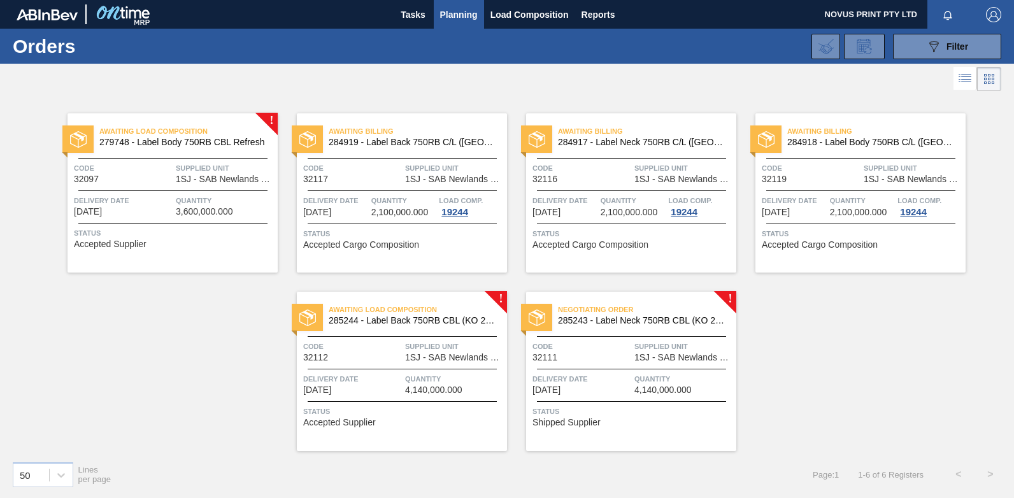
click at [214, 227] on span "Status" at bounding box center [174, 233] width 201 height 13
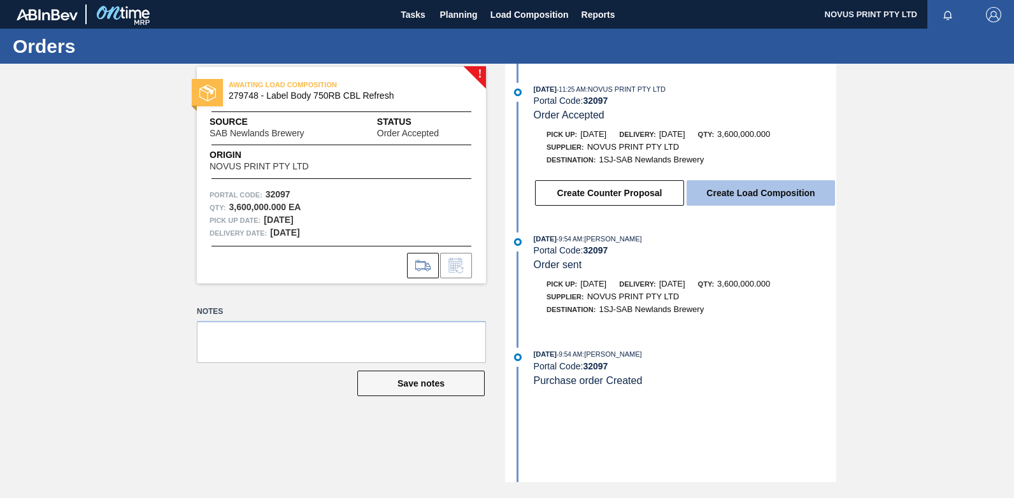
click at [758, 190] on button "Create Load Composition" at bounding box center [761, 192] width 148 height 25
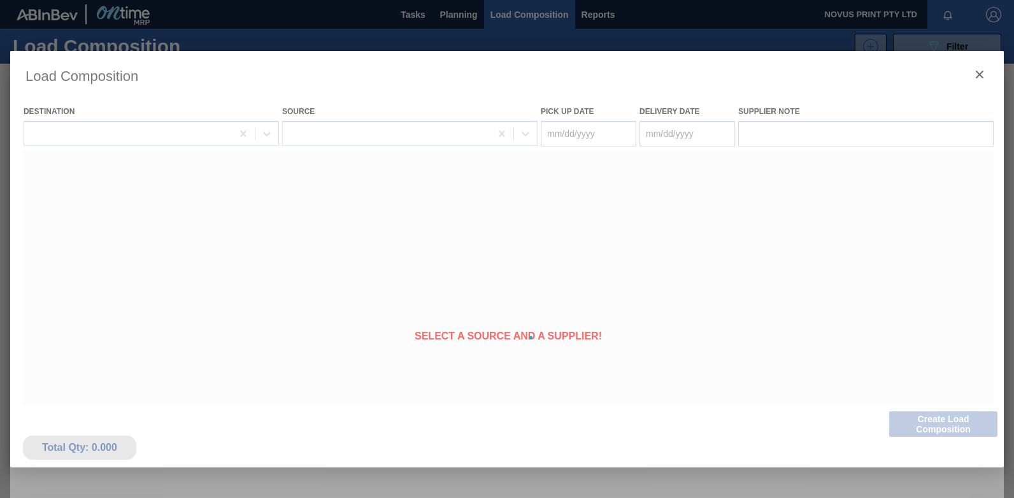
type Date "[DATE]"
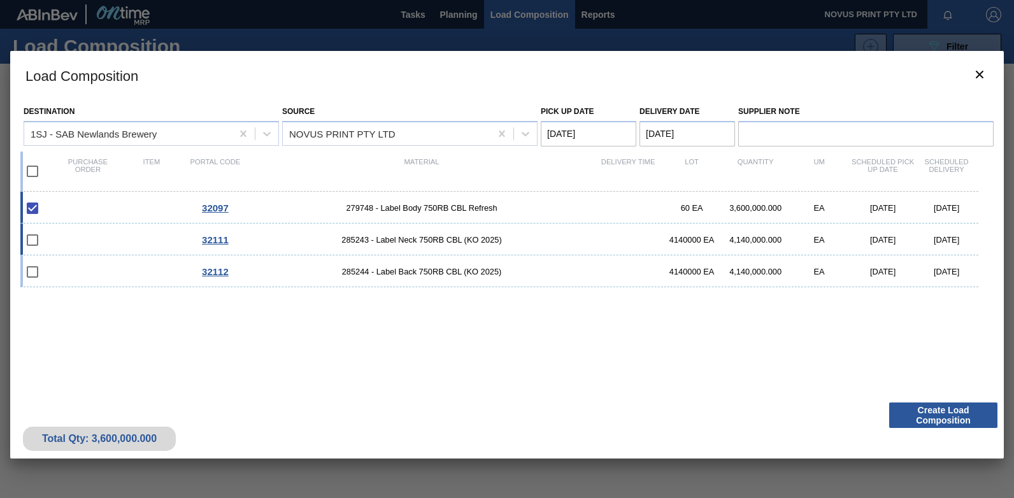
drag, startPoint x: 80, startPoint y: 208, endPoint x: 78, endPoint y: 223, distance: 15.5
click at [80, 208] on div "32097 279748 - Label Body 750RB CBL Refresh 60 EA 3,600,000.000 EA [DATE] [DATE]" at bounding box center [499, 208] width 958 height 32
checkbox input "false"
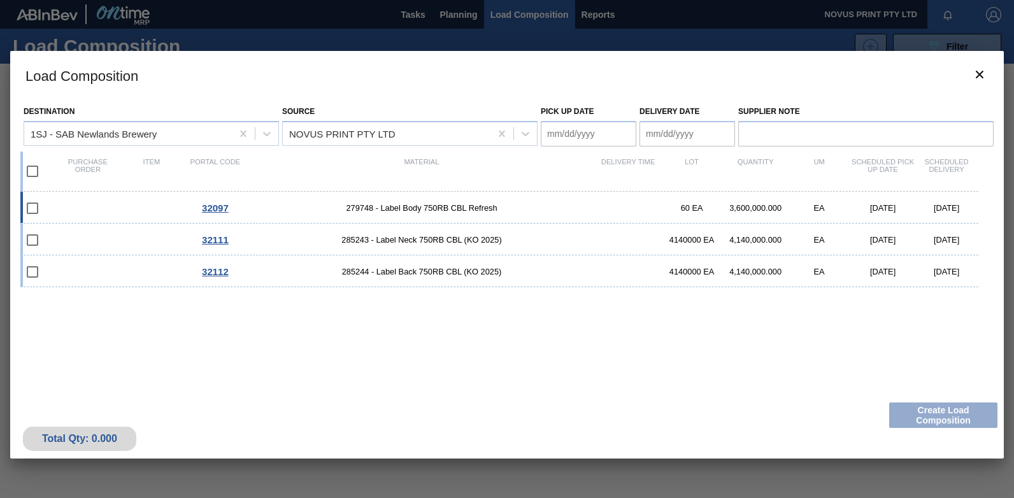
drag, startPoint x: 66, startPoint y: 210, endPoint x: 69, endPoint y: 217, distance: 7.5
click at [67, 210] on div "32097 279748 - Label Body 750RB CBL Refresh 60 EA 3,600,000.000 EA [DATE] [DATE]" at bounding box center [499, 208] width 958 height 32
type Date "[DATE]"
checkbox input "true"
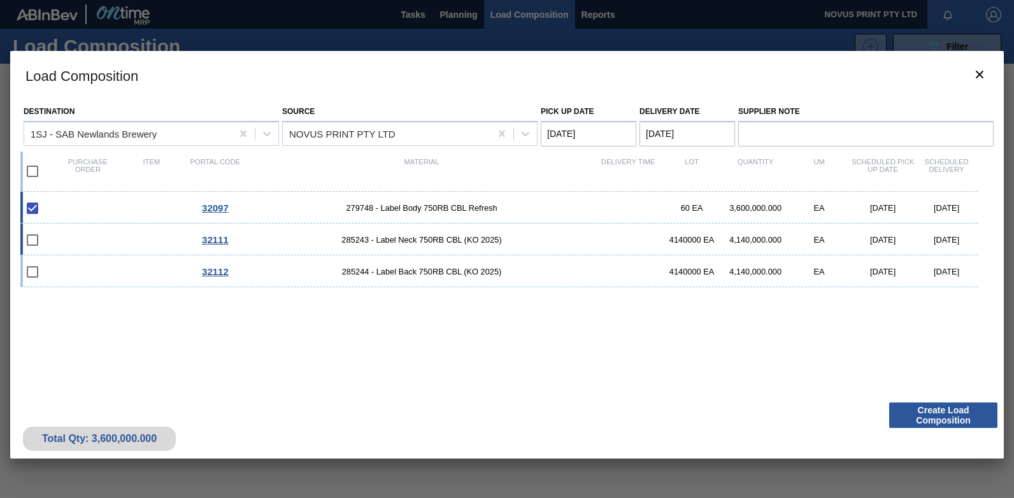
drag, startPoint x: 57, startPoint y: 234, endPoint x: 50, endPoint y: 242, distance: 10.8
click at [57, 234] on div "32111 285243 - Label Neck 750RB CBL (KO 2025) 4140000 EA 4,140,000.000 EA [DATE…" at bounding box center [499, 240] width 958 height 32
checkbox input "true"
click at [52, 268] on div at bounding box center [41, 272] width 30 height 27
checkbox input "true"
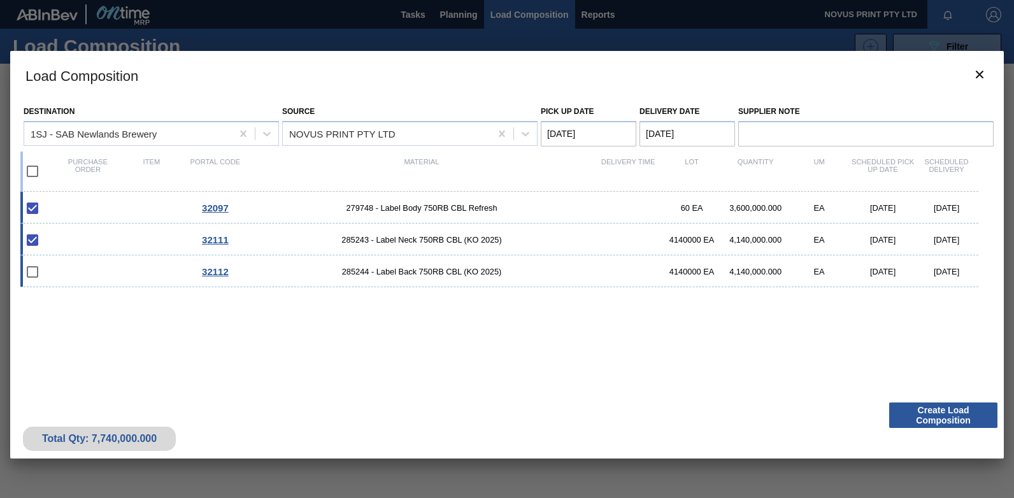
checkbox input "true"
click at [918, 417] on button "Create Load Composition" at bounding box center [943, 415] width 108 height 25
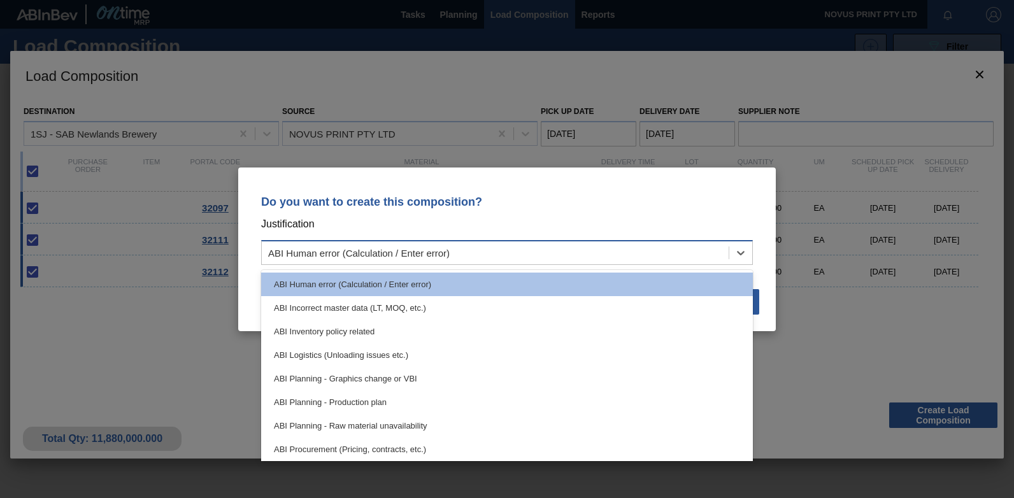
click at [664, 255] on div "ABI Human error (Calculation / Enter error)" at bounding box center [495, 252] width 467 height 18
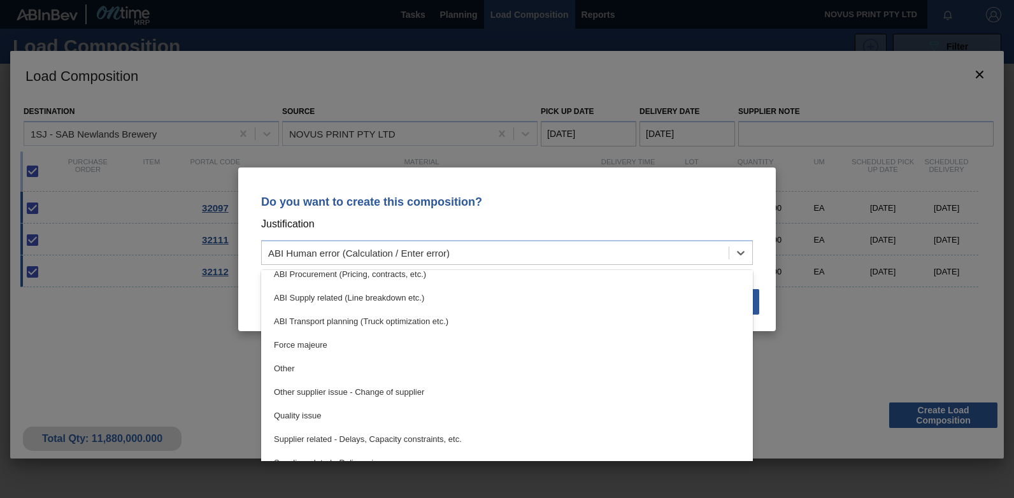
scroll to position [180, 0]
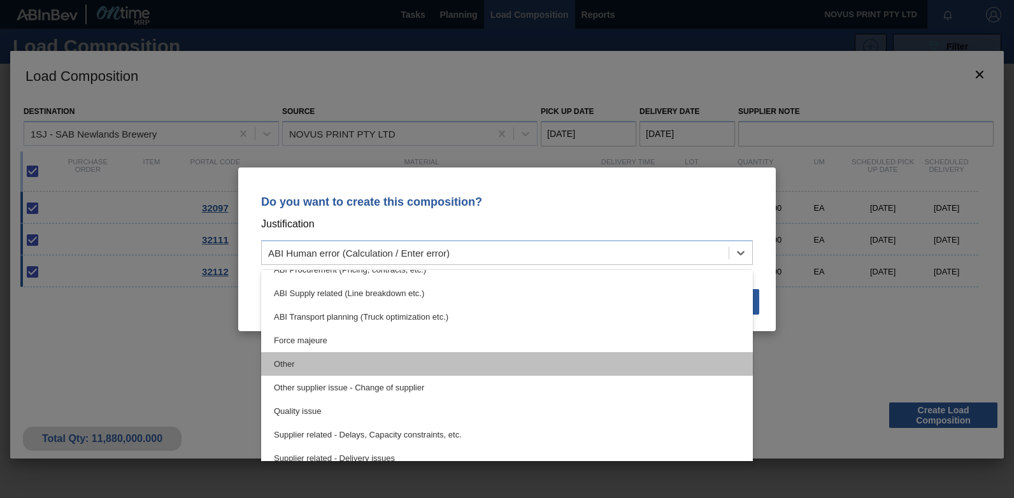
click at [339, 361] on div "Other" at bounding box center [507, 364] width 492 height 24
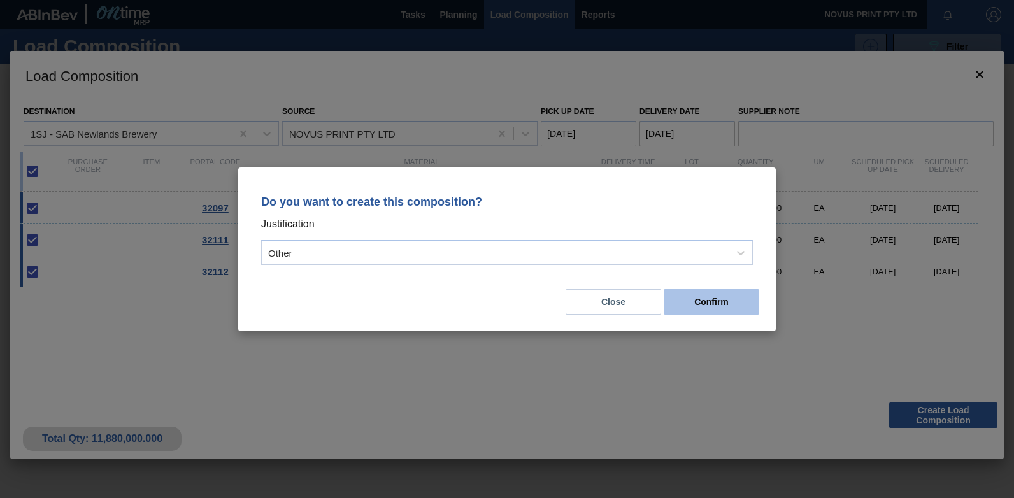
click at [702, 306] on button "Confirm" at bounding box center [712, 301] width 96 height 25
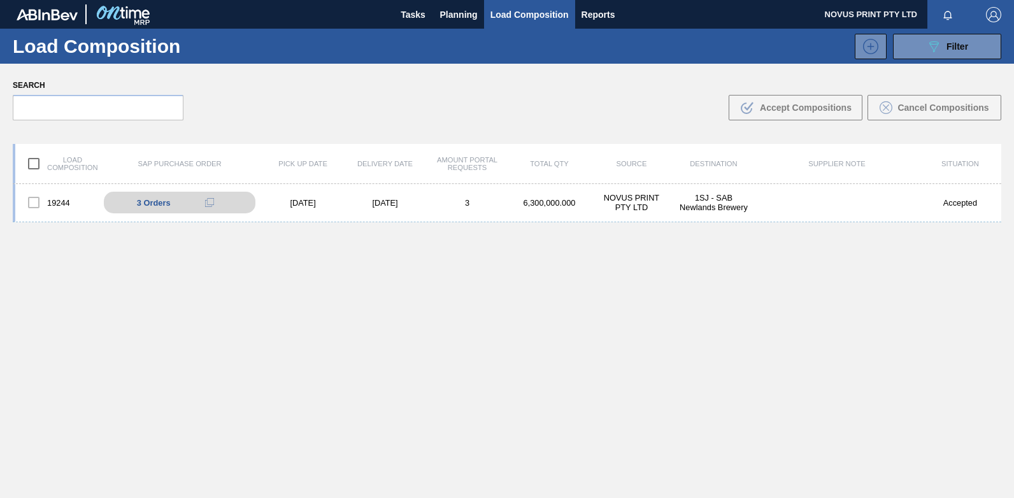
click at [375, 304] on div "19244 3 Orders 4504420315 - 10 4504420315 - 20 4504420315 - 30 [DATE] [DATE] 3 …" at bounding box center [507, 371] width 988 height 374
click at [418, 17] on span "Tasks" at bounding box center [413, 14] width 28 height 15
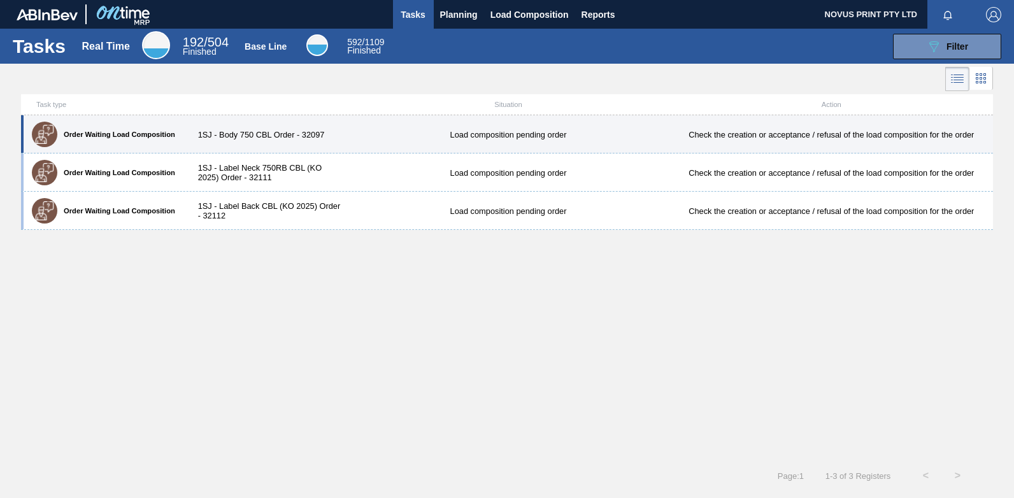
click at [278, 132] on div "1SJ - Body 750 CBL Order - 32097" at bounding box center [266, 135] width 162 height 10
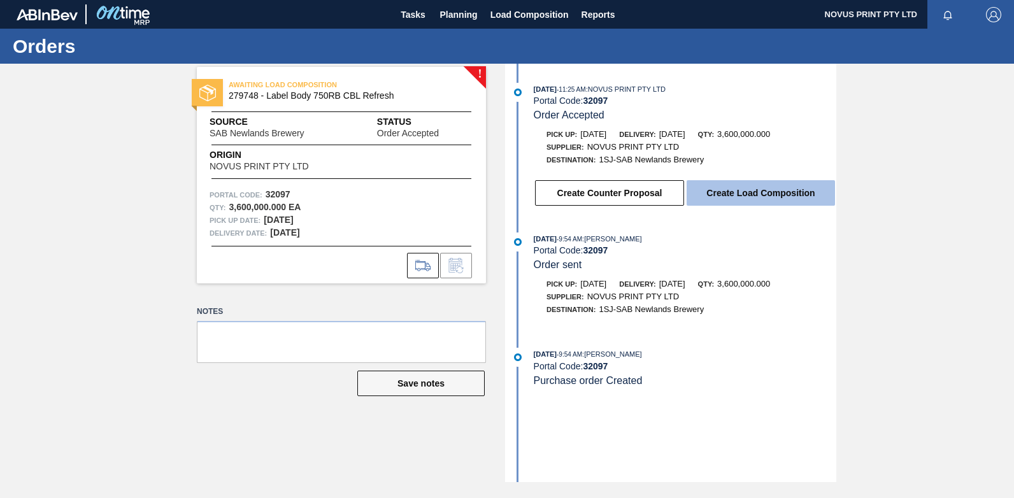
click at [759, 192] on button "Create Load Composition" at bounding box center [761, 192] width 148 height 25
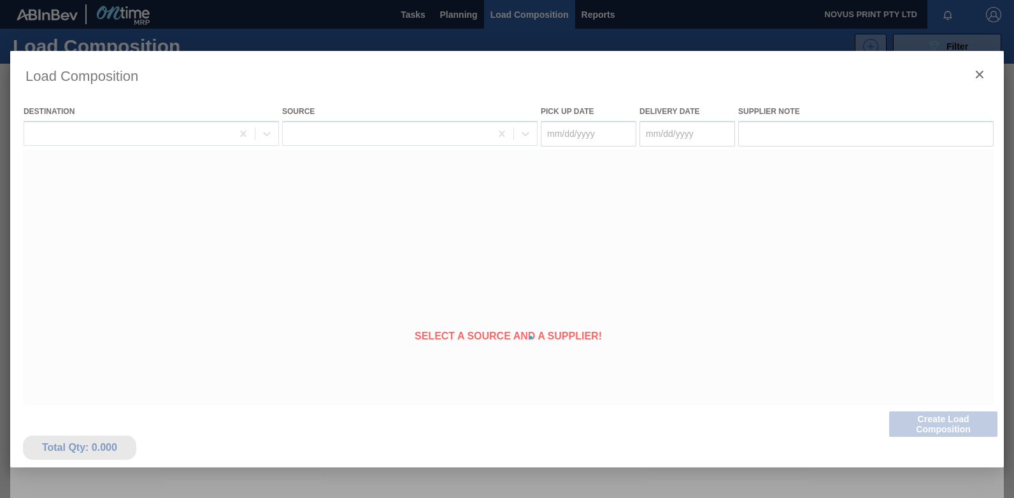
type Date "[DATE]"
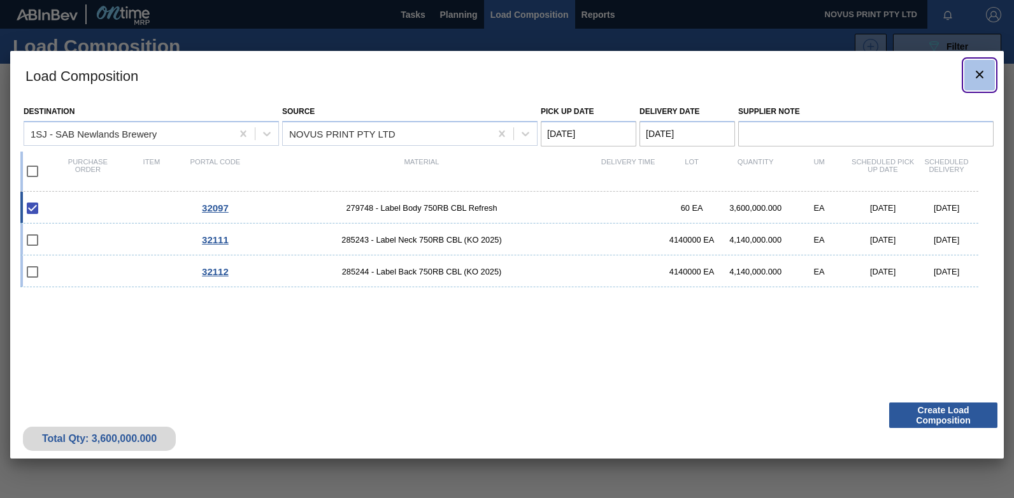
click at [979, 73] on icon "botão de ícone" at bounding box center [979, 74] width 15 height 15
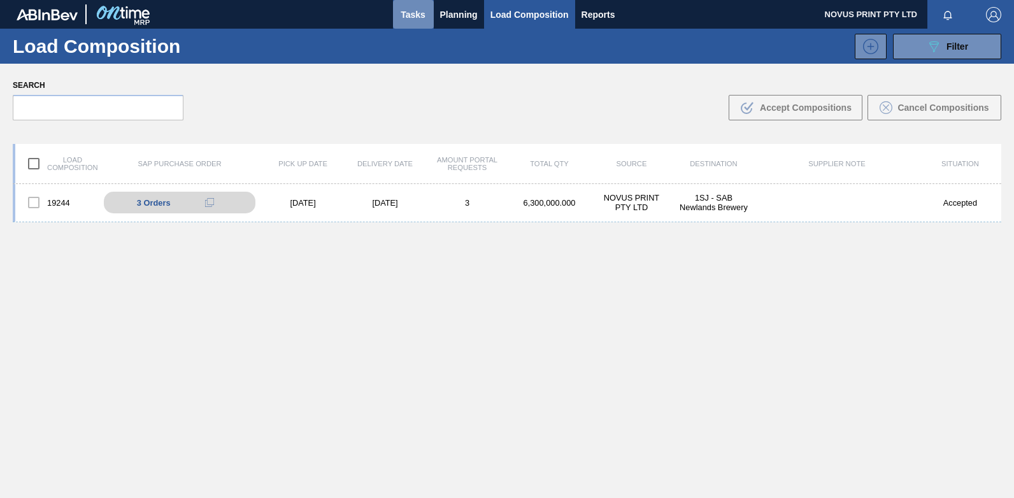
click at [410, 17] on span "Tasks" at bounding box center [413, 14] width 28 height 15
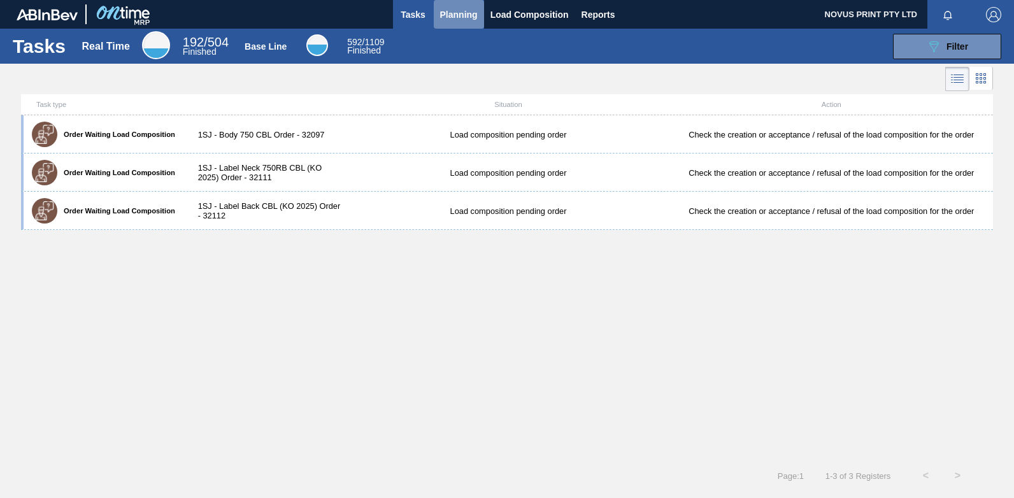
click at [448, 14] on span "Planning" at bounding box center [459, 14] width 38 height 15
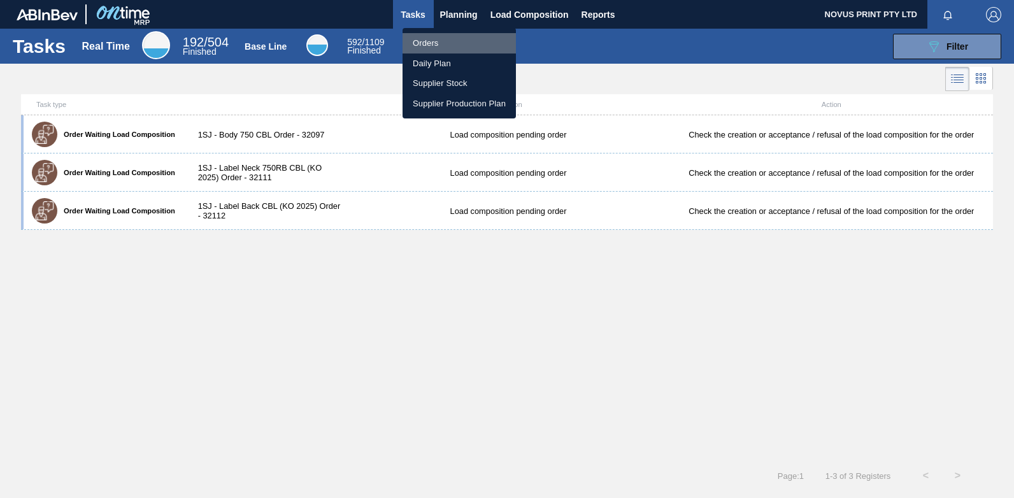
click at [425, 43] on li "Orders" at bounding box center [459, 43] width 113 height 20
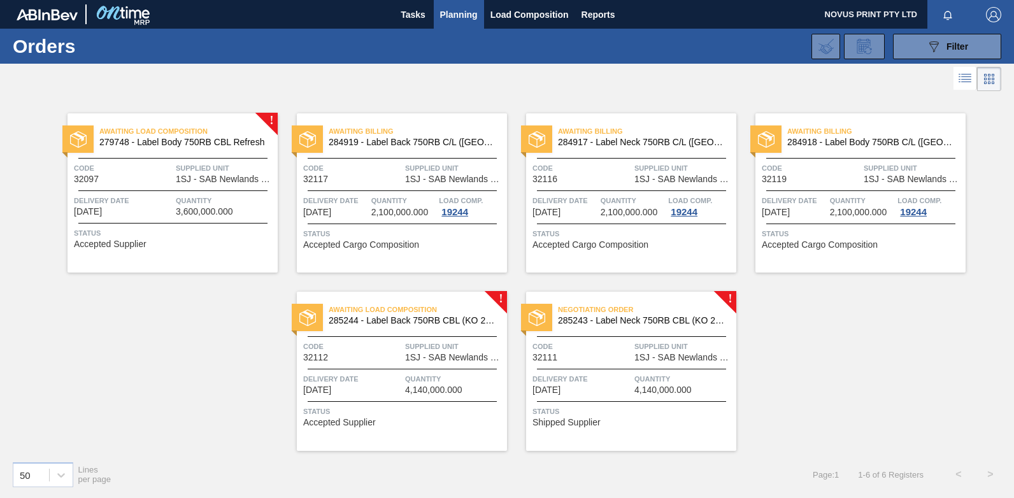
click at [473, 366] on div "Awaiting Load Composition 285244 - Label Back 750RB CBL (KO 2025) Code 32112 Su…" at bounding box center [402, 371] width 210 height 159
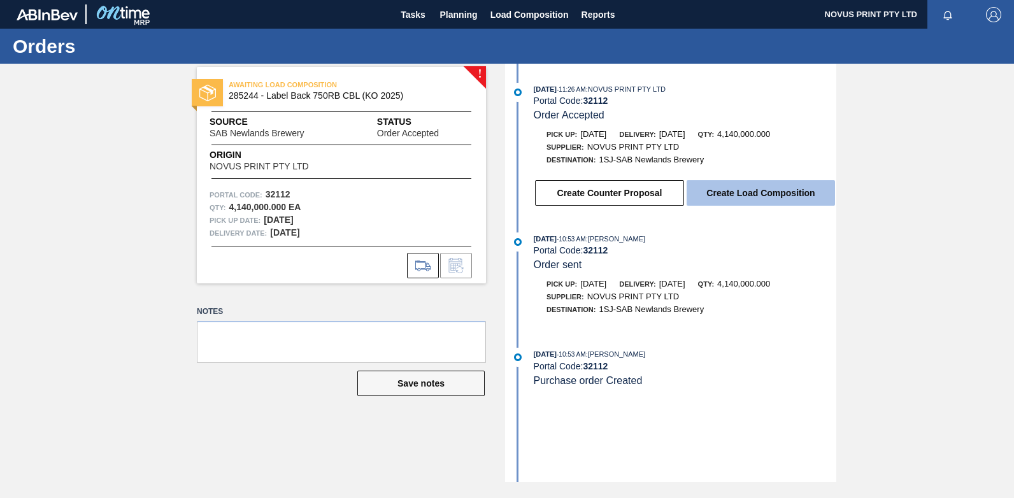
click at [732, 189] on button "Create Load Composition" at bounding box center [761, 192] width 148 height 25
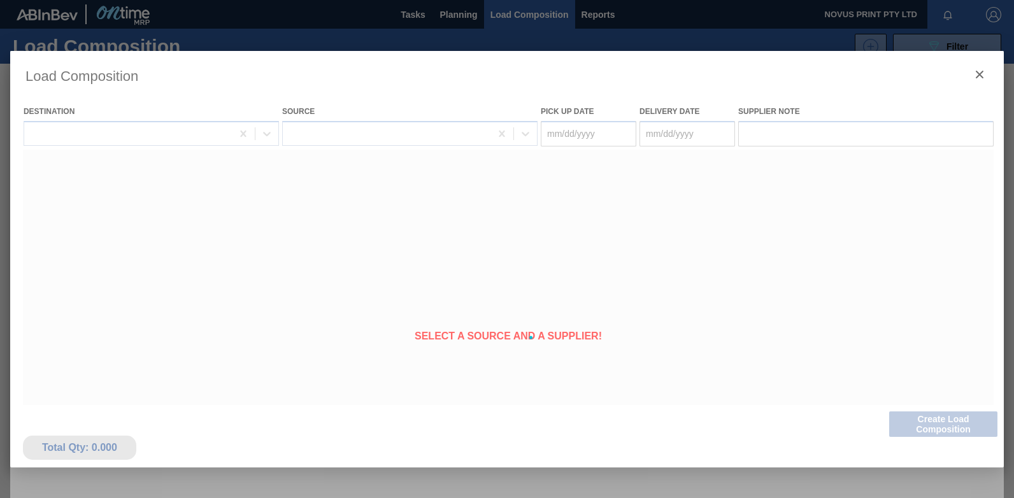
type Date "[DATE]"
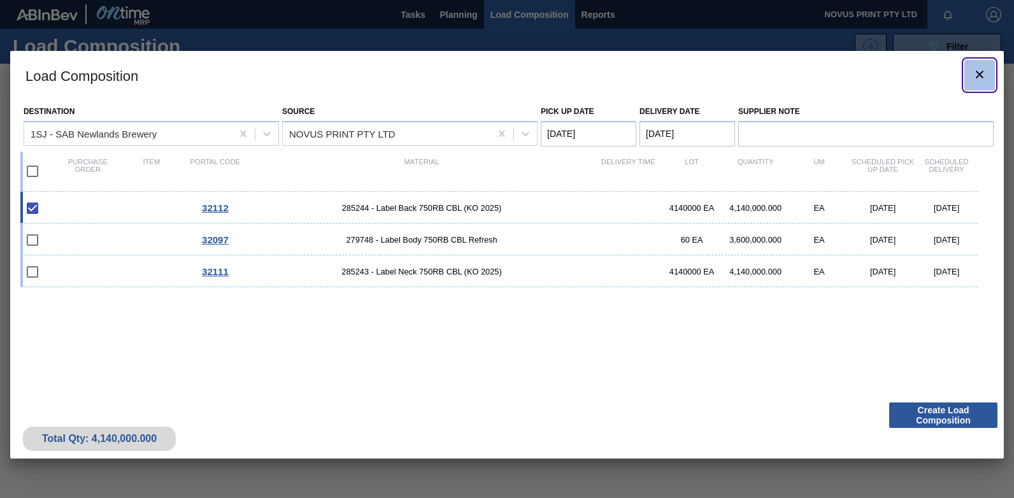
click at [981, 70] on icon "botão de ícone" at bounding box center [979, 74] width 15 height 15
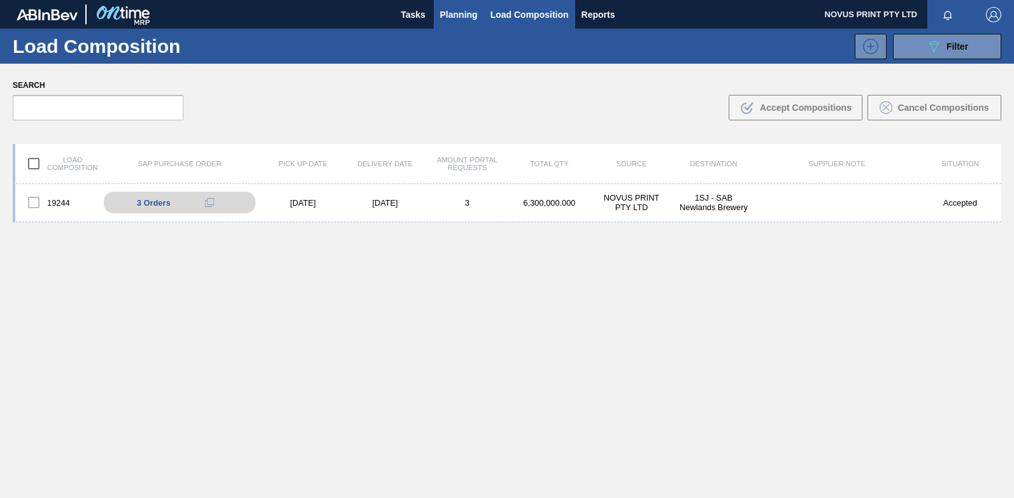
click at [469, 14] on span "Planning" at bounding box center [459, 14] width 38 height 15
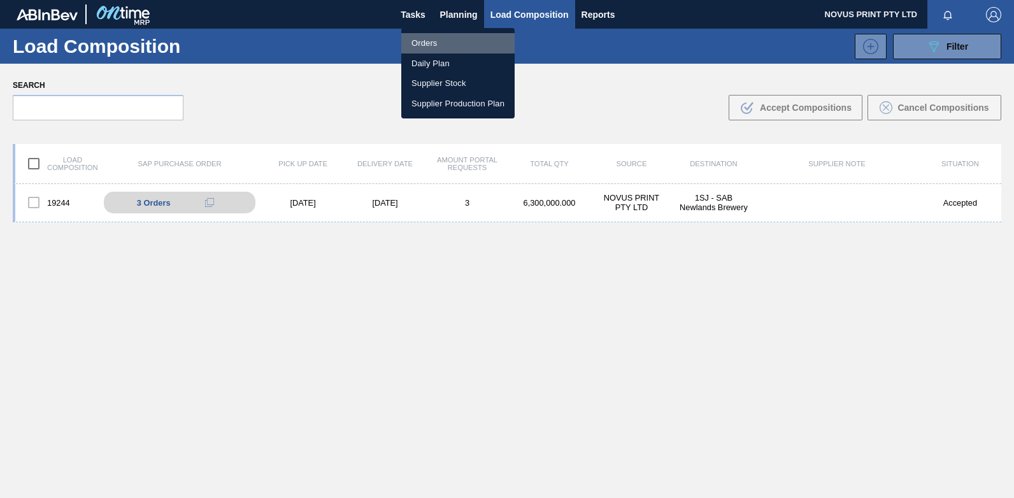
click at [428, 42] on li "Orders" at bounding box center [457, 43] width 113 height 20
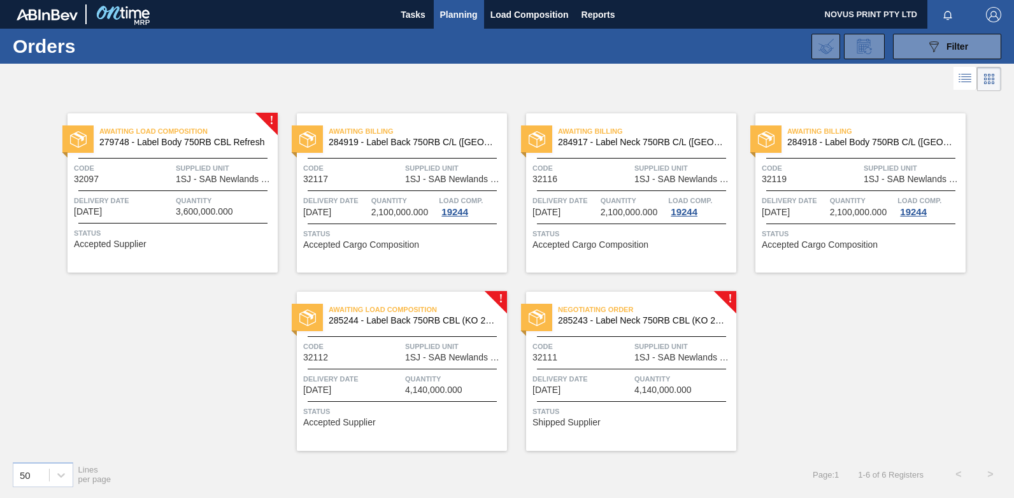
click at [659, 366] on div "Negotiating Order 285243 - Label Neck 750RB CBL (KO 2025) Code 32111 Supplied U…" at bounding box center [631, 371] width 210 height 159
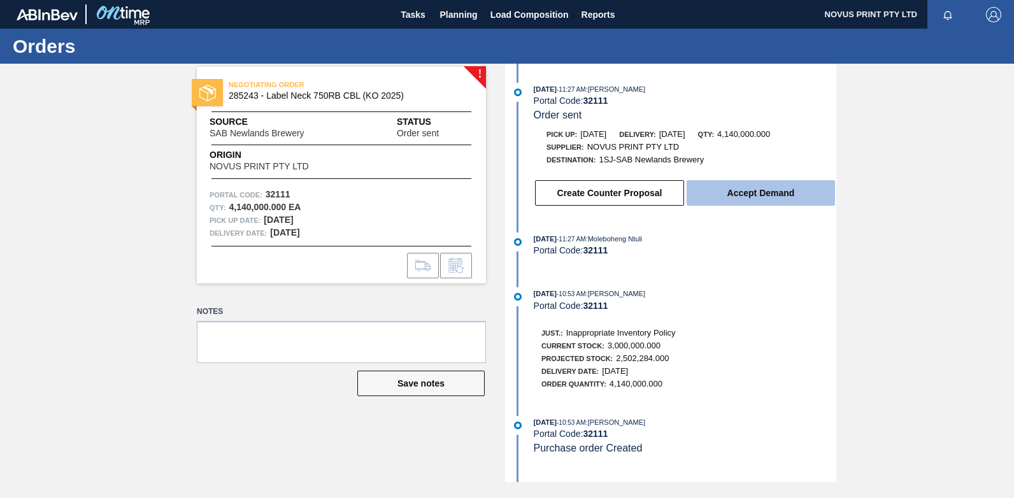
click at [747, 189] on button "Accept Demand" at bounding box center [761, 192] width 148 height 25
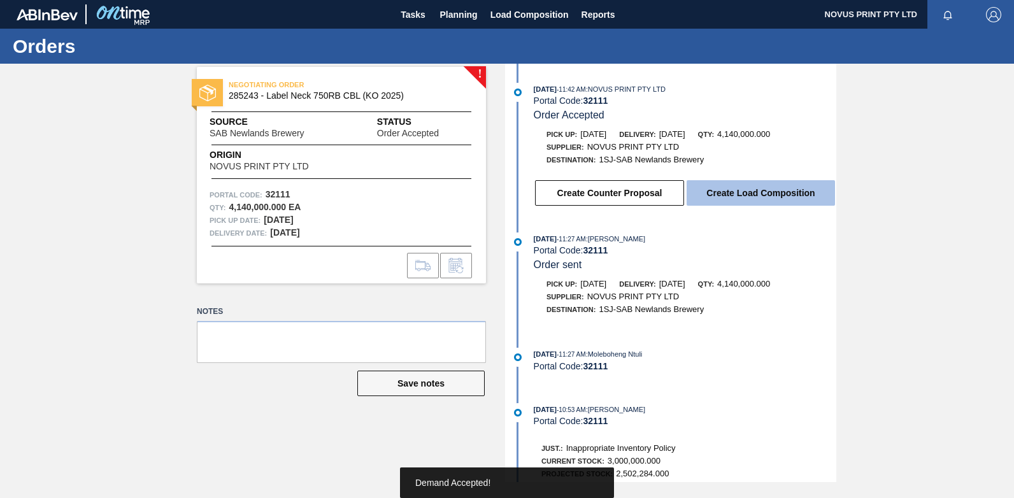
click at [754, 196] on button "Create Load Composition" at bounding box center [761, 192] width 148 height 25
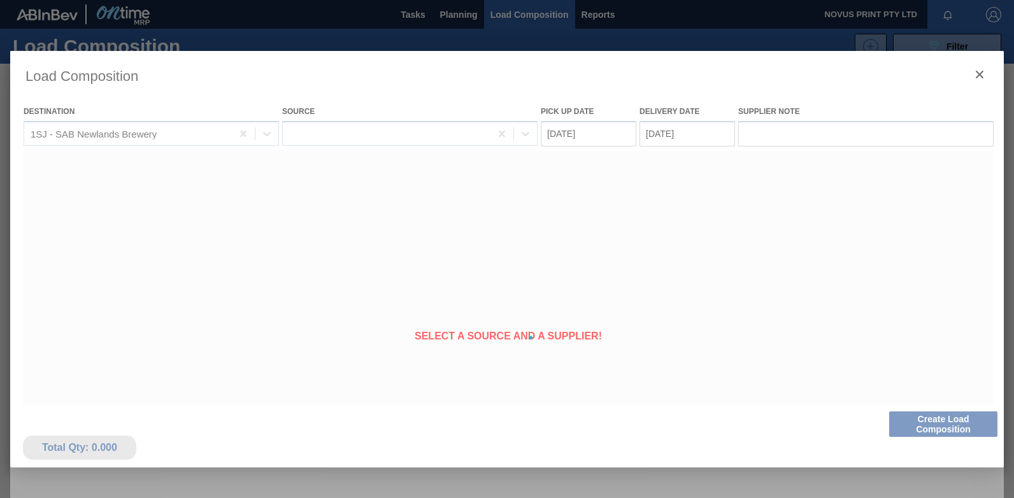
type Date "[DATE]"
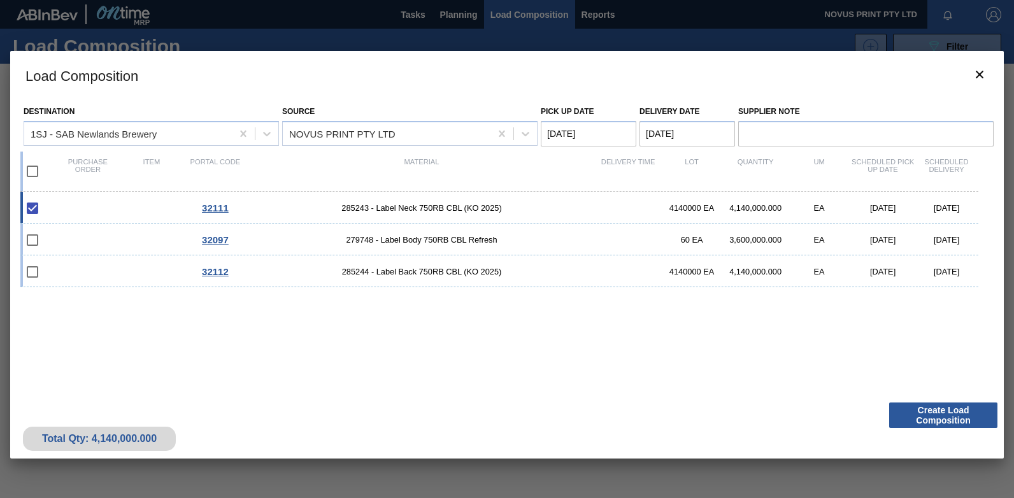
click at [69, 209] on div "32111 285243 - Label Neck 750RB CBL (KO 2025) 4140000 EA 4,140,000.000 EA [DATE…" at bounding box center [499, 208] width 958 height 32
checkbox input "false"
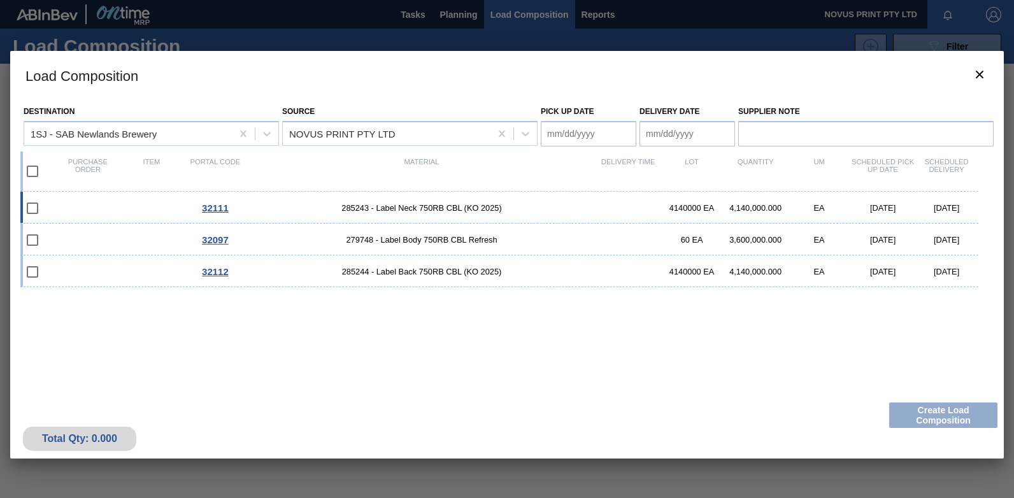
click at [68, 203] on div "32111 285243 - Label Neck 750RB CBL (KO 2025) 4140000 EA 4,140,000.000 EA [DATE…" at bounding box center [499, 208] width 958 height 32
type Date "[DATE]"
checkbox input "true"
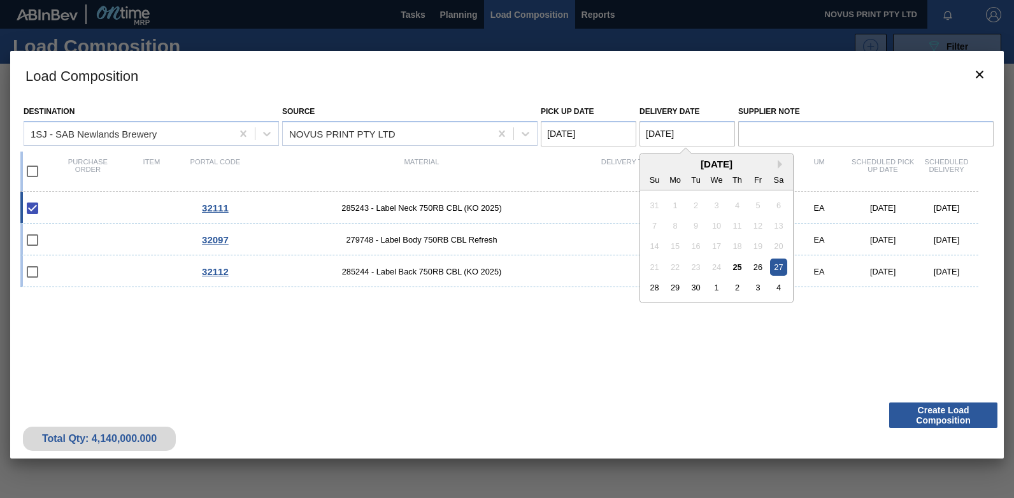
click at [667, 132] on Date "[DATE]" at bounding box center [687, 133] width 96 height 25
click at [756, 264] on div "26" at bounding box center [757, 267] width 17 height 17
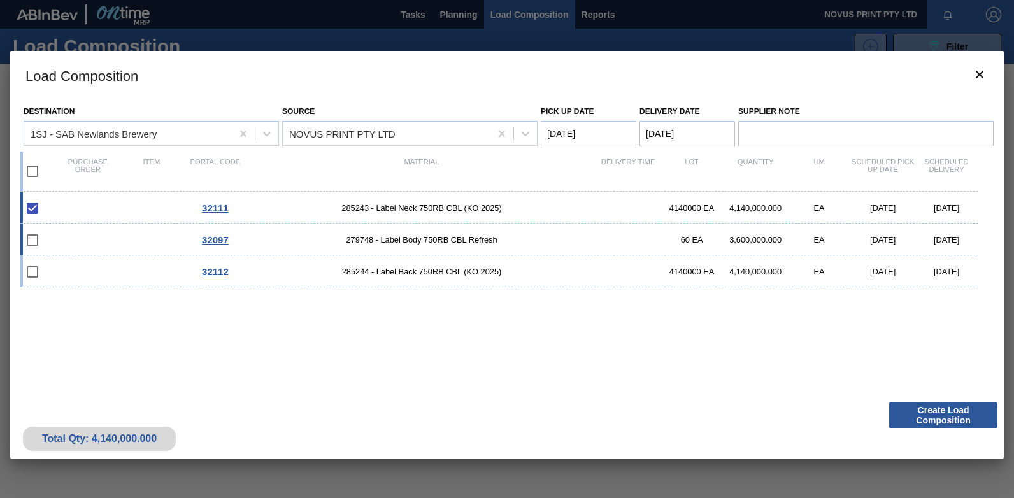
click at [68, 234] on div "32097 279748 - Label Body 750RB CBL Refresh 60 EA 3,600,000.000 EA [DATE] [DATE]" at bounding box center [499, 240] width 958 height 32
type Date "[DATE]"
checkbox input "true"
click at [76, 269] on div "32112 285244 - Label Back 750RB CBL (KO 2025) 4140000 EA 4,140,000.000 EA [DATE…" at bounding box center [499, 271] width 958 height 32
checkbox input "true"
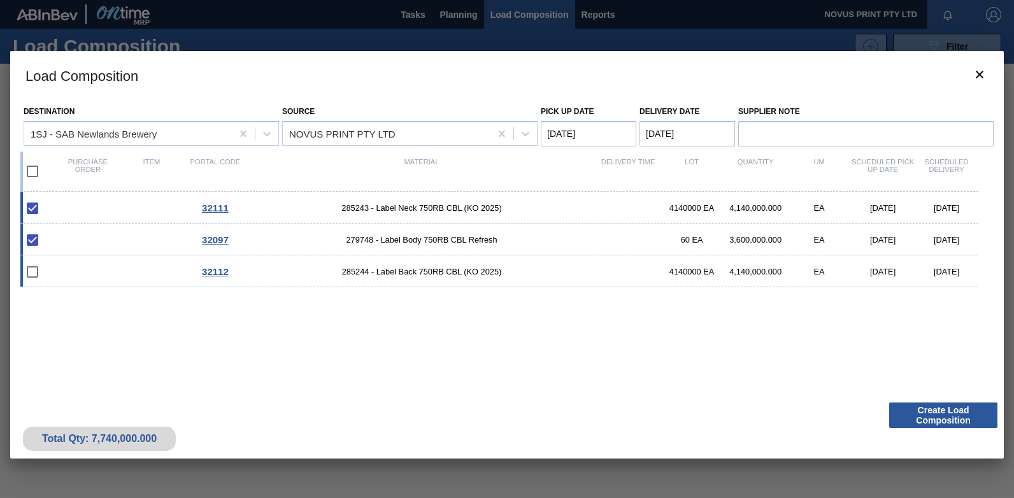
checkbox input "true"
click at [943, 419] on button "Create Load Composition" at bounding box center [943, 415] width 108 height 25
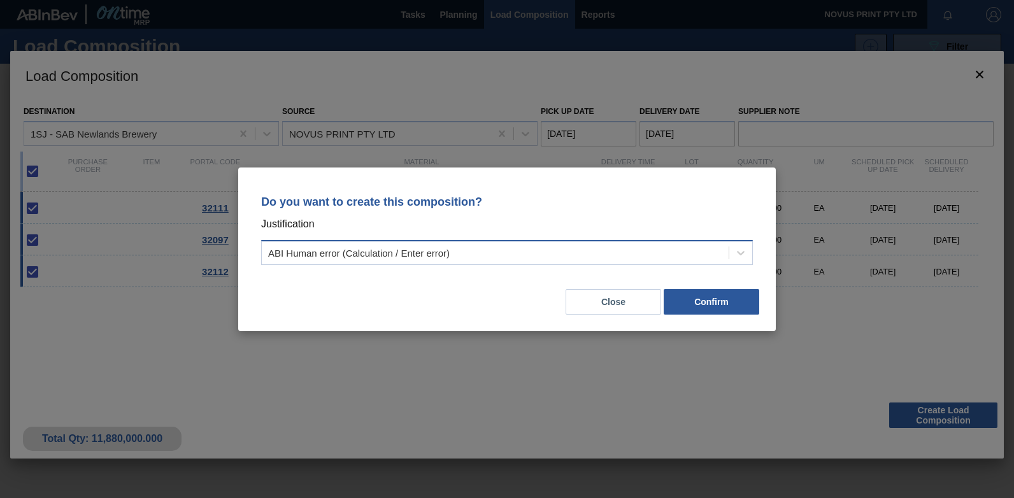
click at [695, 252] on div "ABI Human error (Calculation / Enter error)" at bounding box center [495, 252] width 467 height 18
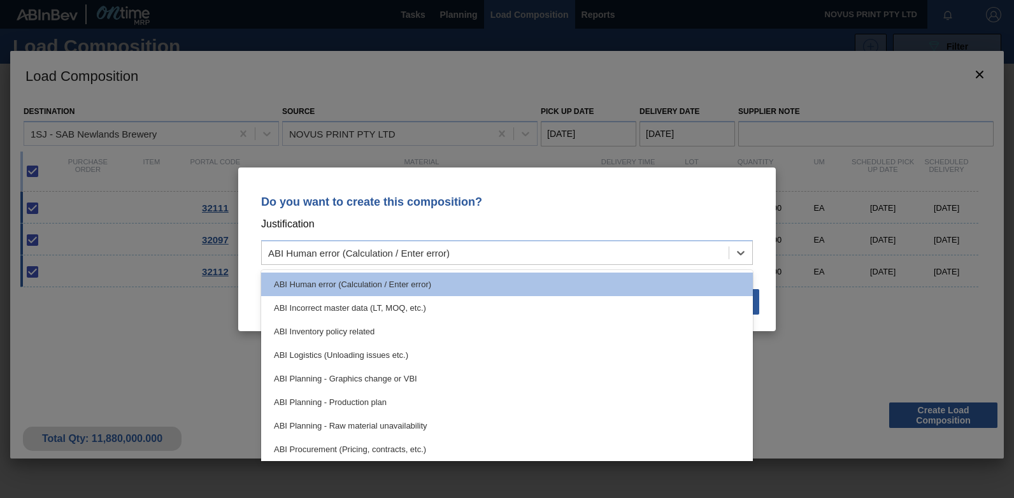
drag, startPoint x: 750, startPoint y: 292, endPoint x: 755, endPoint y: 328, distance: 36.8
click at [755, 328] on div "Do you want to create this composition? Justification option ABI Incorrect mast…" at bounding box center [507, 250] width 538 height 164
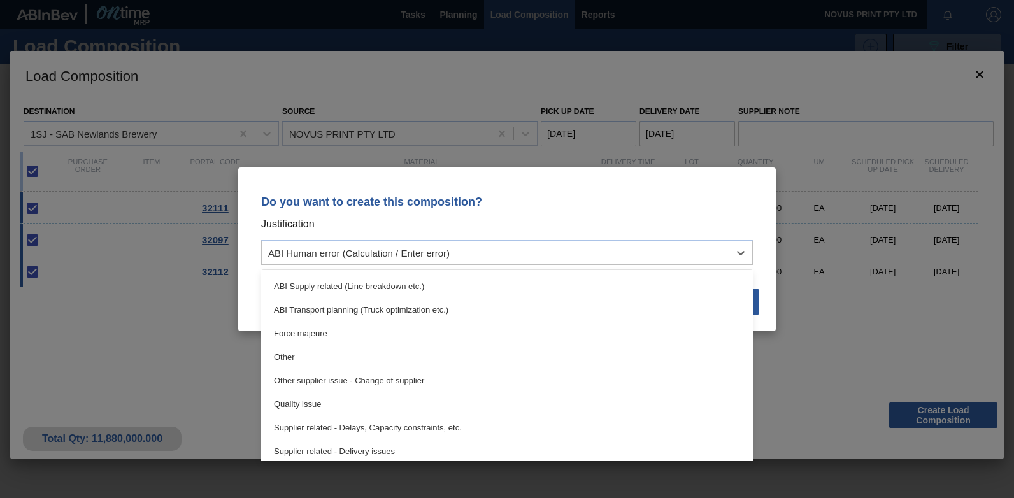
scroll to position [189, 0]
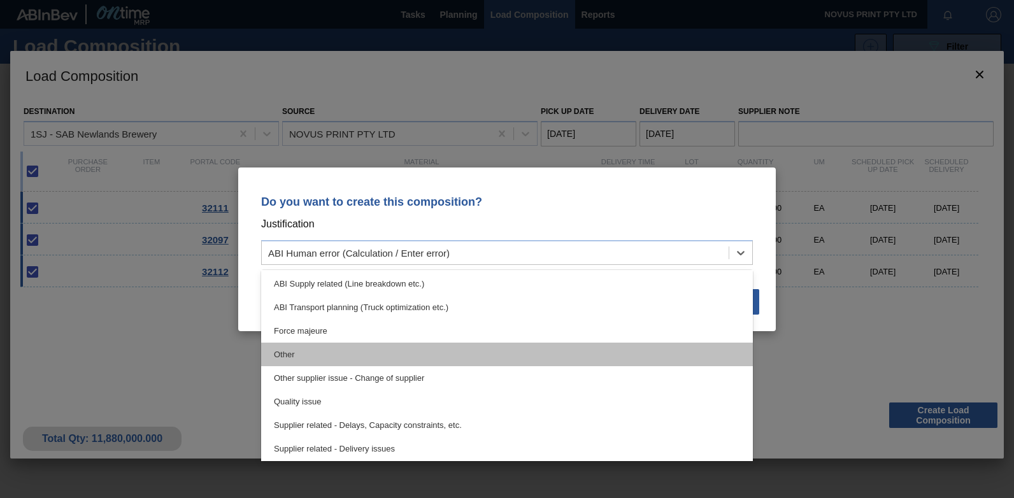
click at [285, 351] on div "Other" at bounding box center [507, 355] width 492 height 24
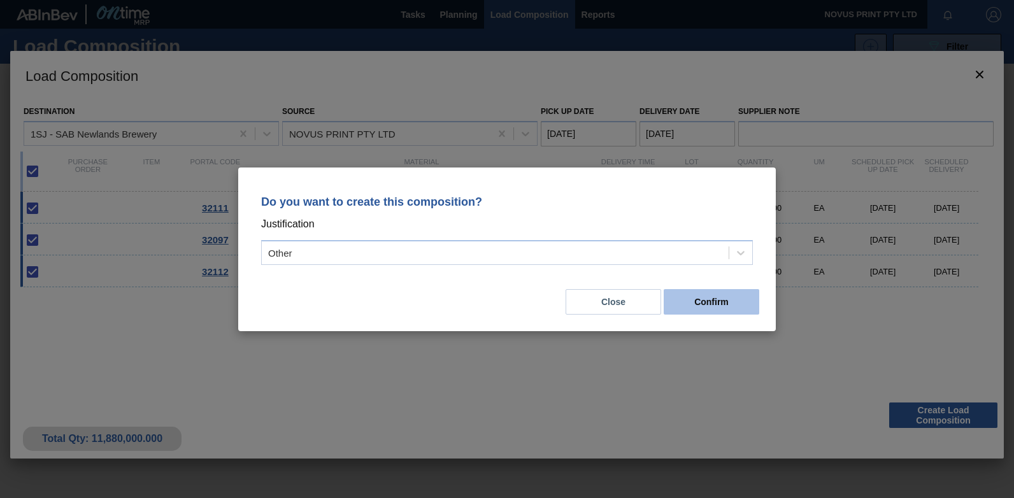
click at [699, 301] on button "Confirm" at bounding box center [712, 301] width 96 height 25
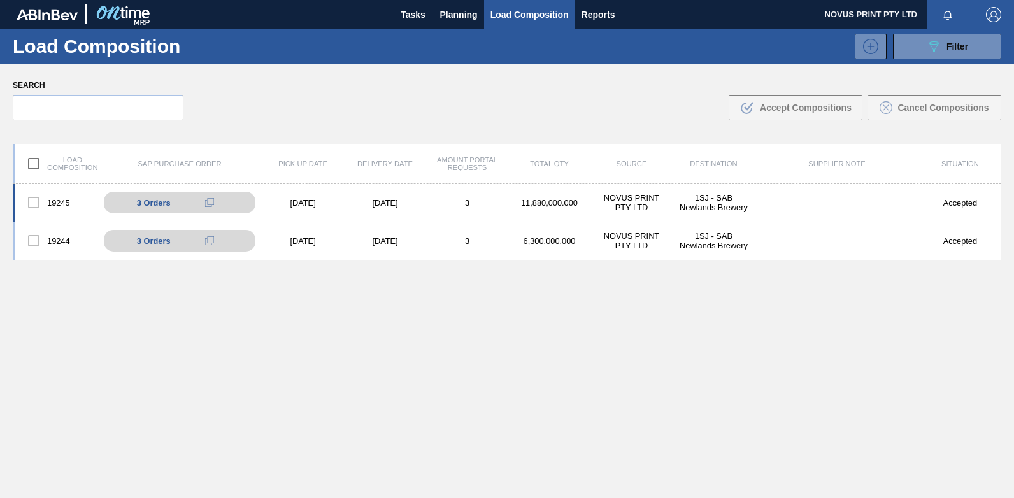
click at [378, 201] on div "[DATE]" at bounding box center [385, 203] width 82 height 10
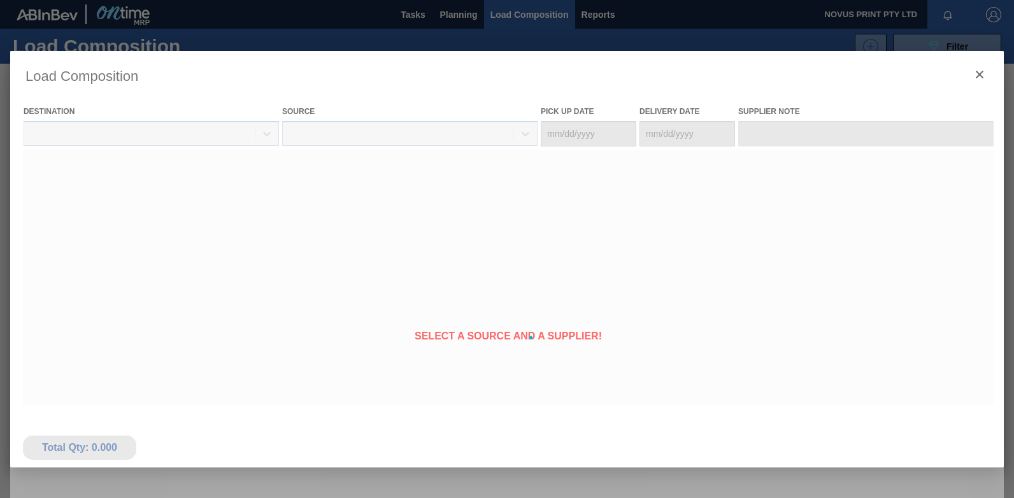
type Date "[DATE]"
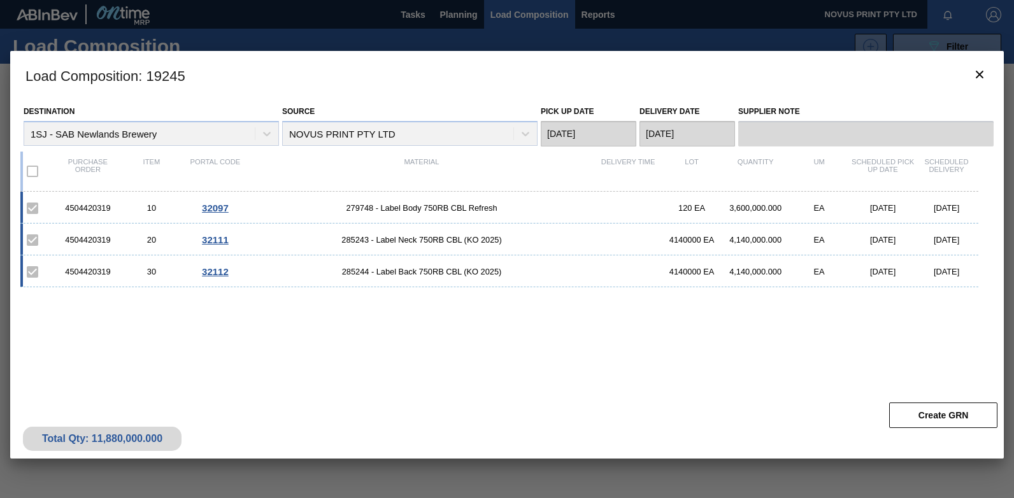
click at [221, 206] on span "32097" at bounding box center [215, 208] width 27 height 11
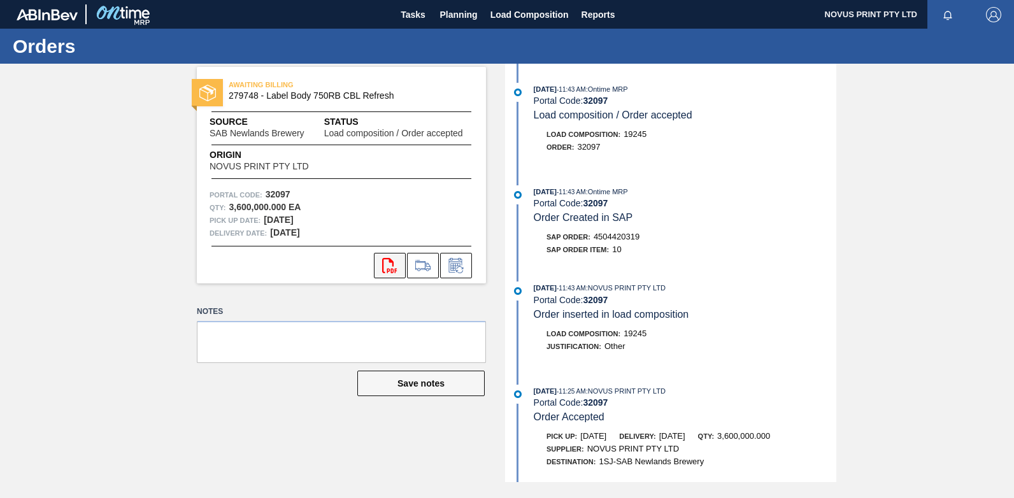
click at [383, 269] on icon at bounding box center [389, 265] width 15 height 15
